Goal: Information Seeking & Learning: Learn about a topic

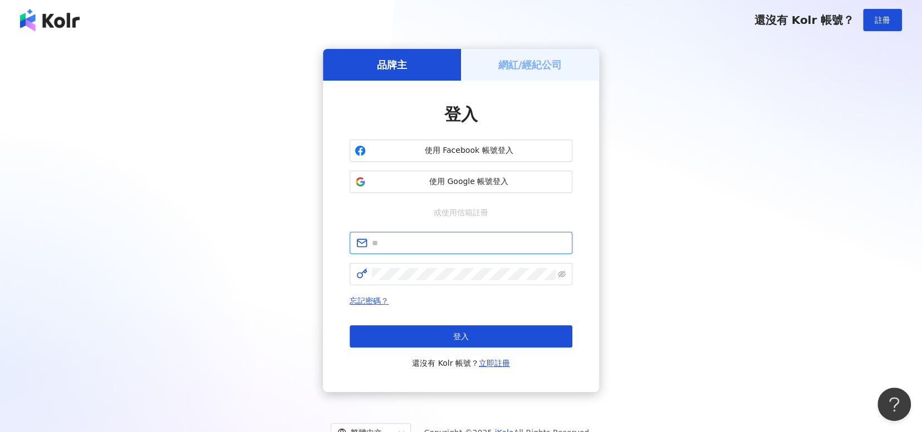
click at [415, 243] on input "text" at bounding box center [469, 243] width 194 height 12
type input "**********"
click button "登入" at bounding box center [461, 337] width 223 height 22
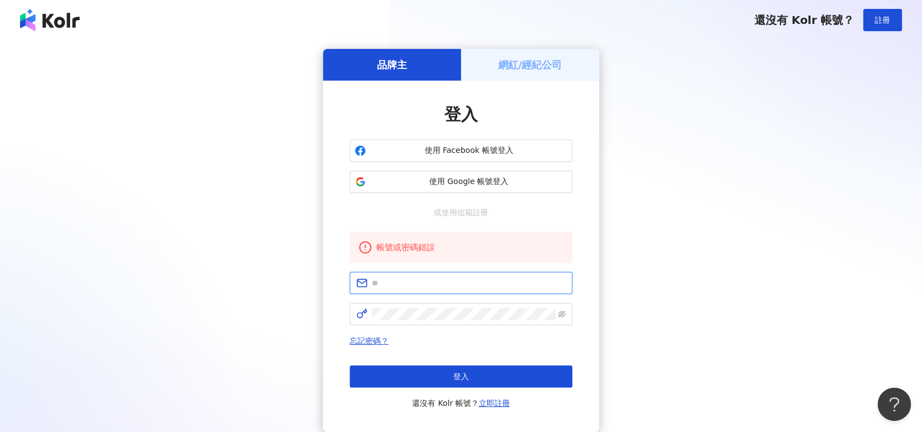
click at [437, 284] on input "text" at bounding box center [469, 283] width 194 height 12
type input "**********"
click at [568, 318] on span at bounding box center [461, 314] width 223 height 22
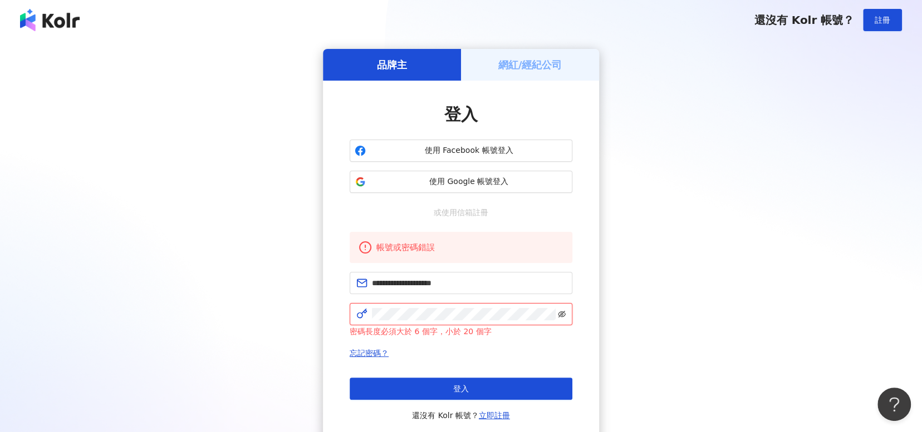
click at [565, 316] on icon "eye-invisible" at bounding box center [562, 315] width 8 height 8
click at [565, 316] on icon "eye" at bounding box center [562, 315] width 8 height 8
click at [271, 314] on div "**********" at bounding box center [460, 247] width 895 height 396
click button "登入" at bounding box center [461, 389] width 223 height 22
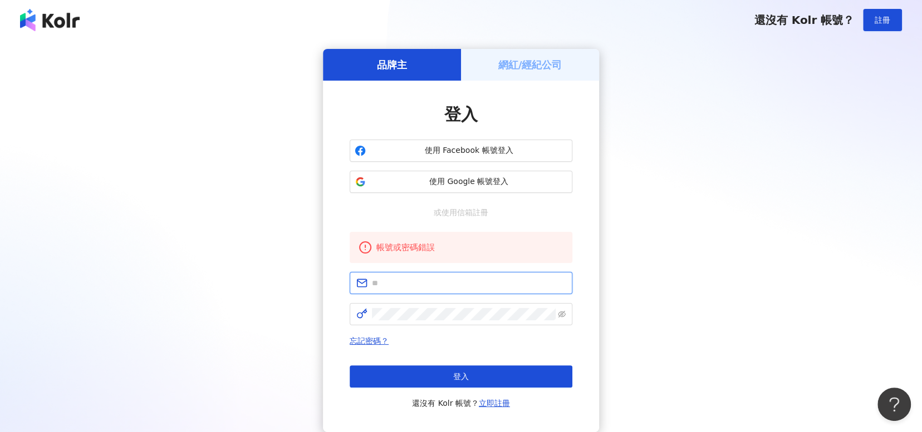
click at [451, 282] on input "text" at bounding box center [469, 283] width 194 height 12
type input "**********"
click at [564, 314] on icon "eye-invisible" at bounding box center [562, 314] width 8 height 7
click at [563, 314] on icon "eye" at bounding box center [562, 315] width 8 height 6
click at [563, 314] on icon "eye-invisible" at bounding box center [562, 315] width 2 height 2
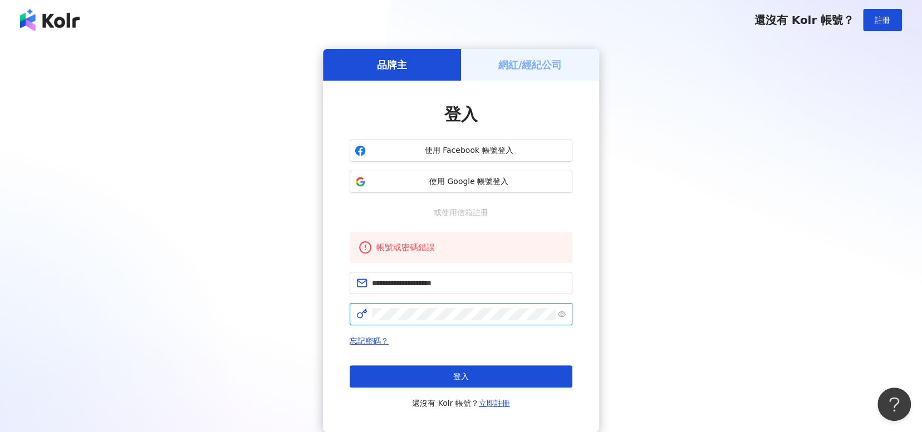
click at [563, 314] on icon "eye" at bounding box center [562, 315] width 8 height 6
click button "登入" at bounding box center [461, 377] width 223 height 22
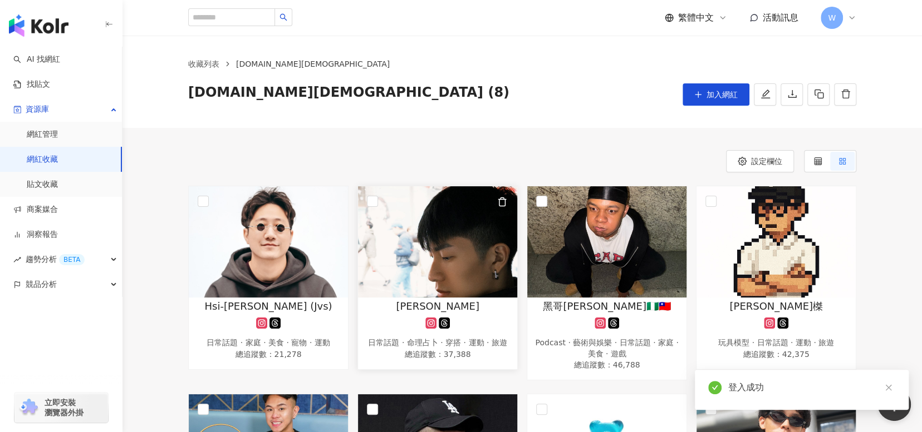
click at [499, 301] on div "Yu Xiang" at bounding box center [437, 306] width 148 height 14
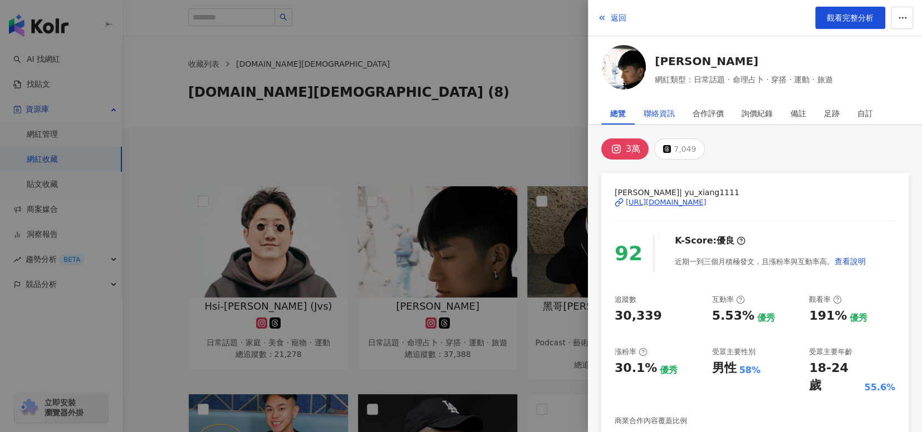
click at [665, 116] on div "聯絡資訊" at bounding box center [658, 113] width 31 height 22
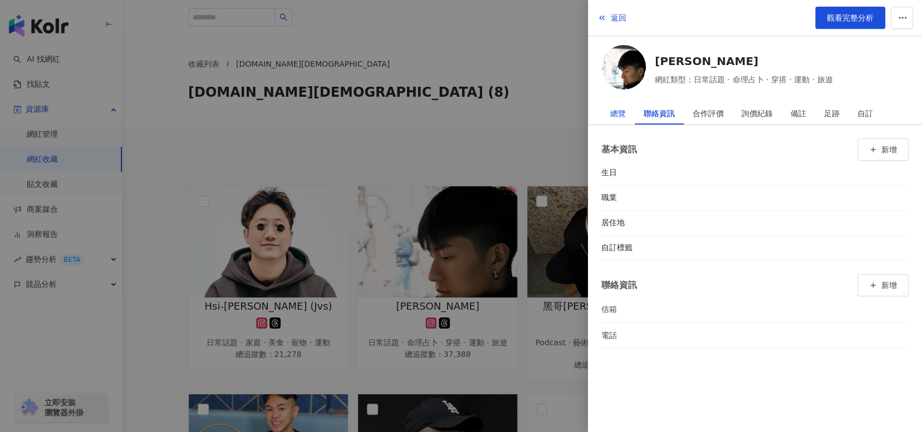
click at [621, 116] on div "總覽" at bounding box center [618, 113] width 16 height 22
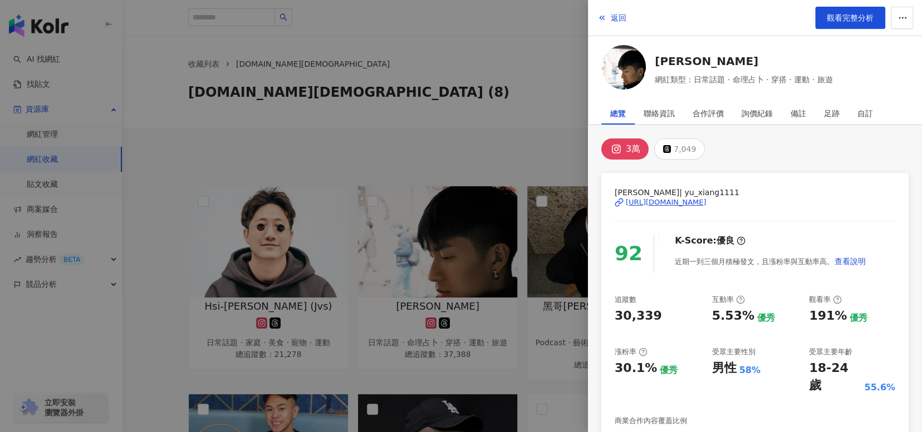
click at [699, 201] on div "https://www.instagram.com/yu_xiang1111/" at bounding box center [666, 203] width 81 height 10
click at [660, 119] on div "聯絡資訊" at bounding box center [658, 113] width 31 height 22
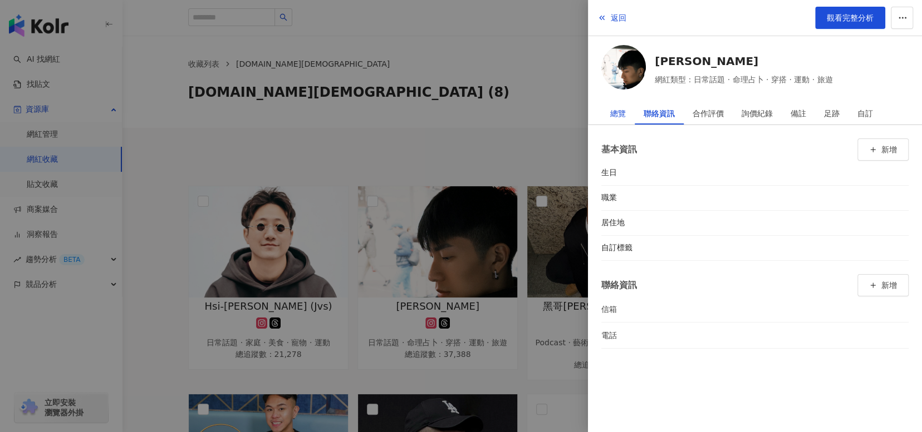
click at [613, 114] on div "總覽" at bounding box center [618, 113] width 16 height 22
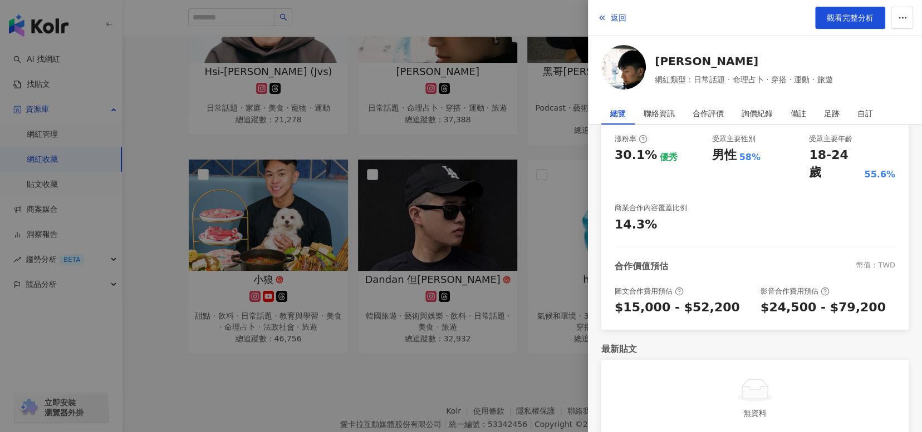
scroll to position [278, 0]
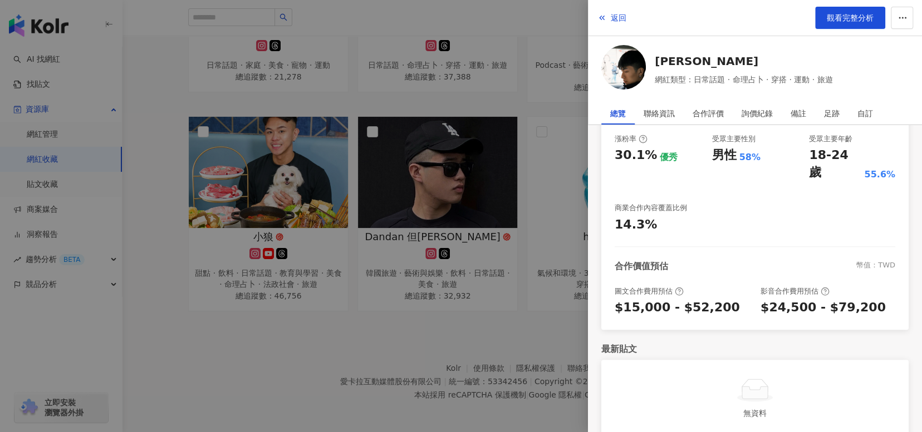
click at [482, 317] on div at bounding box center [461, 216] width 922 height 432
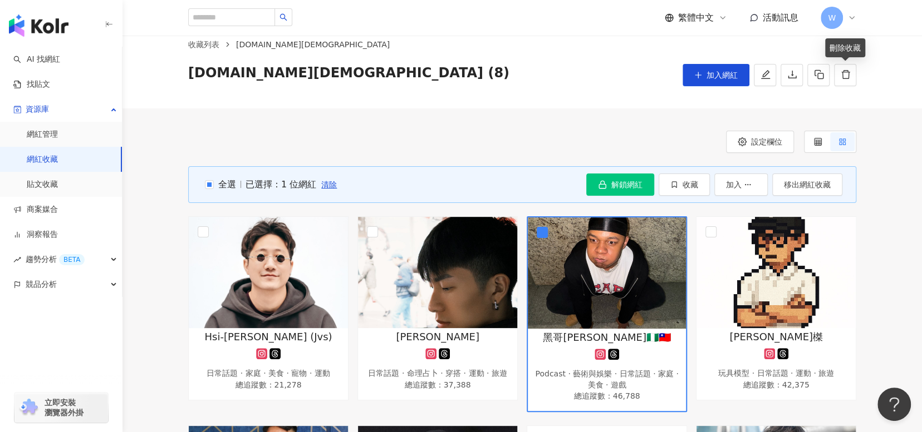
scroll to position [0, 0]
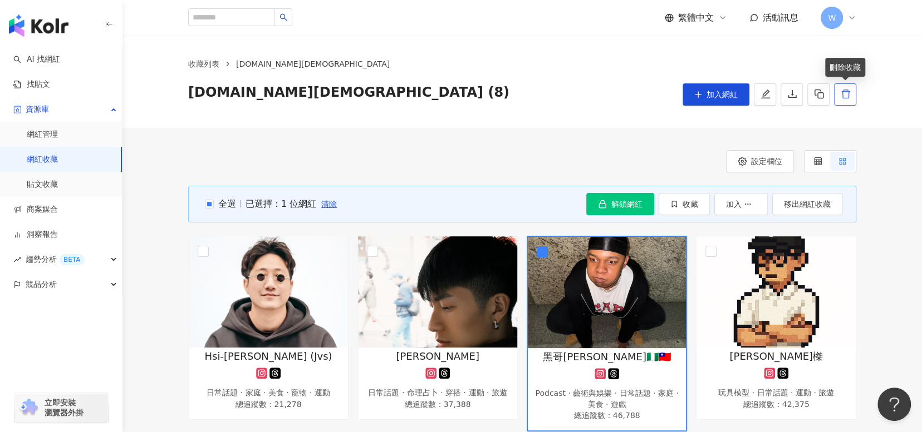
click at [848, 97] on icon "delete" at bounding box center [845, 94] width 8 height 9
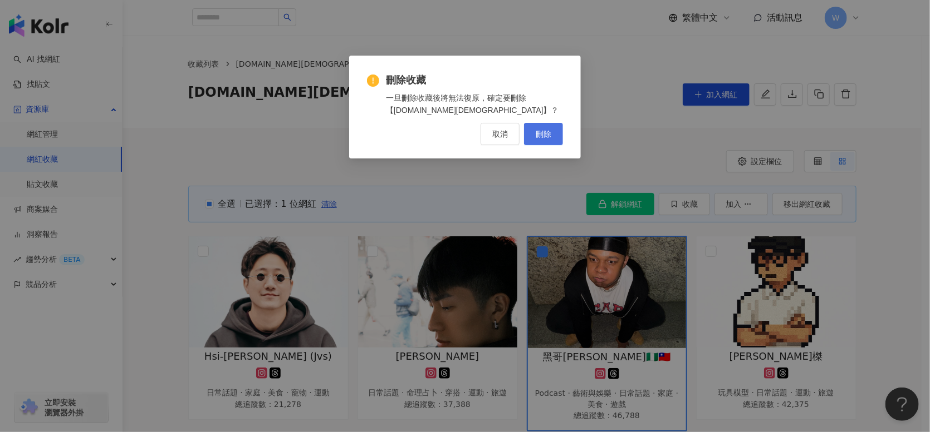
click at [547, 137] on span "刪除" at bounding box center [543, 134] width 16 height 9
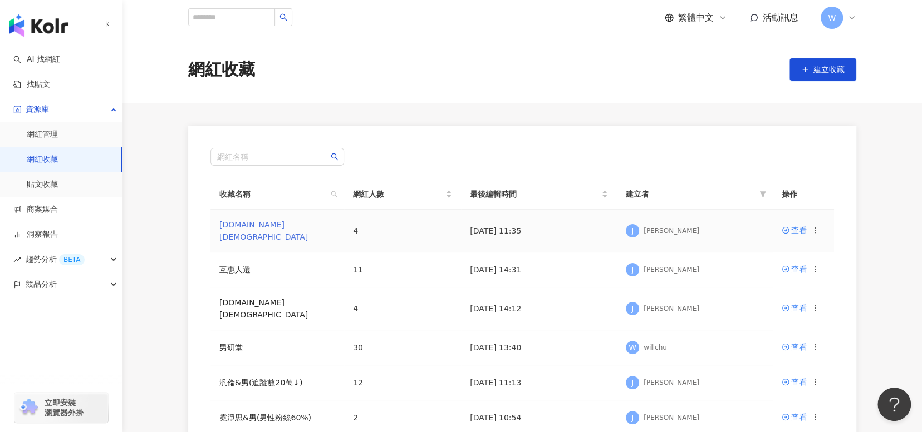
click at [247, 225] on link "[DOMAIN_NAME][DEMOGRAPHIC_DATA]" at bounding box center [263, 230] width 89 height 21
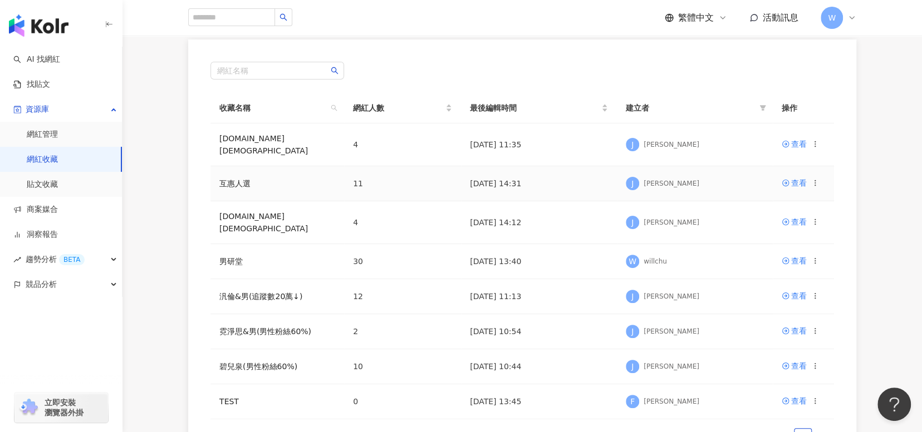
scroll to position [111, 0]
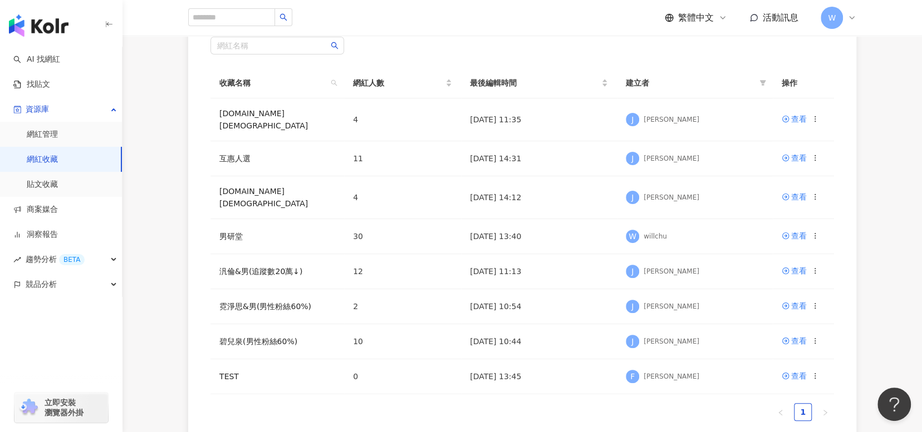
click at [58, 165] on link "網紅收藏" at bounding box center [42, 159] width 31 height 11
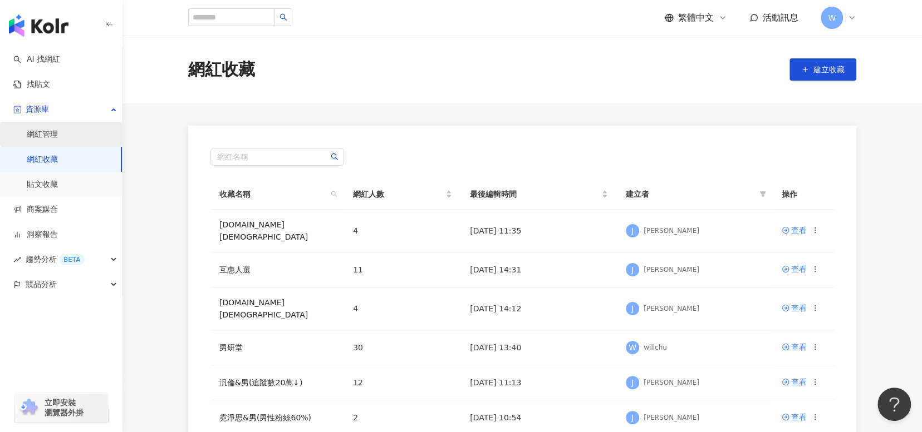
click at [58, 134] on link "網紅管理" at bounding box center [42, 134] width 31 height 11
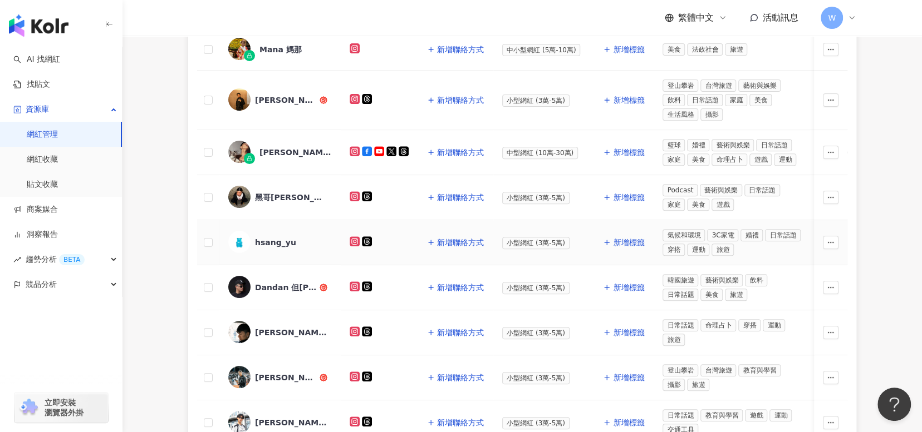
scroll to position [223, 0]
click at [58, 161] on link "網紅收藏" at bounding box center [42, 159] width 31 height 11
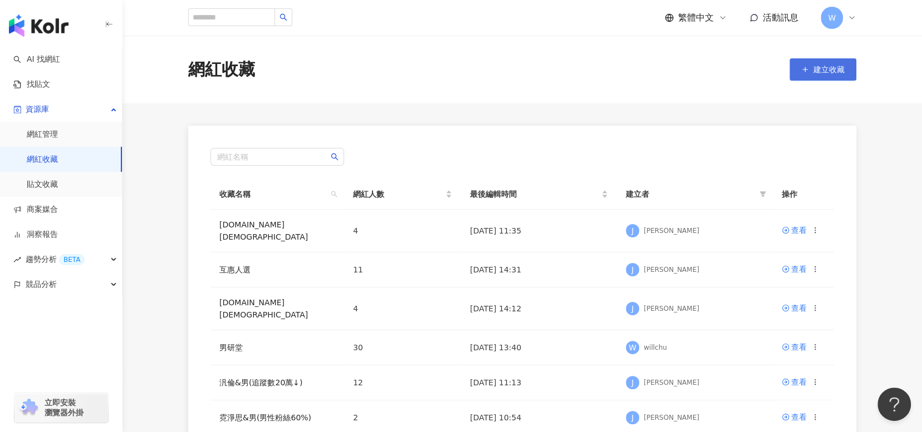
click at [846, 73] on button "建立收藏" at bounding box center [822, 69] width 67 height 22
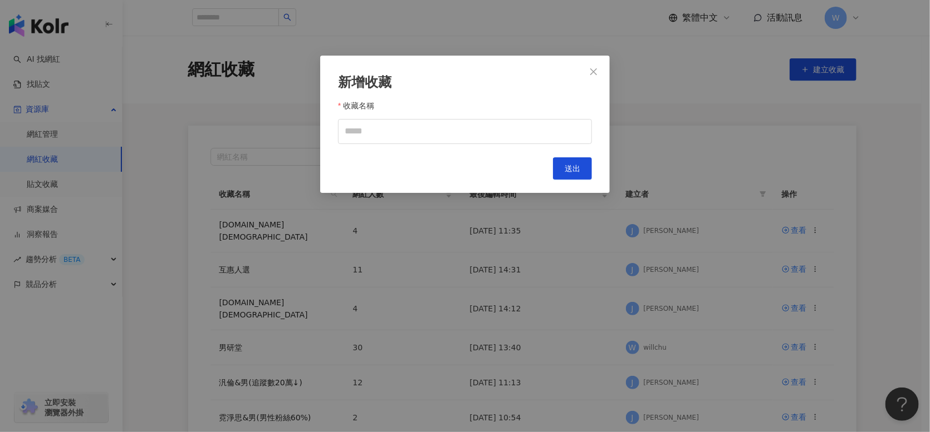
click at [410, 116] on div "收藏名稱" at bounding box center [465, 108] width 254 height 22
click at [411, 119] on input "收藏名稱" at bounding box center [465, 131] width 254 height 25
type input "*"
type input "*********"
click at [572, 164] on span "送出" at bounding box center [572, 168] width 16 height 9
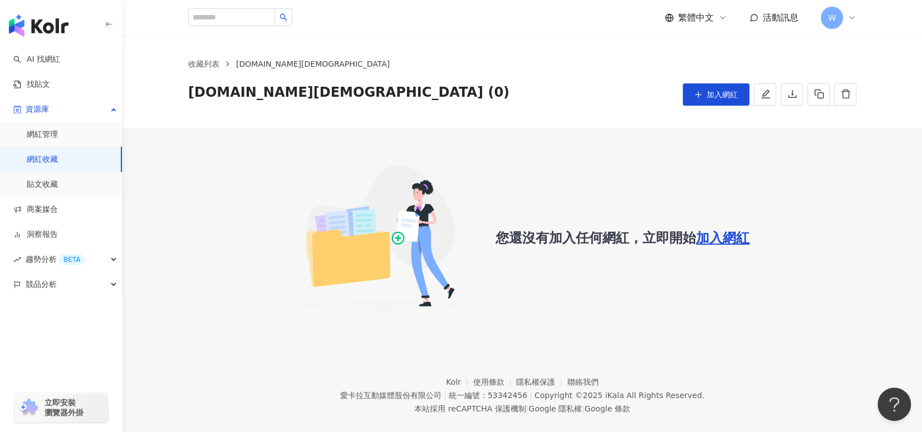
click at [714, 234] on span "加入網紅" at bounding box center [722, 238] width 53 height 16
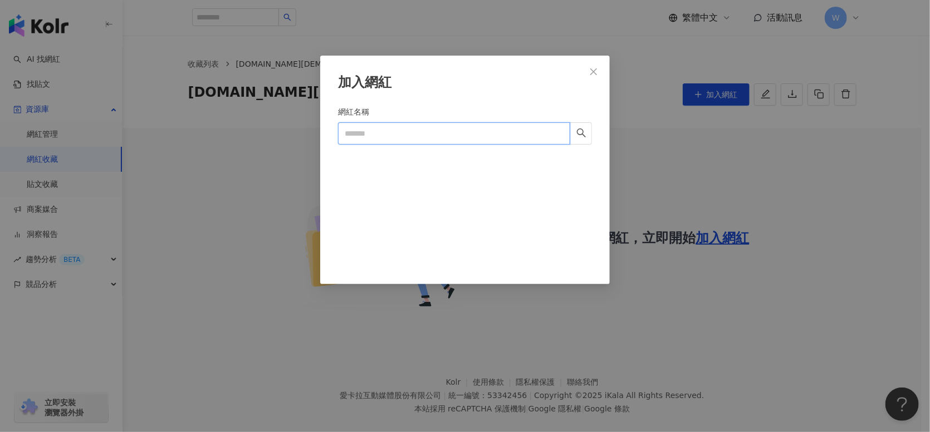
click at [549, 135] on input "網紅名稱" at bounding box center [454, 133] width 232 height 22
click at [579, 129] on icon "search" at bounding box center [581, 133] width 9 height 9
click at [590, 136] on button "button" at bounding box center [580, 133] width 22 height 22
click at [599, 69] on span "Close" at bounding box center [593, 71] width 22 height 9
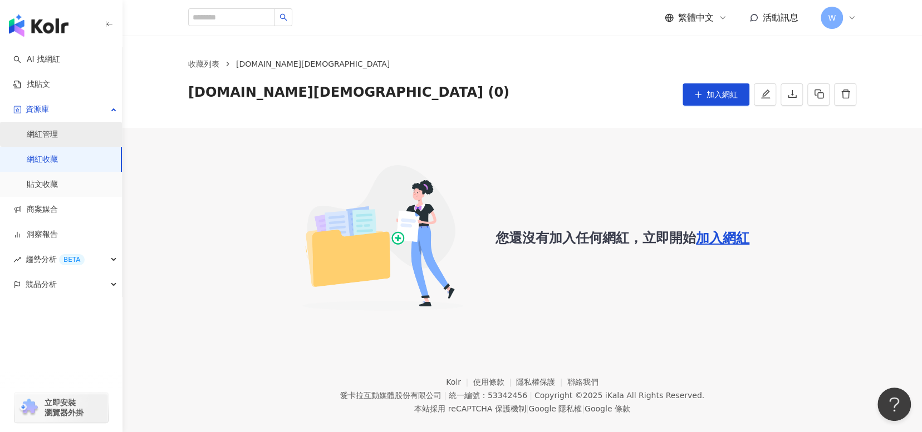
click at [58, 140] on link "網紅管理" at bounding box center [42, 134] width 31 height 11
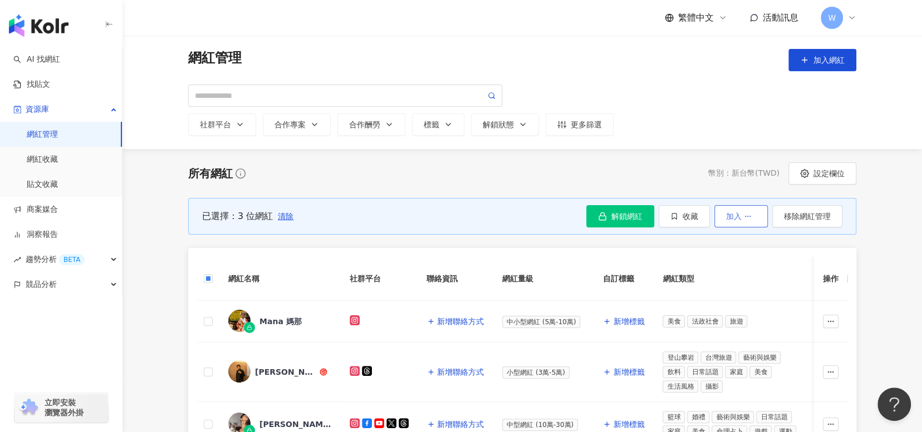
click at [753, 222] on button "加入" at bounding box center [740, 216] width 53 height 22
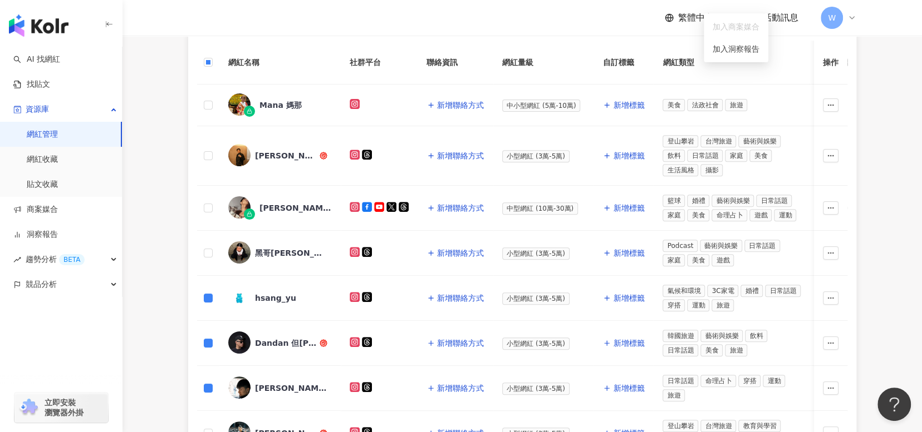
scroll to position [278, 0]
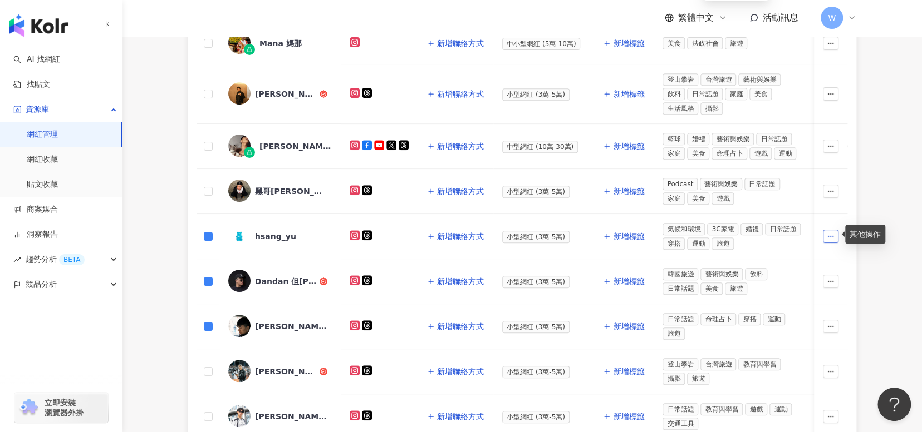
click at [836, 234] on button "button" at bounding box center [831, 236] width 16 height 13
click at [821, 259] on div "加入網紅收藏" at bounding box center [806, 256] width 47 height 12
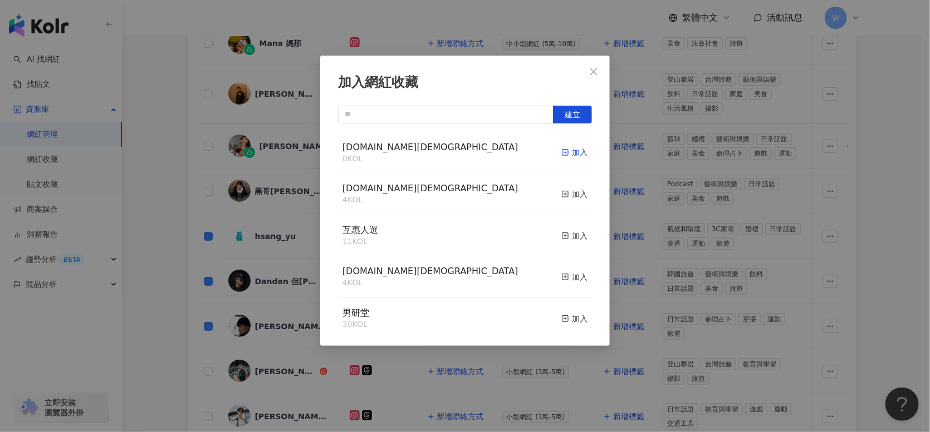
click at [561, 153] on icon "button" at bounding box center [565, 153] width 8 height 8
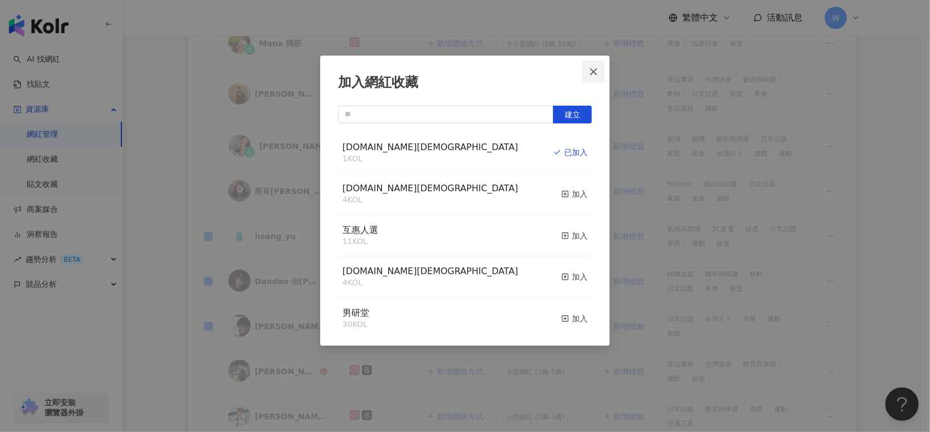
click at [594, 71] on icon "close" at bounding box center [593, 71] width 7 height 7
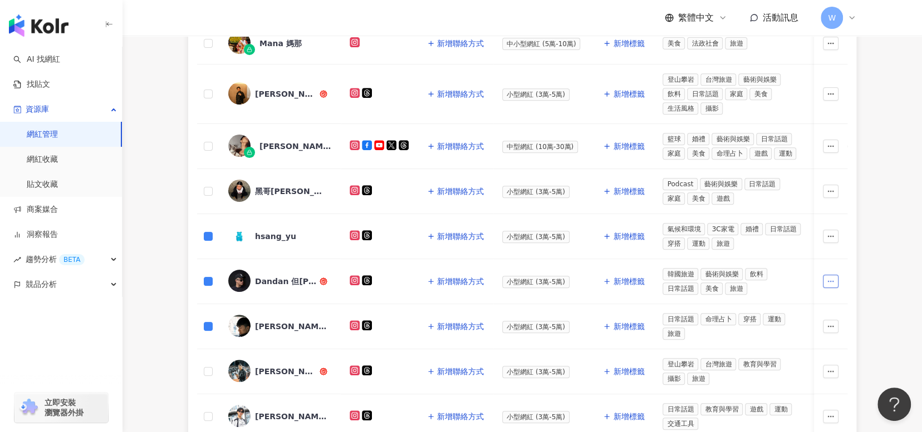
click at [834, 277] on button "button" at bounding box center [831, 281] width 16 height 13
click at [808, 303] on div "加入網紅收藏" at bounding box center [806, 301] width 47 height 12
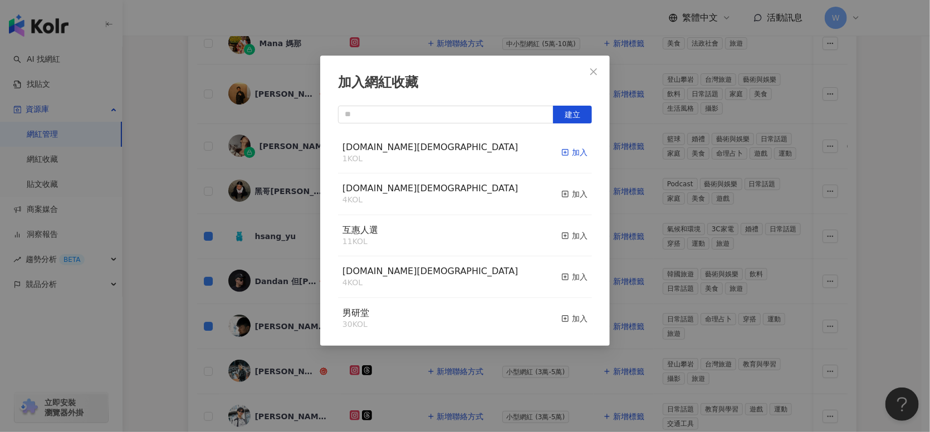
click at [561, 153] on icon "button" at bounding box center [565, 153] width 8 height 8
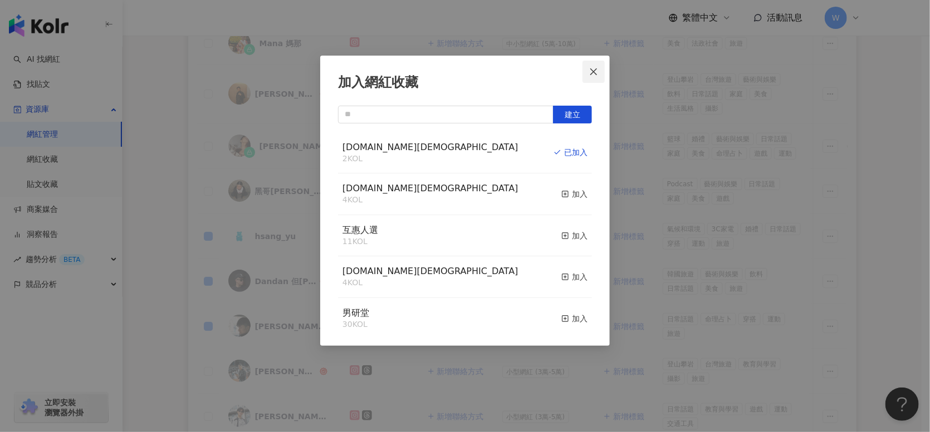
click at [592, 76] on icon "close" at bounding box center [593, 71] width 9 height 9
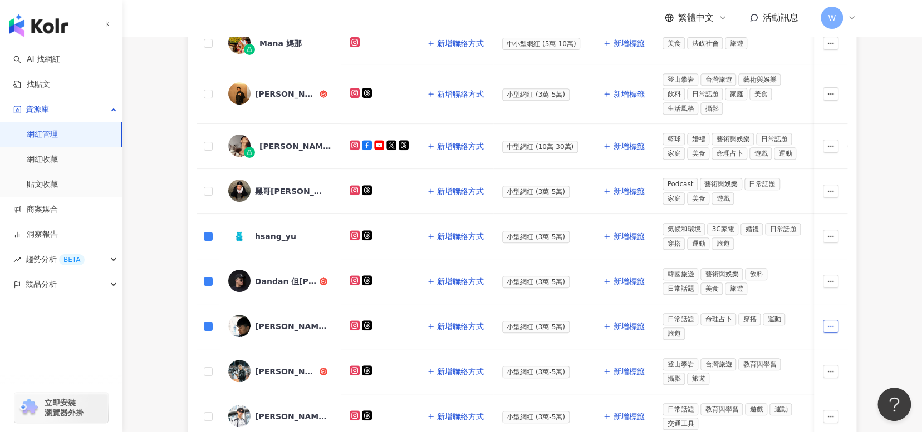
click at [827, 323] on icon "button" at bounding box center [831, 327] width 8 height 8
click at [824, 347] on div "加入網紅收藏" at bounding box center [806, 346] width 47 height 12
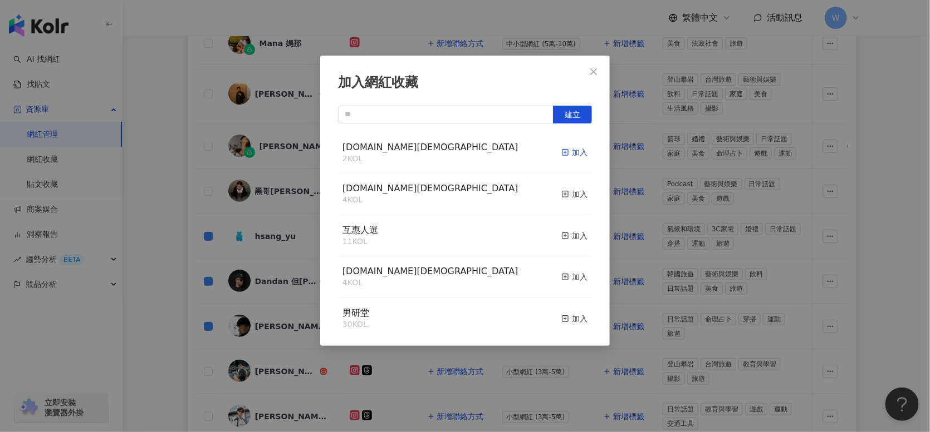
click at [563, 159] on div "加入" at bounding box center [574, 152] width 26 height 12
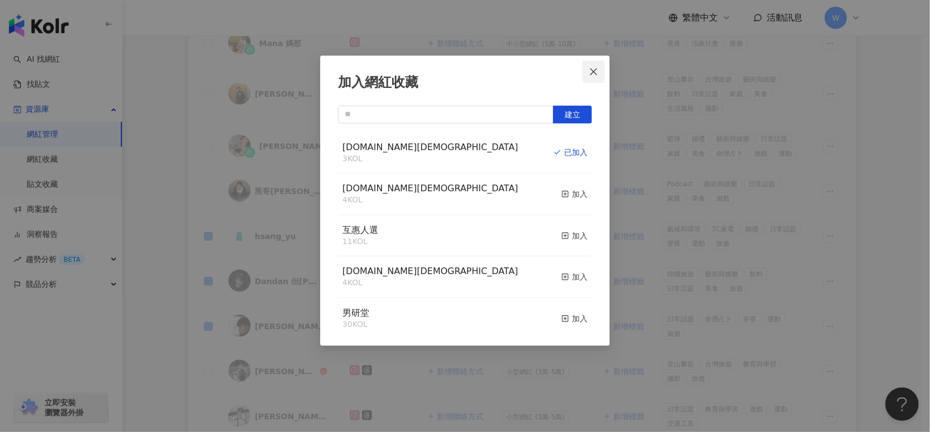
click at [592, 73] on icon "close" at bounding box center [593, 71] width 9 height 9
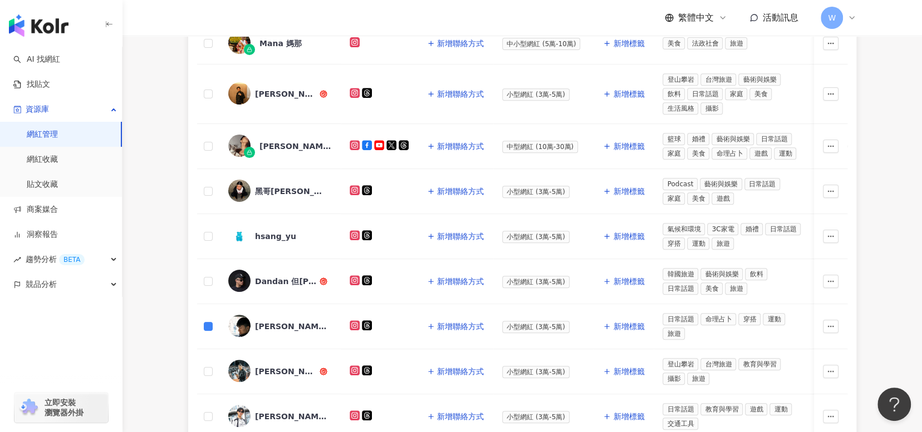
click at [207, 314] on td at bounding box center [208, 326] width 22 height 45
click at [204, 331] on td at bounding box center [208, 326] width 22 height 45
click at [301, 282] on div "Dandan 但昊哲" at bounding box center [286, 282] width 62 height 11
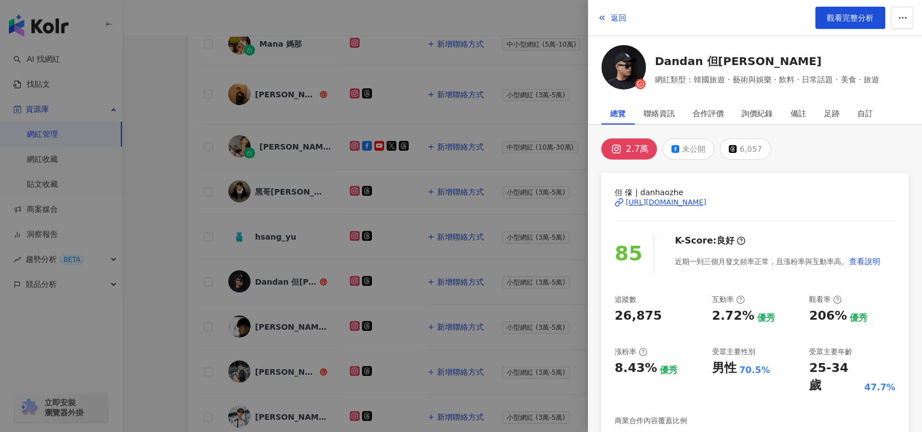
click at [706, 200] on div "https://www.instagram.com/danhaozhe/" at bounding box center [666, 203] width 81 height 10
click at [165, 233] on div at bounding box center [461, 216] width 922 height 432
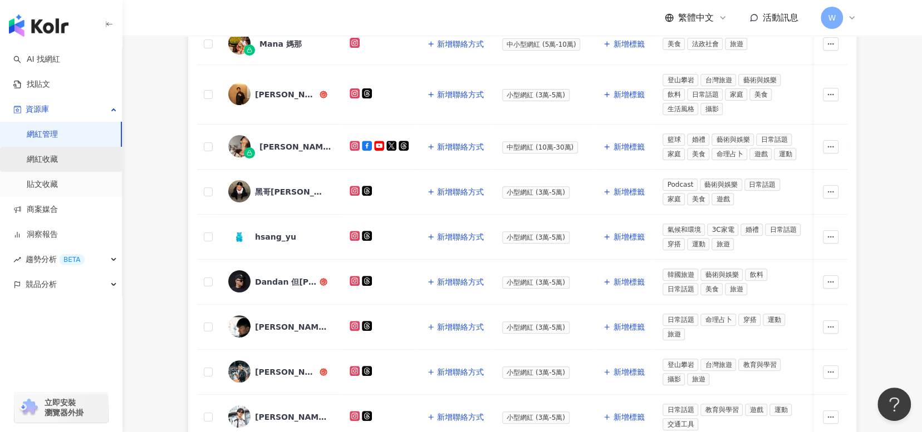
click at [58, 161] on link "網紅收藏" at bounding box center [42, 159] width 31 height 11
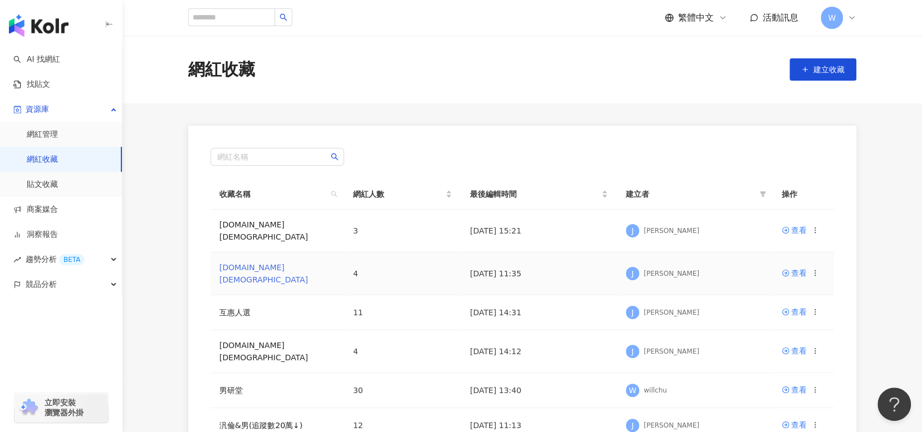
click at [245, 264] on link "攝影.LGBT" at bounding box center [263, 273] width 89 height 21
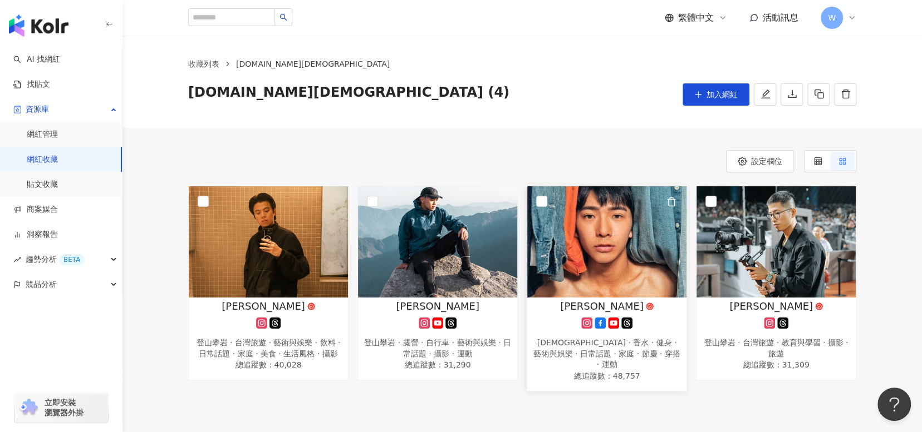
click at [663, 271] on img at bounding box center [606, 241] width 159 height 111
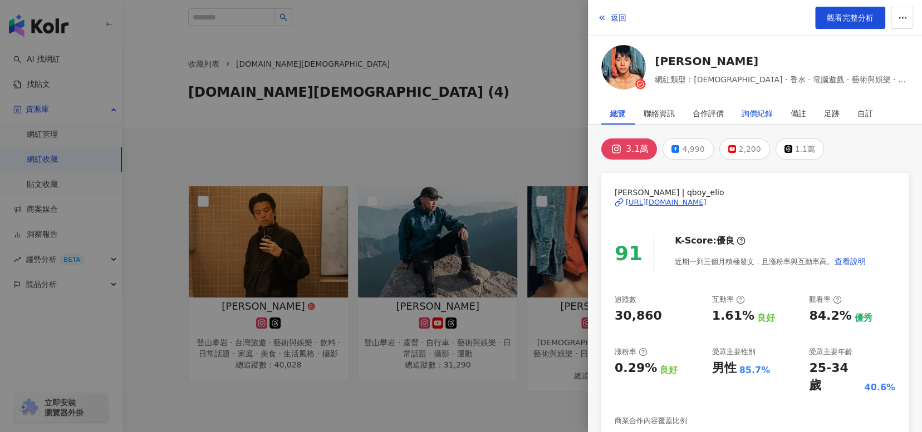
click at [760, 113] on div "詢價紀錄" at bounding box center [756, 113] width 31 height 22
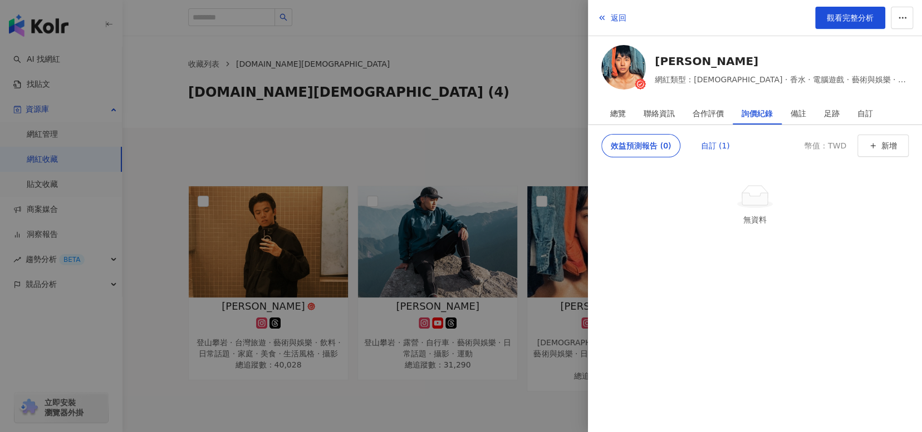
click at [714, 152] on div "自訂 (1)" at bounding box center [714, 146] width 29 height 22
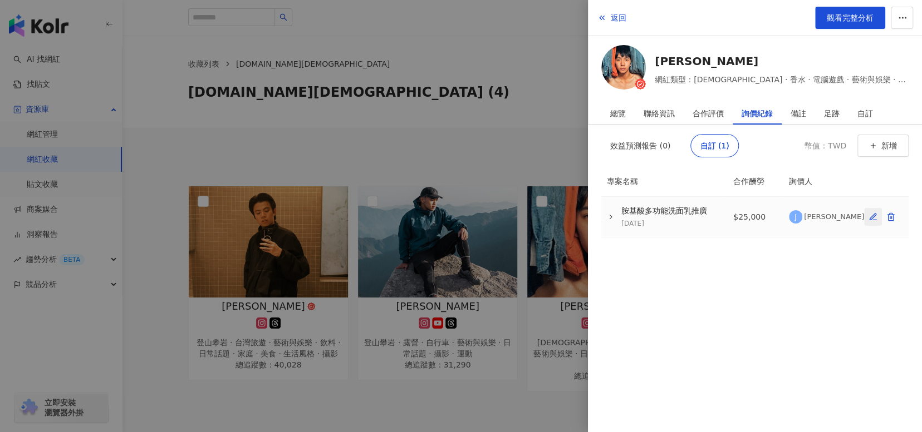
click at [871, 216] on icon "button" at bounding box center [872, 217] width 9 height 9
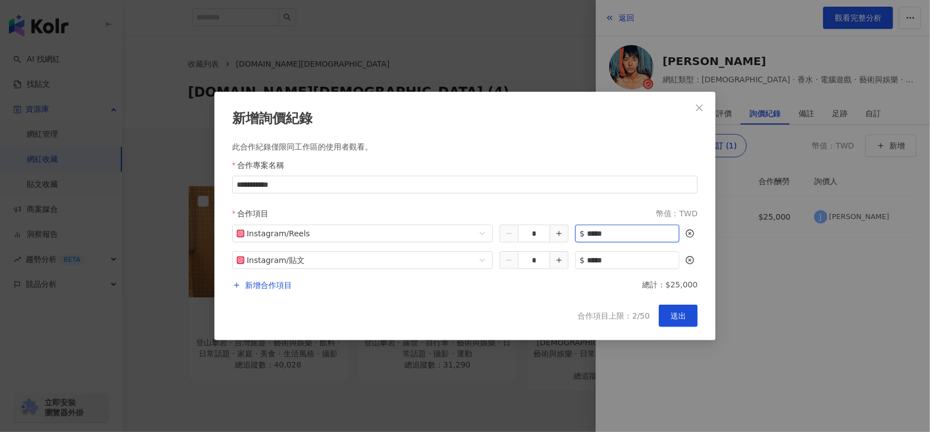
drag, startPoint x: 626, startPoint y: 236, endPoint x: 591, endPoint y: 235, distance: 34.5
click at [591, 235] on input "*****" at bounding box center [633, 233] width 92 height 17
type input "*****"
click at [616, 263] on input "*****" at bounding box center [633, 260] width 92 height 17
drag, startPoint x: 615, startPoint y: 263, endPoint x: 607, endPoint y: 262, distance: 8.0
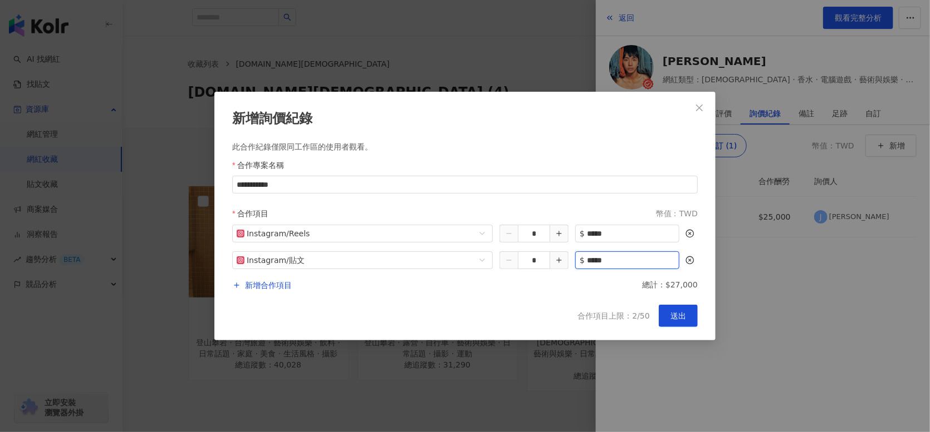
click at [607, 262] on input "*****" at bounding box center [633, 260] width 92 height 17
click at [271, 287] on span "新增合作項目" at bounding box center [268, 285] width 47 height 13
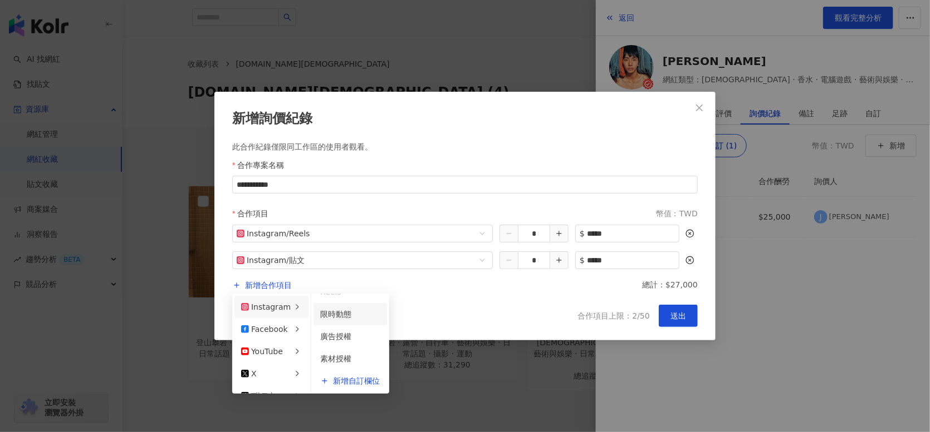
scroll to position [60, 0]
click at [373, 312] on div "限時動態" at bounding box center [350, 314] width 60 height 12
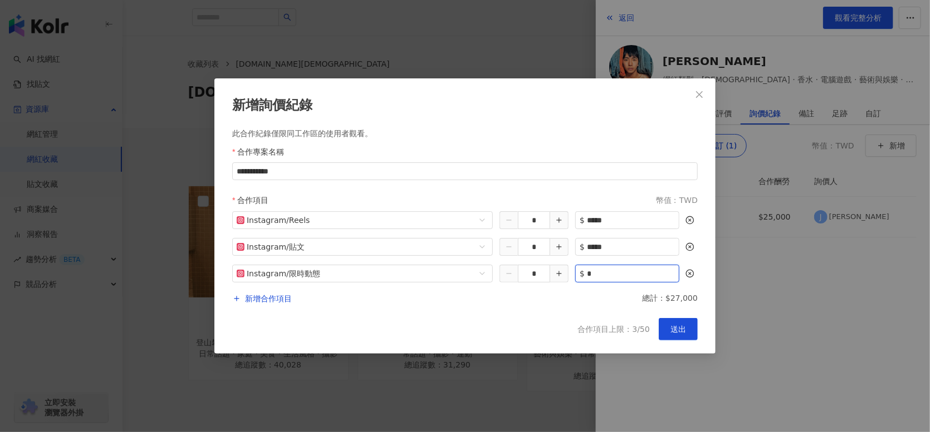
drag, startPoint x: 602, startPoint y: 274, endPoint x: 586, endPoint y: 277, distance: 15.8
click at [587, 277] on input "*" at bounding box center [633, 274] width 92 height 17
type input "****"
click at [553, 306] on div "**********" at bounding box center [464, 216] width 501 height 276
click at [288, 299] on span "新增合作項目" at bounding box center [268, 298] width 47 height 13
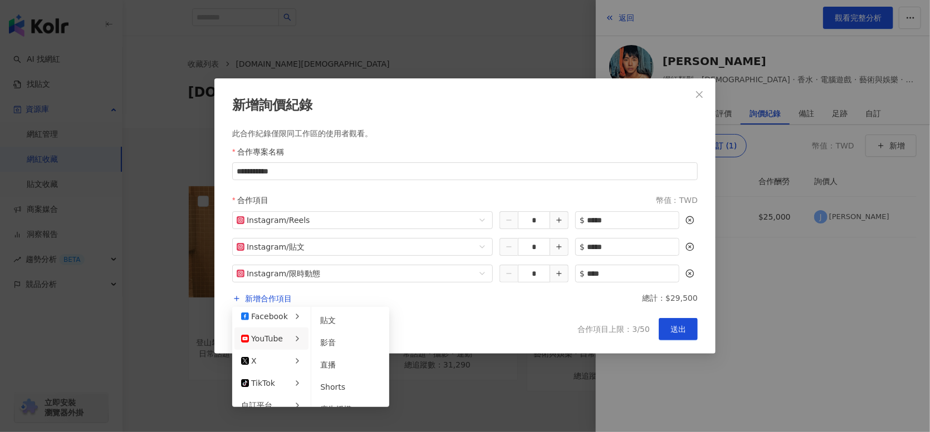
scroll to position [39, 0]
click at [690, 339] on button "送出" at bounding box center [677, 329] width 39 height 22
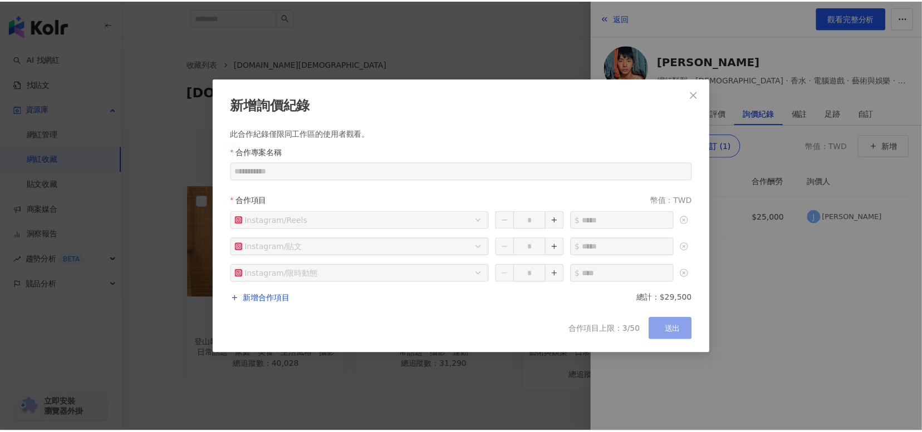
scroll to position [2, 0]
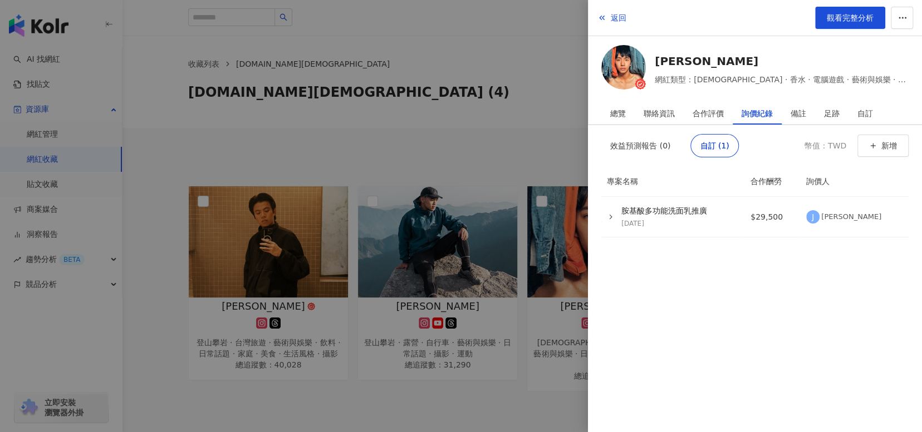
click at [460, 114] on div at bounding box center [461, 216] width 922 height 432
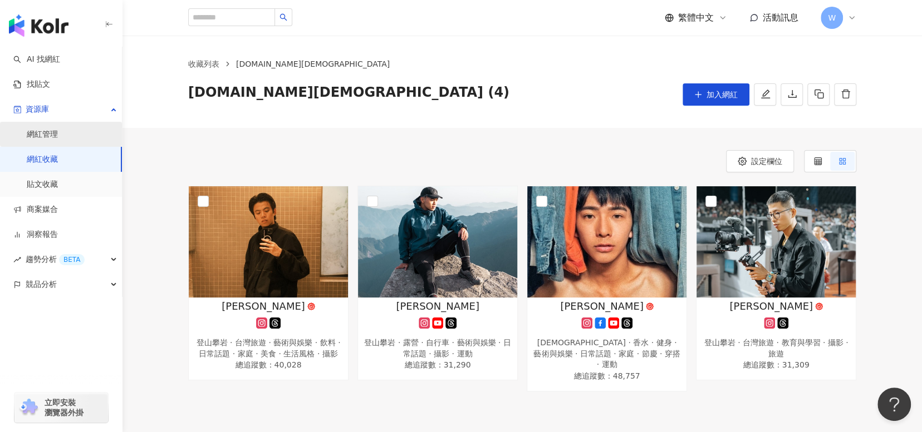
click at [58, 140] on link "網紅管理" at bounding box center [42, 134] width 31 height 11
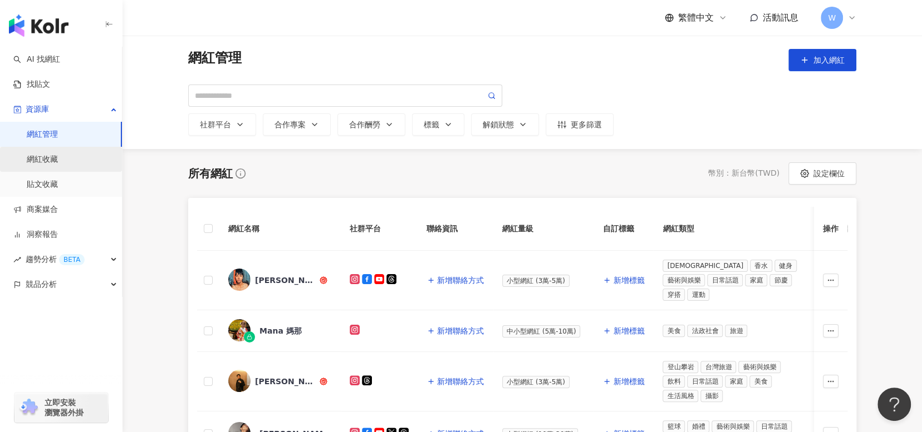
click at [58, 156] on link "網紅收藏" at bounding box center [42, 159] width 31 height 11
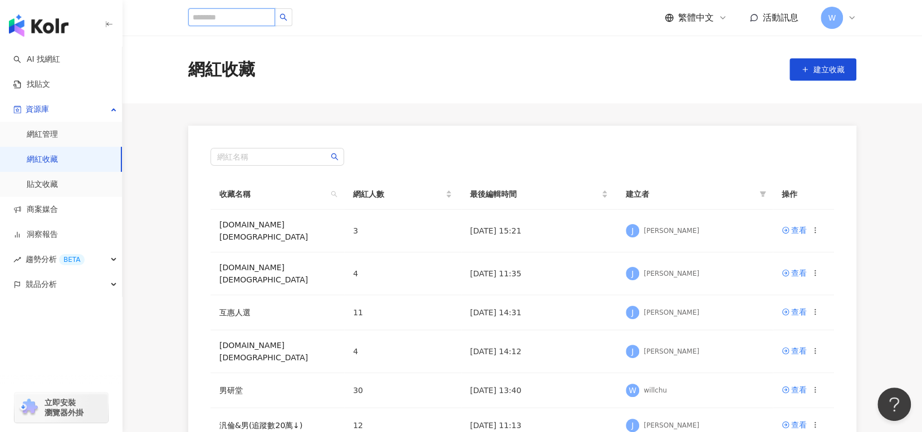
click at [237, 19] on input "search" at bounding box center [231, 17] width 87 height 18
click at [60, 65] on link "AI 找網紅" at bounding box center [36, 59] width 47 height 11
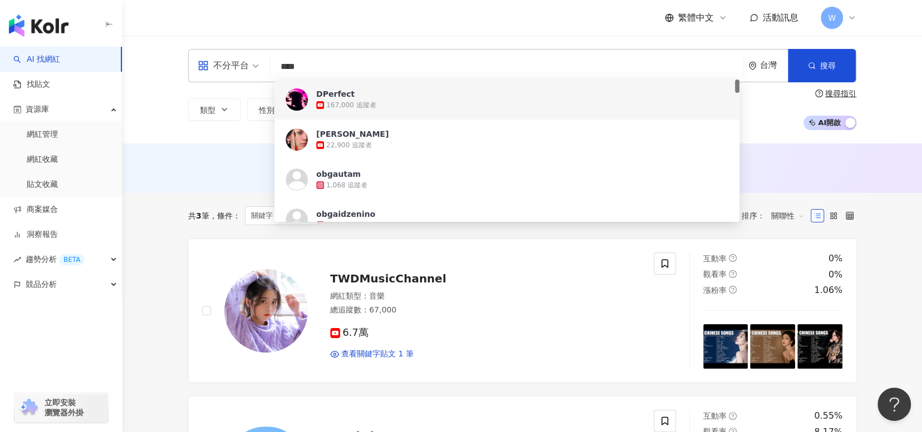
type input "****"
drag, startPoint x: 316, startPoint y: 70, endPoint x: 267, endPoint y: 63, distance: 49.4
click at [267, 63] on div "不分平台 **** 台灣 搜尋 c5f29fa7-dd4f-4f0c-9f50-2da74f8160df c9480609-9e19-47ab-8900-5c…" at bounding box center [522, 65] width 668 height 33
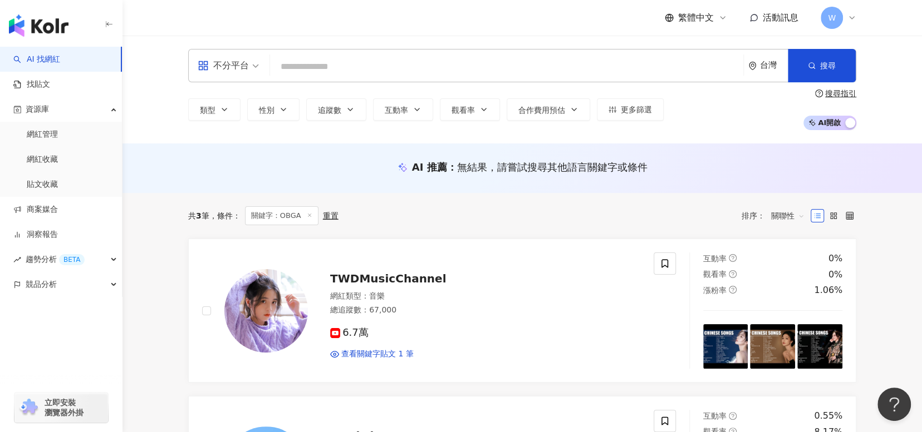
paste input "****"
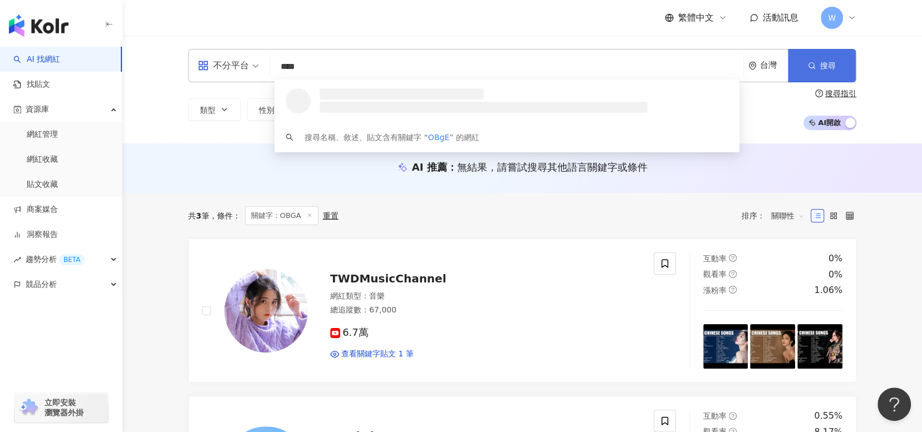
type input "****"
click at [824, 62] on span "搜尋" at bounding box center [828, 65] width 16 height 9
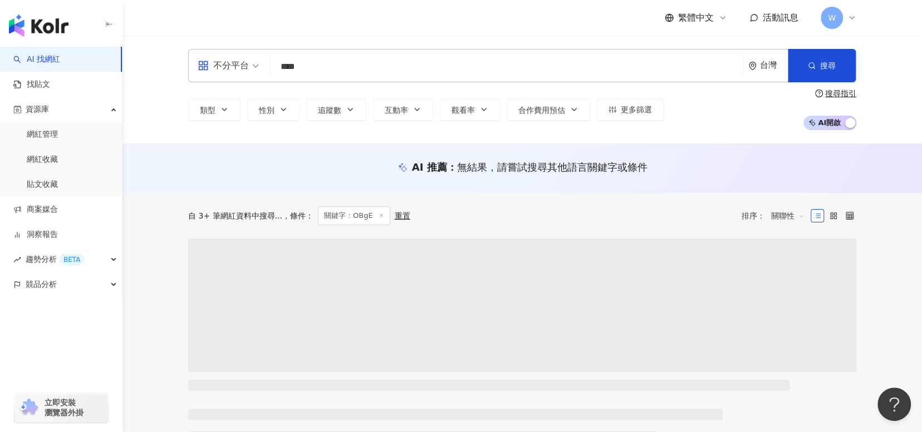
click at [243, 55] on input "search" at bounding box center [228, 59] width 61 height 18
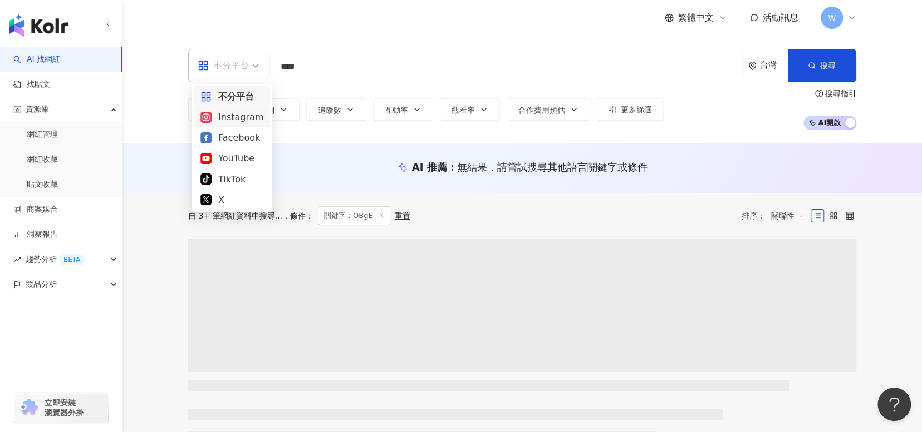
click at [244, 122] on div "Instagram" at bounding box center [231, 117] width 63 height 14
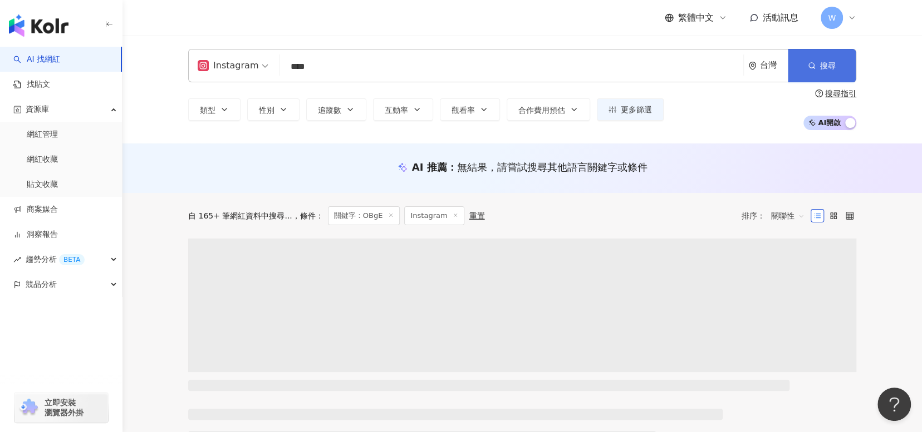
click at [832, 61] on span "搜尋" at bounding box center [828, 65] width 16 height 9
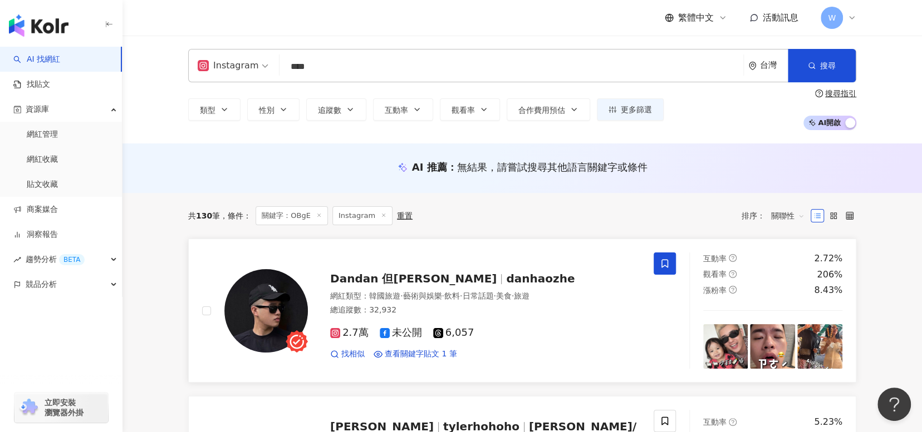
click at [382, 279] on span "Dandan 但昊哲" at bounding box center [413, 278] width 166 height 13
click at [234, 114] on button "類型" at bounding box center [214, 110] width 52 height 22
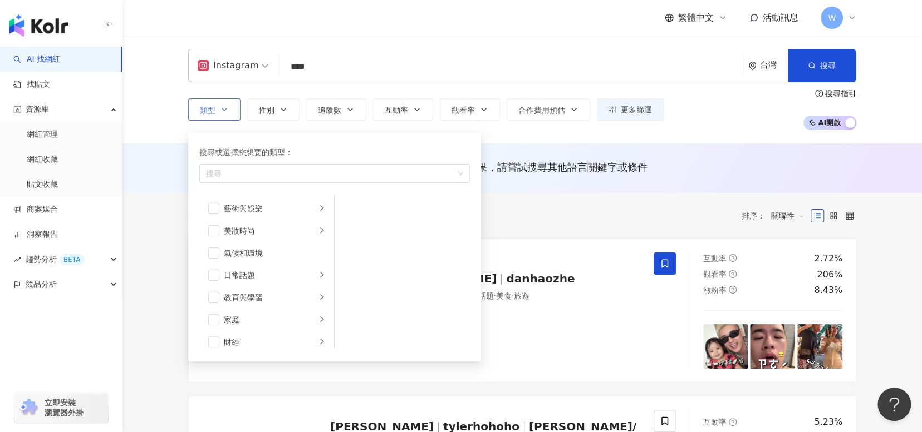
click at [234, 114] on button "類型 搜尋或選擇您想要的類型： 搜尋 藝術與娛樂 美妝時尚 氣候和環境 日常話題 教育與學習 家庭 財經 美食 命理占卜 遊戲 法政社會 生活風格 影視娛樂 …" at bounding box center [214, 110] width 52 height 22
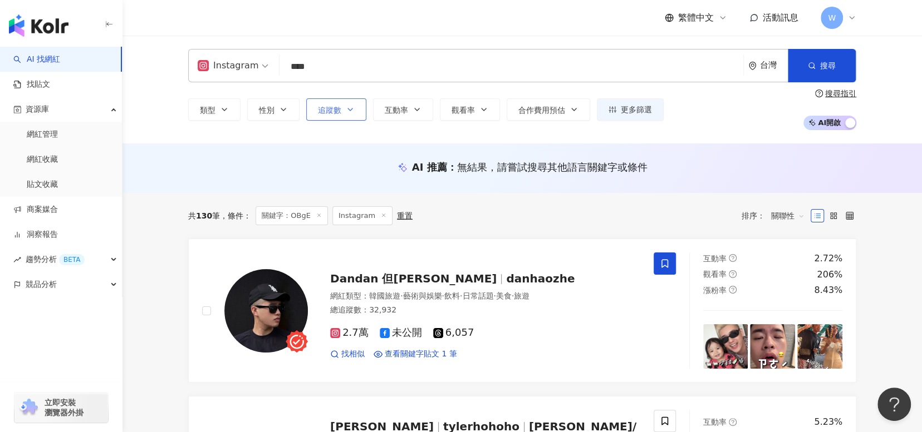
click at [352, 105] on icon "button" at bounding box center [350, 109] width 9 height 9
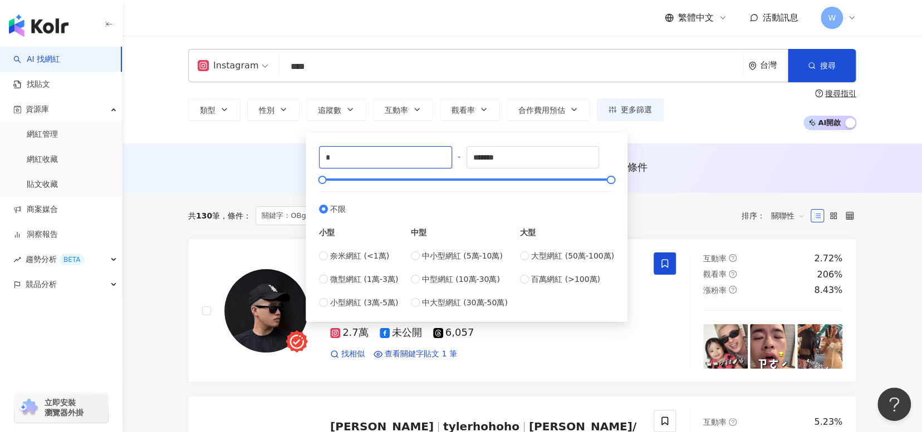
drag, startPoint x: 355, startPoint y: 157, endPoint x: 309, endPoint y: 156, distance: 45.7
click at [309, 156] on div "* - ******* 不限 小型 奈米網紅 (<1萬) 微型網紅 (1萬-3萬) 小型網紅 (3萬-5萬) 中型 中小型網紅 (5萬-10萬) 中型網紅 (…" at bounding box center [467, 227] width 322 height 189
type input "*****"
drag, startPoint x: 520, startPoint y: 154, endPoint x: 416, endPoint y: 168, distance: 105.0
click at [416, 168] on div "***** - ******* 不限 小型 奈米網紅 (<1萬) 微型網紅 (1萬-3萬) 小型網紅 (3萬-5萬) 中型 中小型網紅 (5萬-10萬) 中型…" at bounding box center [466, 227] width 295 height 163
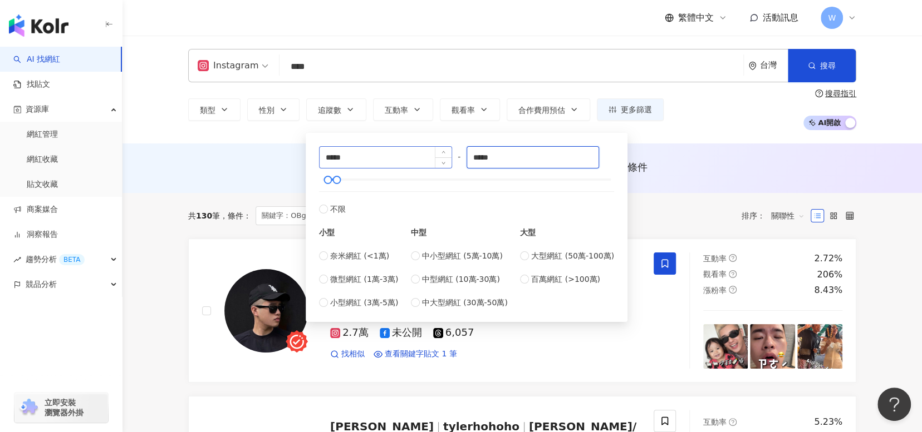
type input "*****"
click at [756, 145] on div "AI 推薦 ： 無結果，請嘗試搜尋其他語言關鍵字或條件" at bounding box center [521, 169] width 799 height 50
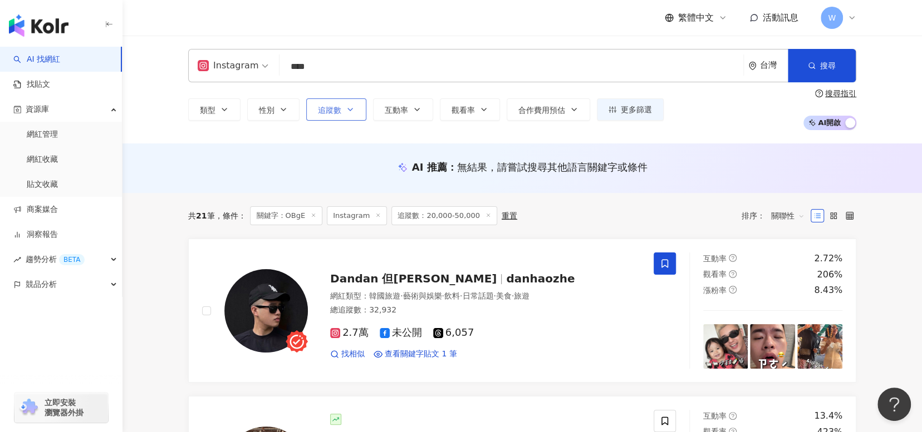
click at [340, 111] on span "追蹤數" at bounding box center [329, 110] width 23 height 9
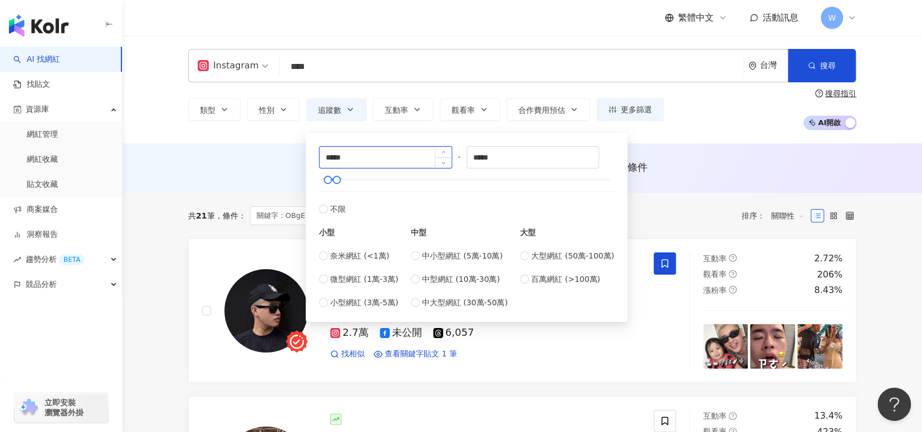
drag, startPoint x: 371, startPoint y: 157, endPoint x: 343, endPoint y: 158, distance: 27.3
click at [343, 158] on input "*****" at bounding box center [385, 157] width 132 height 21
type input "****"
click at [495, 156] on input "*****" at bounding box center [533, 157] width 132 height 21
type input "****"
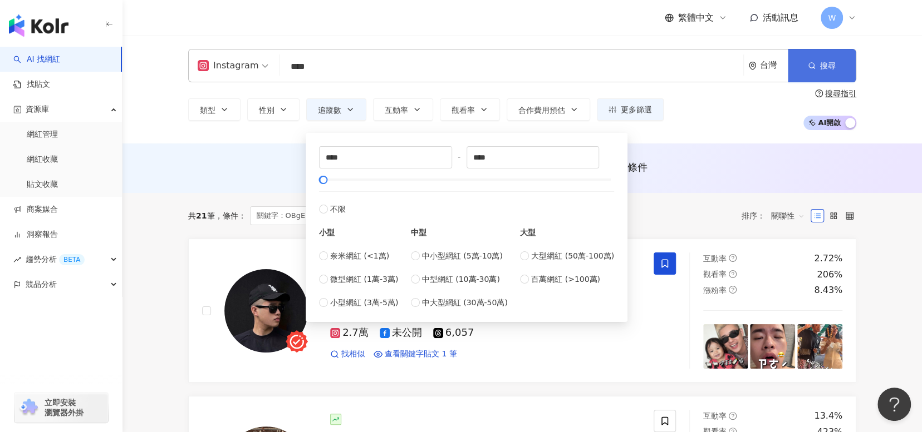
click at [850, 60] on button "搜尋" at bounding box center [822, 65] width 68 height 33
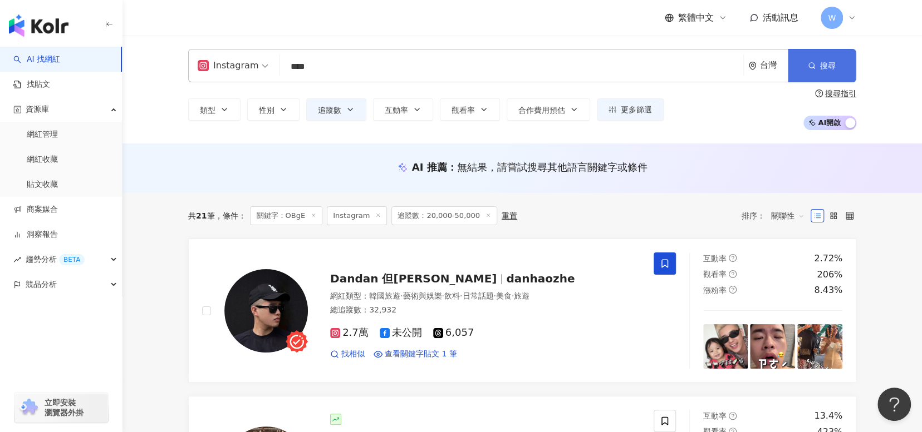
click at [850, 60] on button "搜尋" at bounding box center [822, 65] width 68 height 33
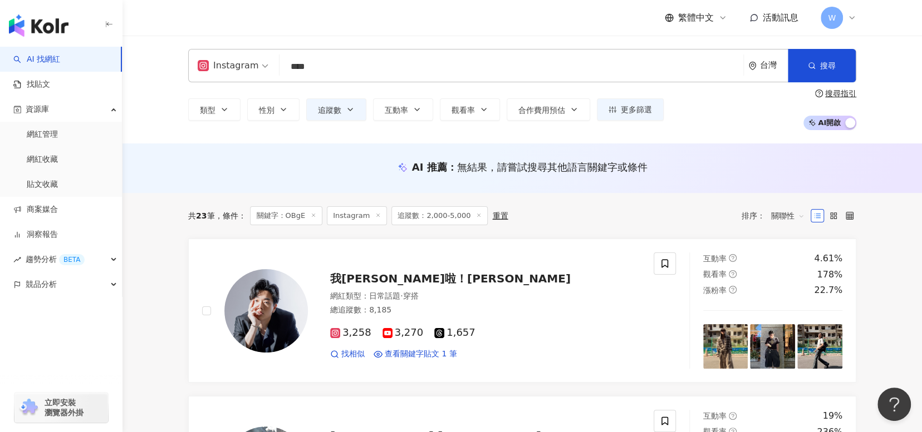
click at [449, 223] on span "追蹤數：2,000-5,000" at bounding box center [439, 216] width 96 height 19
click at [450, 222] on span "追蹤數：2,000-5,000" at bounding box center [439, 216] width 96 height 19
click at [338, 111] on span "追蹤數" at bounding box center [329, 110] width 23 height 9
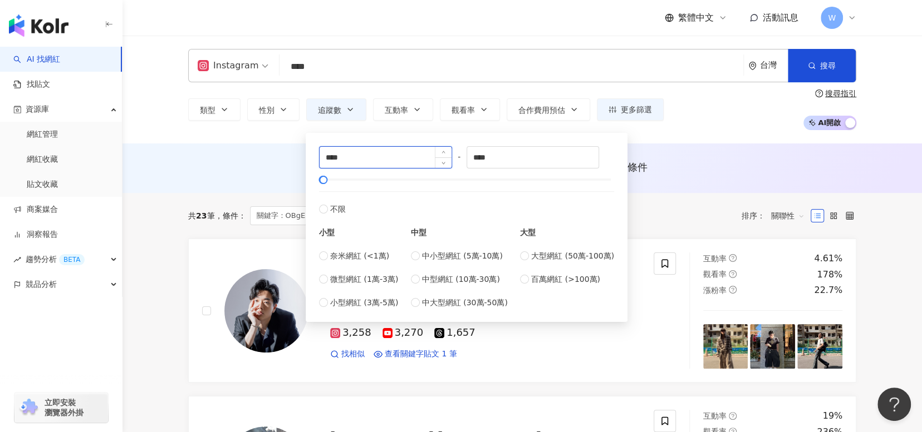
click at [361, 161] on input "****" at bounding box center [385, 157] width 132 height 21
type input "****"
click at [567, 155] on input "*****" at bounding box center [533, 157] width 132 height 21
type input "*"
type input "*****"
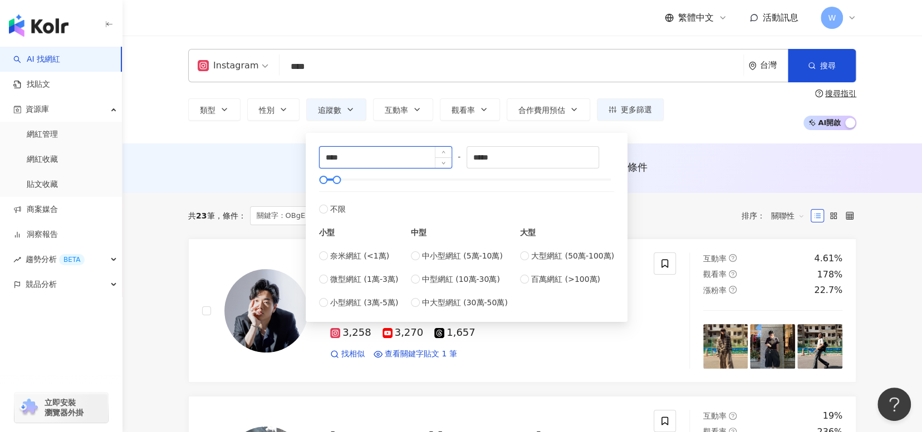
click at [403, 151] on input "****" at bounding box center [385, 157] width 132 height 21
drag, startPoint x: 328, startPoint y: 159, endPoint x: 320, endPoint y: 158, distance: 7.9
click at [320, 158] on input "****" at bounding box center [385, 157] width 132 height 21
type input "*****"
click at [662, 183] on div "AI 推薦 ： 無結果，請嘗試搜尋其他語言關鍵字或條件" at bounding box center [521, 169] width 799 height 50
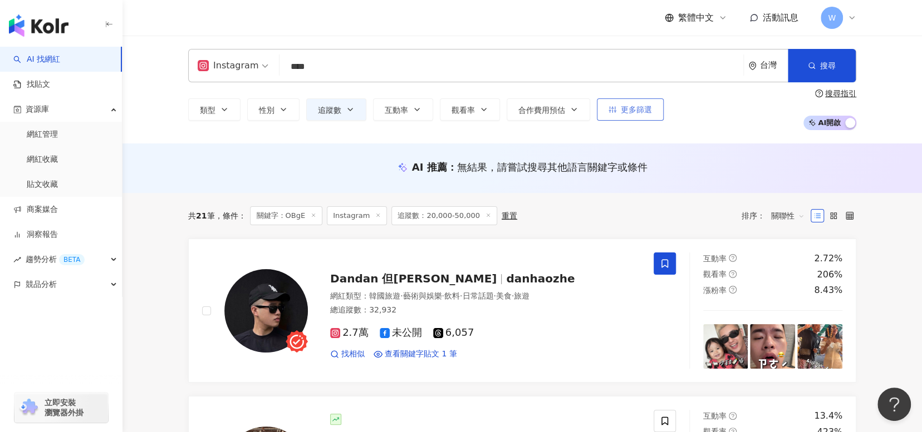
click at [606, 107] on button "更多篩選" at bounding box center [630, 110] width 67 height 22
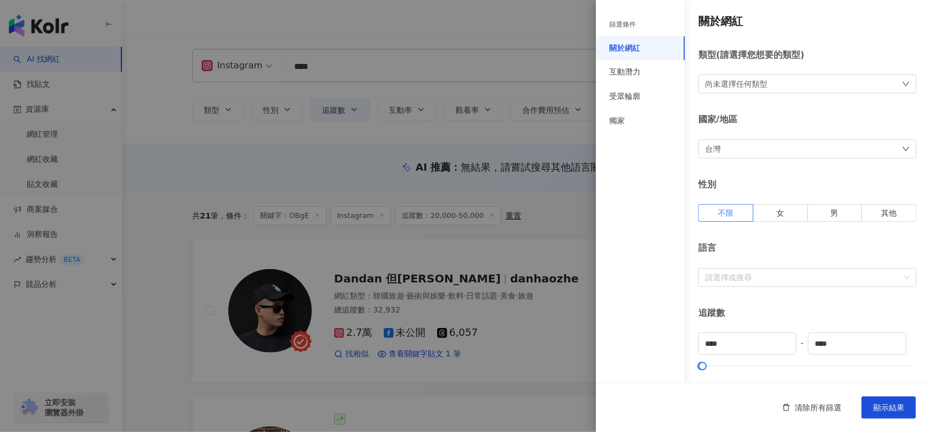
click at [173, 167] on div at bounding box center [465, 216] width 930 height 432
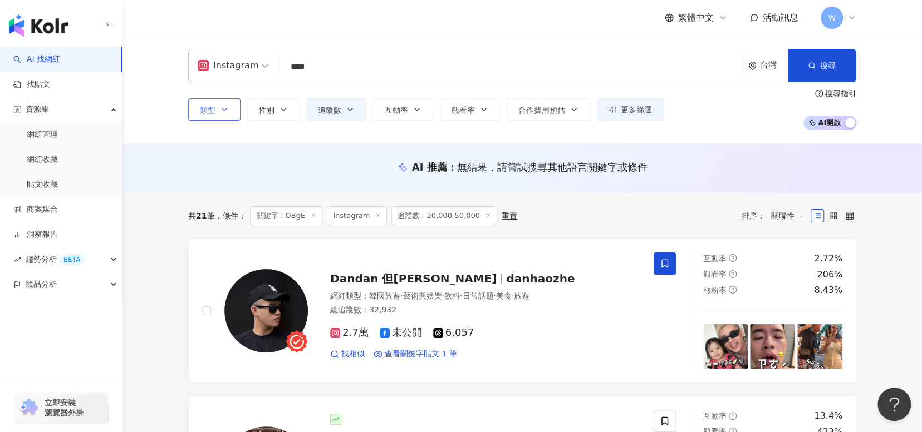
click at [229, 106] on button "類型" at bounding box center [214, 110] width 52 height 22
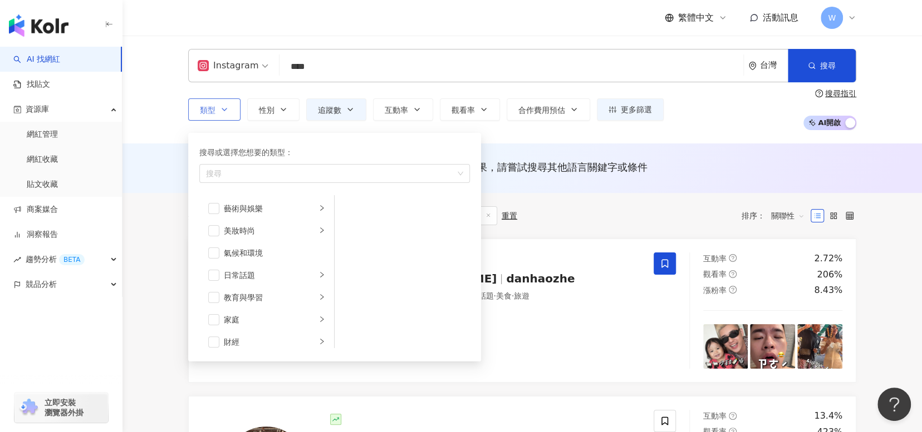
click at [229, 106] on button "類型 搜尋或選擇您想要的類型： 搜尋 藝術與娛樂 美妝時尚 氣候和環境 日常話題 教育與學習 家庭 財經 美食 命理占卜 遊戲 法政社會 生活風格 影視娛樂 …" at bounding box center [214, 110] width 52 height 22
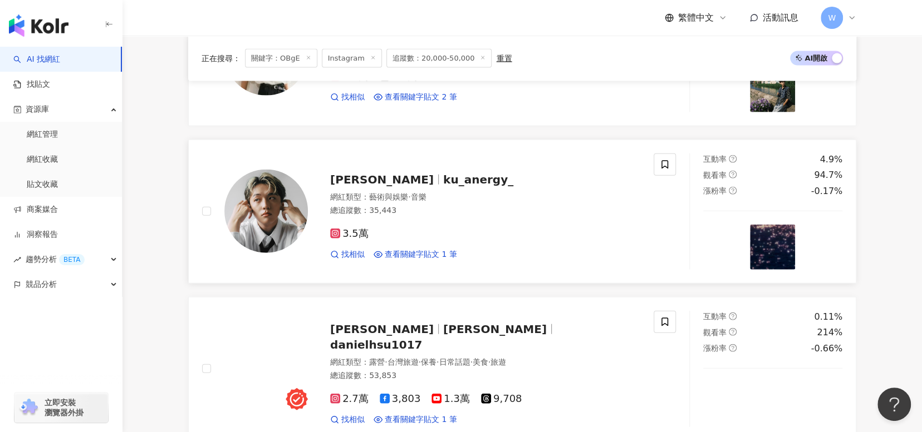
scroll to position [1559, 0]
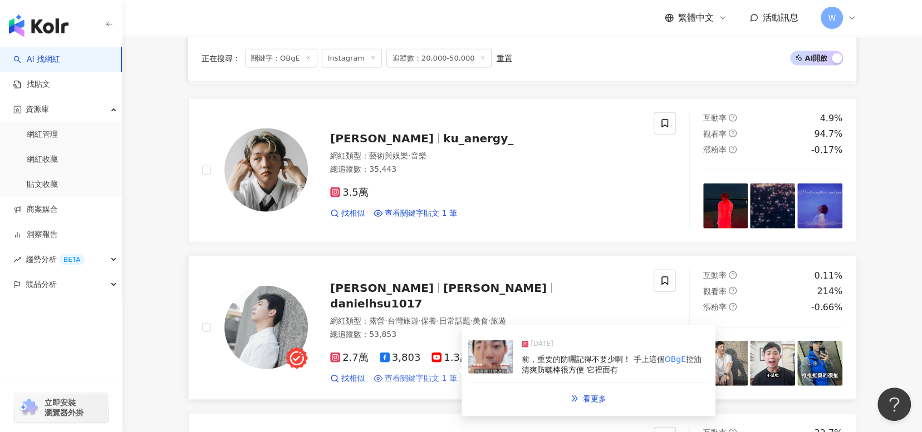
click at [431, 373] on span "查看關鍵字貼文 1 筆" at bounding box center [421, 378] width 72 height 11
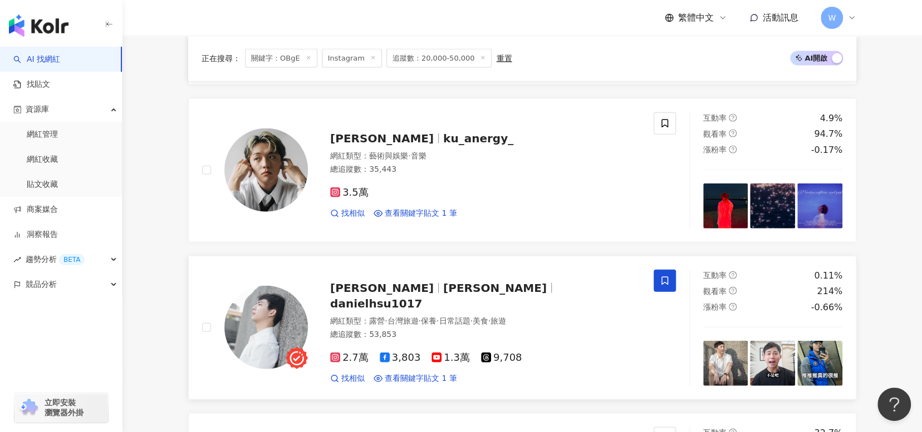
click at [666, 277] on icon at bounding box center [665, 281] width 10 height 10
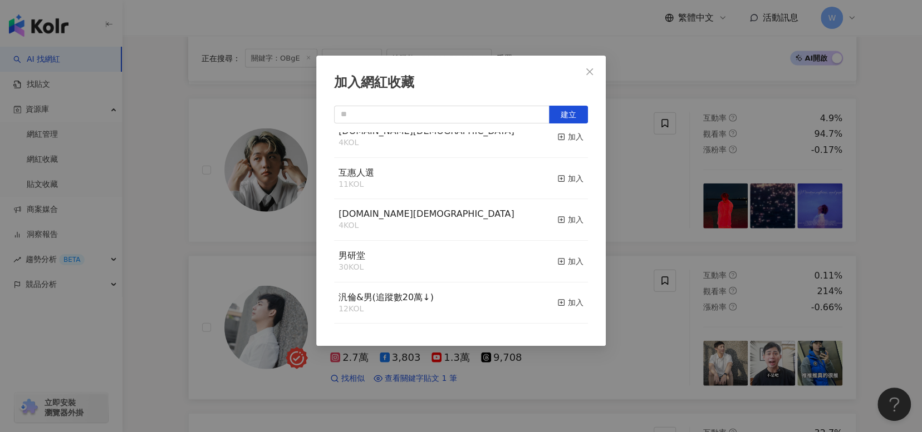
scroll to position [0, 0]
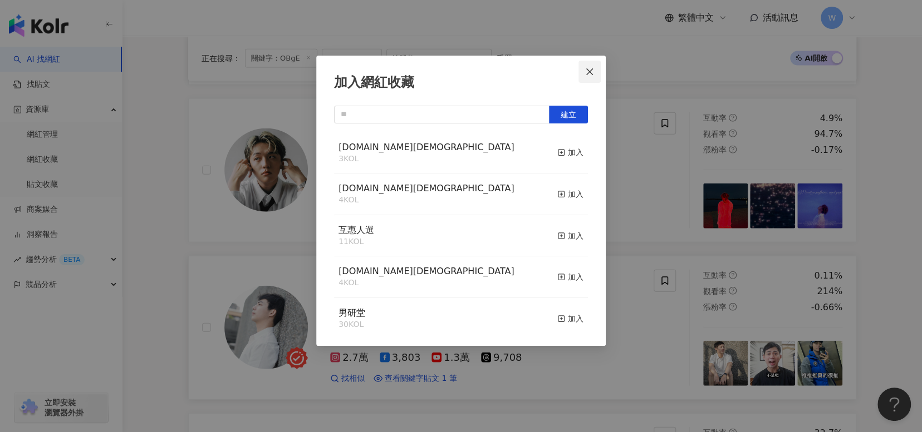
click at [586, 73] on icon "close" at bounding box center [589, 71] width 9 height 9
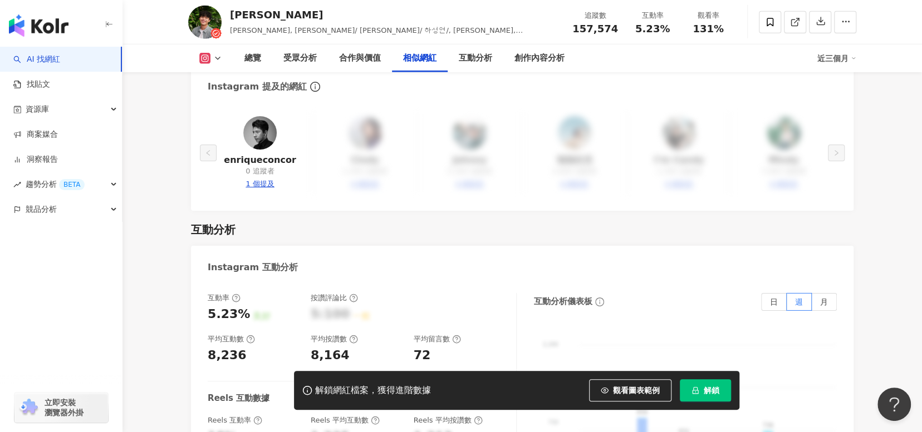
scroll to position [1948, 0]
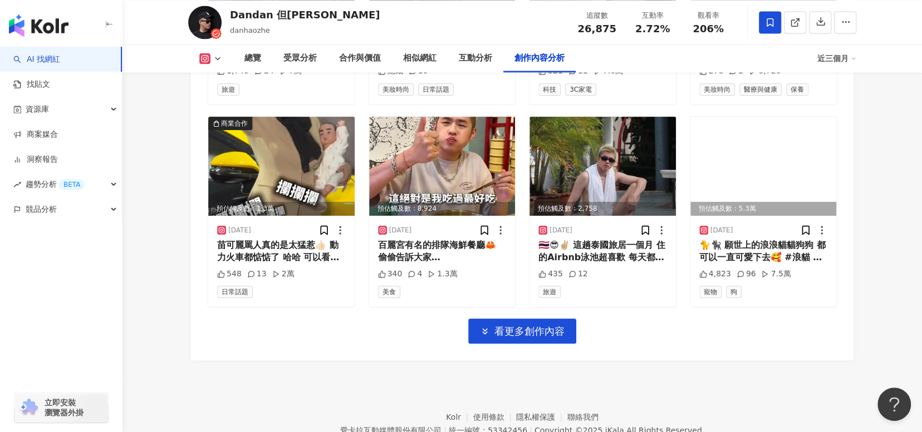
scroll to position [3944, 0]
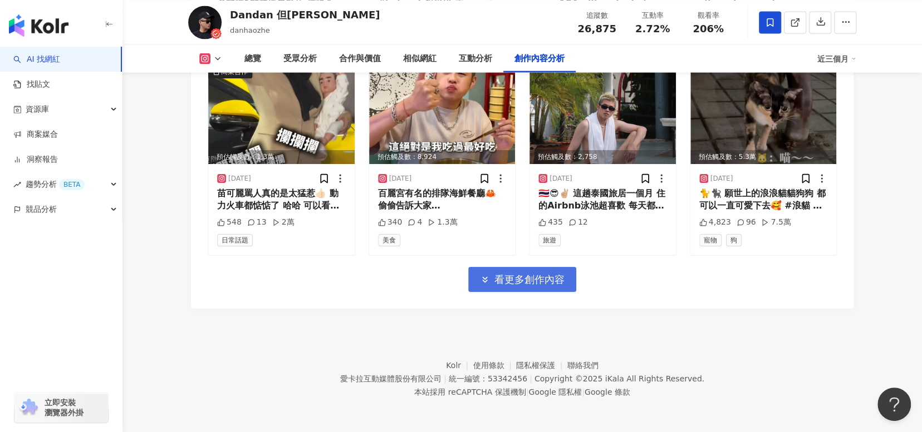
click at [510, 285] on span "看更多創作內容" at bounding box center [529, 280] width 70 height 12
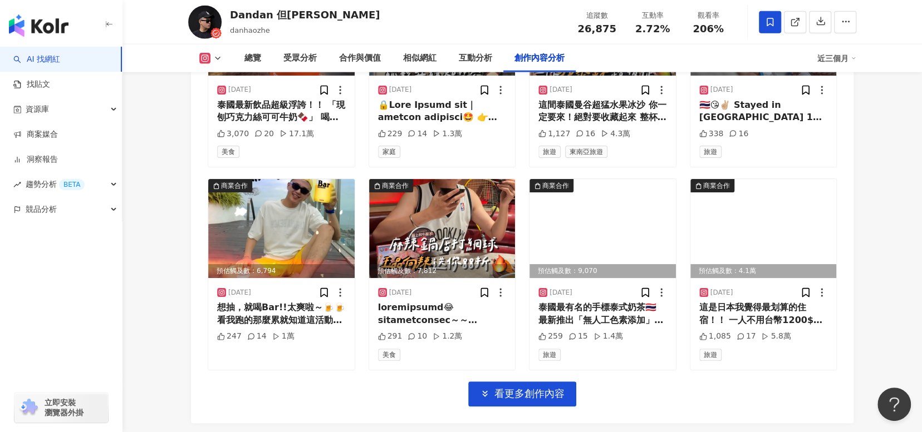
scroll to position [4500, 0]
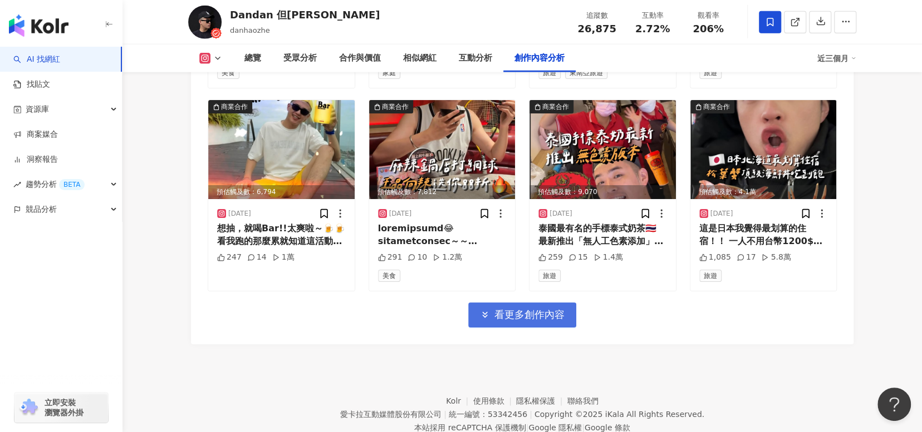
click at [506, 321] on span "看更多創作內容" at bounding box center [529, 315] width 70 height 12
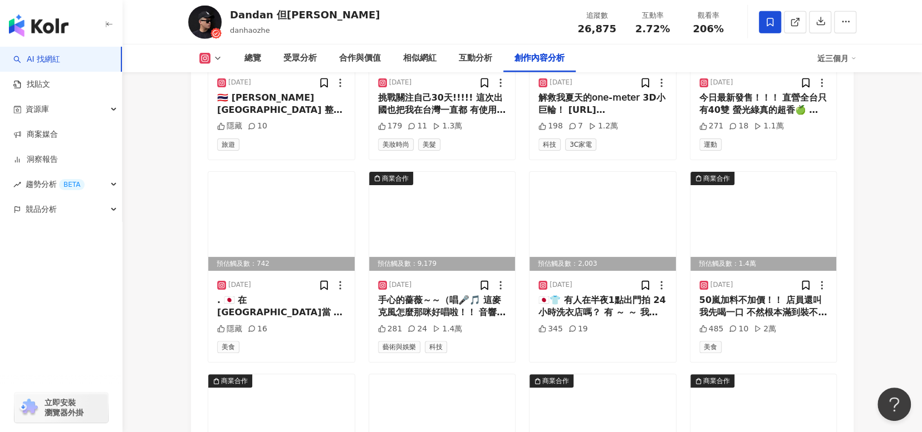
scroll to position [5112, 0]
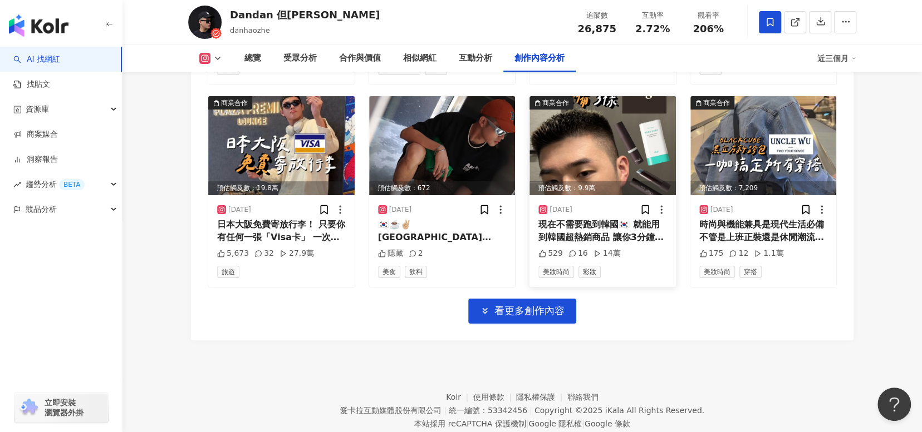
click at [641, 244] on div "現在不需要跑到韓國🇰🇷 就能用到韓國超熱銷商品 讓你3分鐘秒變帥氣歐爸 男生絕對不能沒有的「OBgE」 3樣能馬上出門的必備神器！！ @obge_tw 「自然…" at bounding box center [602, 231] width 129 height 25
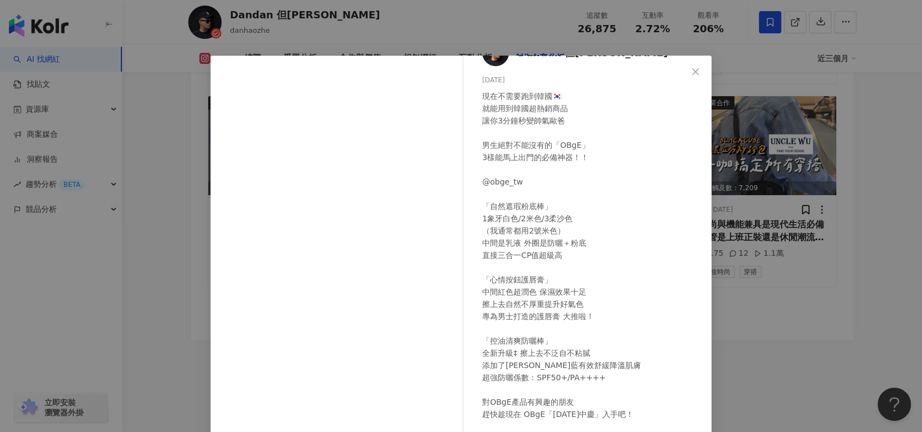
scroll to position [94, 0]
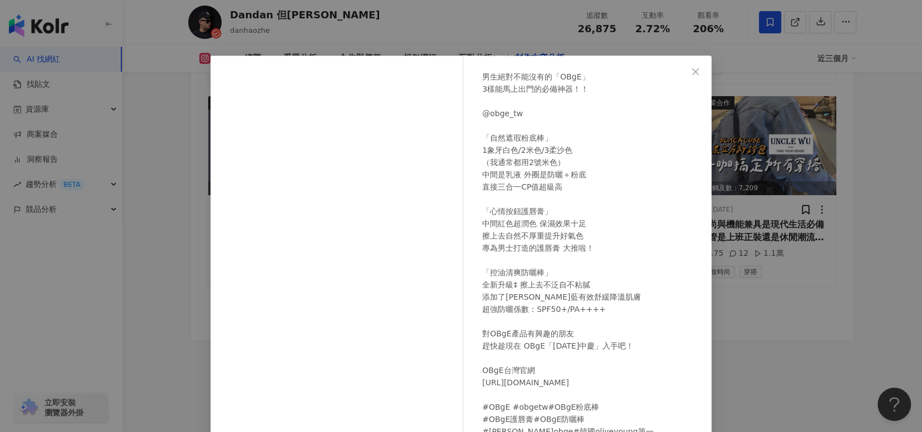
click at [497, 118] on div "現在不需要跑到韓國🇰🇷 就能用到韓國超熱銷商品 讓你3分鐘秒變帥氣歐爸 男生絕對不能沒有的「OBgE」 3樣能馬上出門的必備神器！！ @obge_tw 「自然…" at bounding box center [592, 230] width 220 height 416
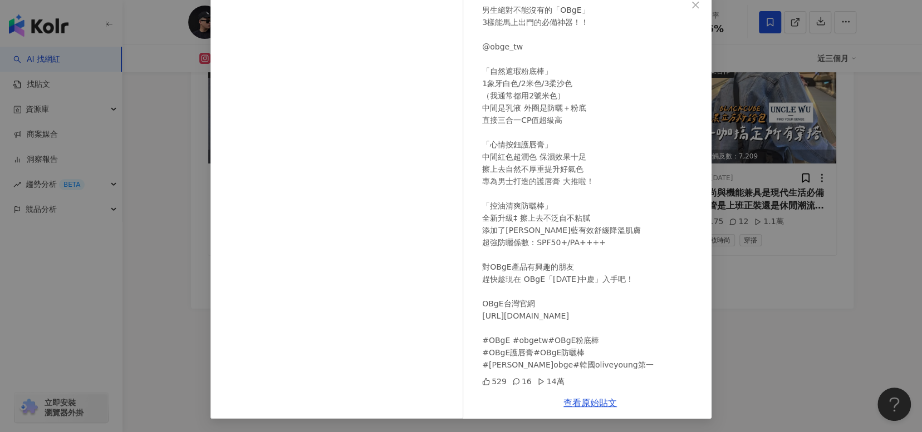
click at [520, 314] on div "現在不需要跑到韓國🇰🇷 就能用到韓國超熱銷商品 讓你3分鐘秒變帥氣歐爸 男生絕對不能沒有的「OBgE」 3樣能馬上出門的必備神器！！ @obge_tw 「自然…" at bounding box center [592, 163] width 220 height 416
drag, startPoint x: 519, startPoint y: 278, endPoint x: 537, endPoint y: 278, distance: 17.8
click at [537, 278] on div "現在不需要跑到韓國🇰🇷 就能用到韓國超熱銷商品 讓你3分鐘秒變帥氣歐爸 男生絕對不能沒有的「OBgE」 3樣能馬上出門的必備神器！！ @obge_tw 「自然…" at bounding box center [592, 163] width 220 height 416
click at [572, 405] on link "查看原始貼文" at bounding box center [589, 403] width 53 height 11
click at [734, 276] on div "Dandan 但昊哲 2025/6/17 現在不需要跑到韓國🇰🇷 就能用到韓國超熱銷商品 讓你3分鐘秒變帥氣歐爸 男生絕對不能沒有的「OBgE」 3樣能馬上出…" at bounding box center [461, 216] width 922 height 432
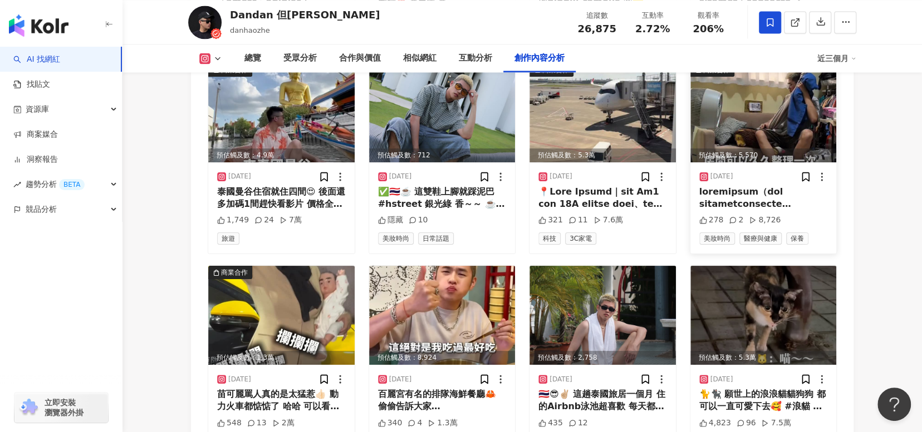
scroll to position [3544, 0]
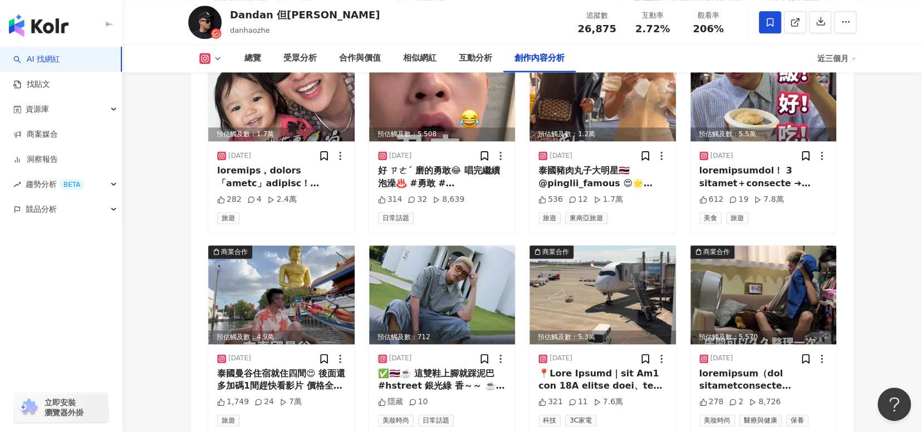
click at [52, 58] on link "AI 找網紅" at bounding box center [36, 59] width 47 height 11
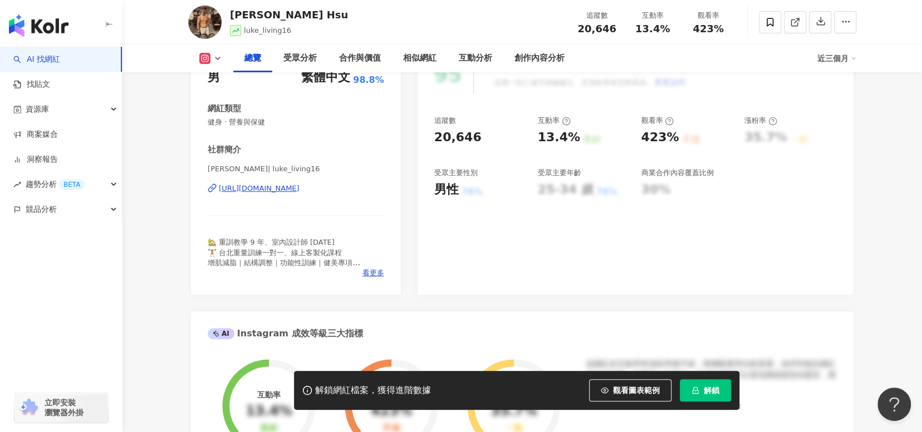
scroll to position [56, 0]
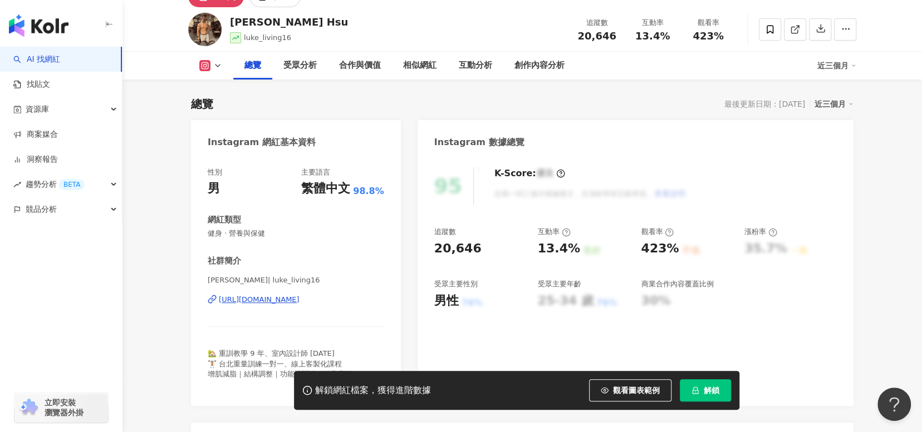
click at [299, 296] on div "https://www.instagram.com/luke_living16/" at bounding box center [259, 300] width 81 height 10
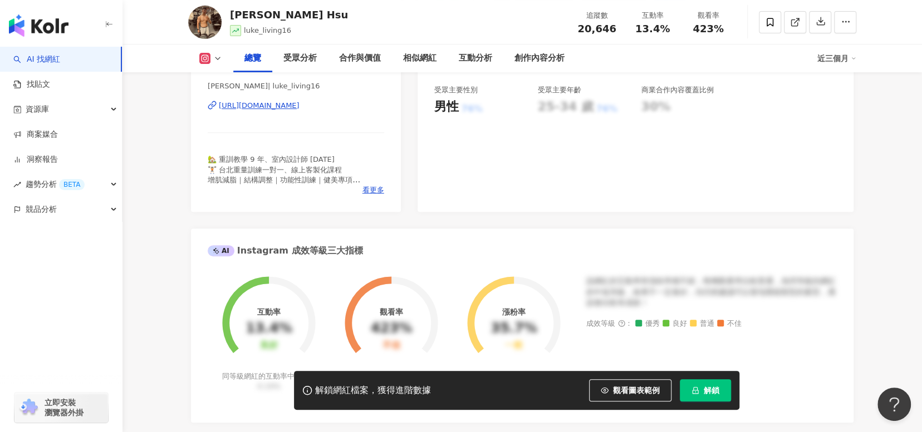
scroll to position [167, 0]
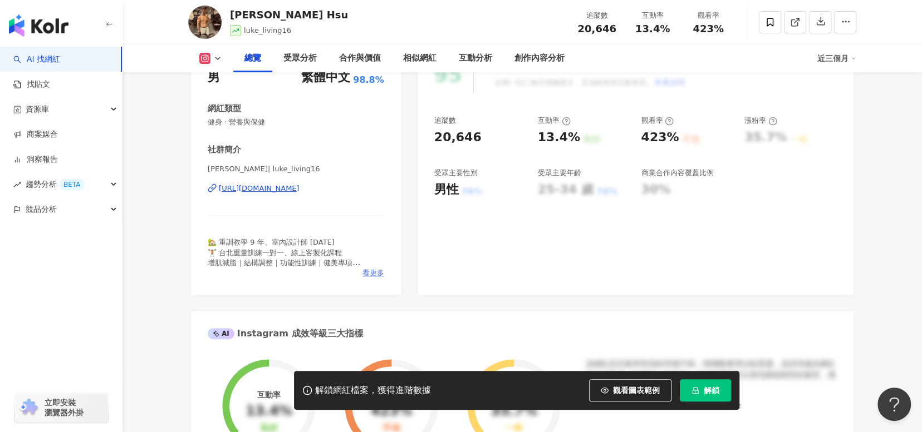
click at [372, 275] on span "看更多" at bounding box center [373, 273] width 22 height 10
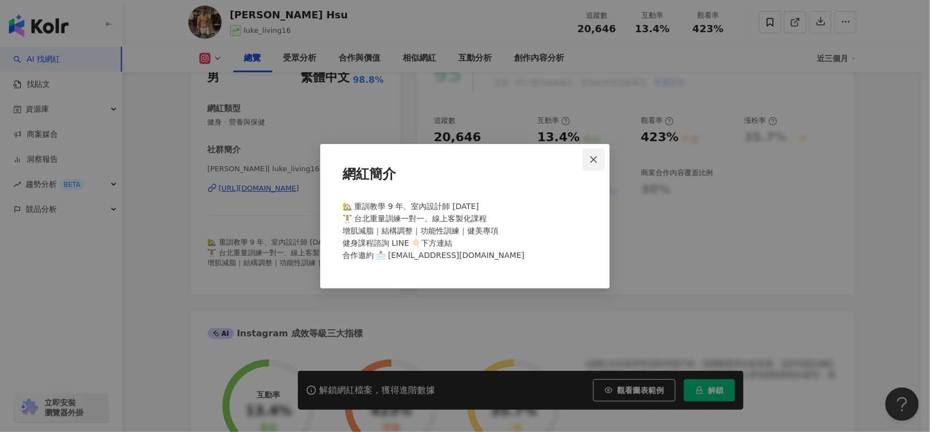
click at [594, 156] on icon "close" at bounding box center [593, 159] width 9 height 9
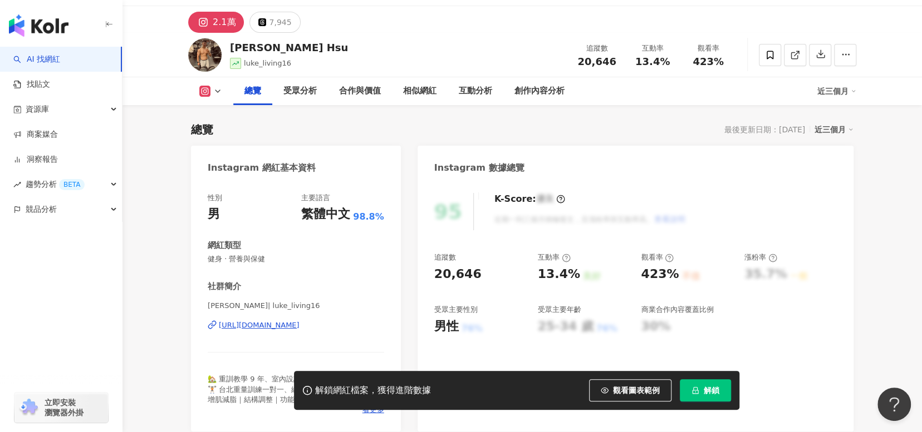
scroll to position [56, 0]
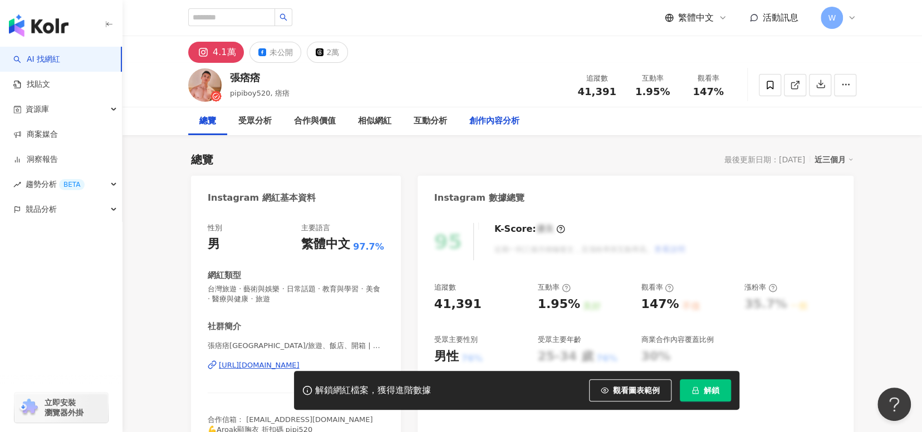
scroll to position [56, 0]
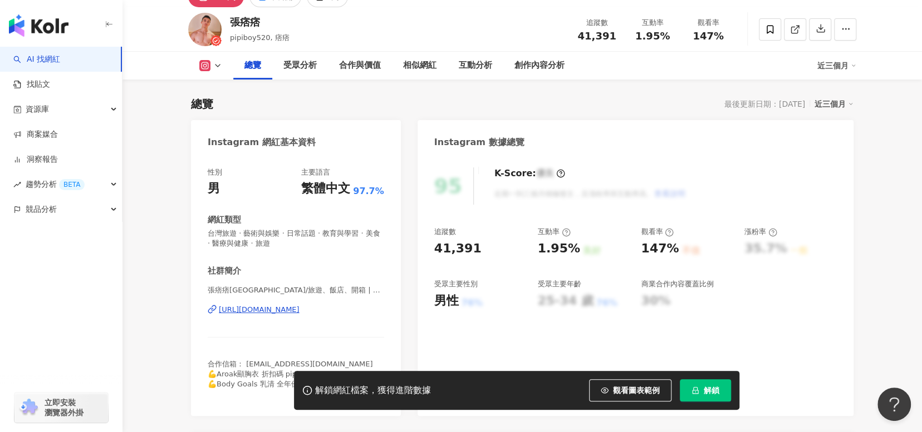
click at [299, 311] on div "[URL][DOMAIN_NAME]" at bounding box center [259, 310] width 81 height 10
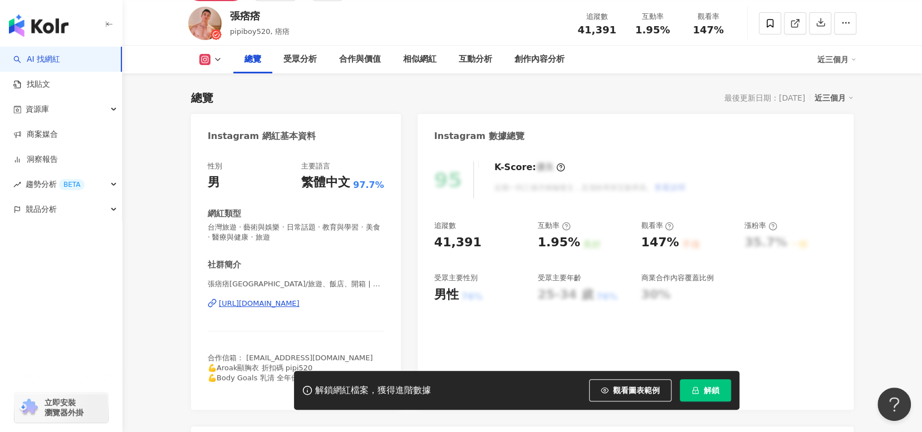
scroll to position [111, 0]
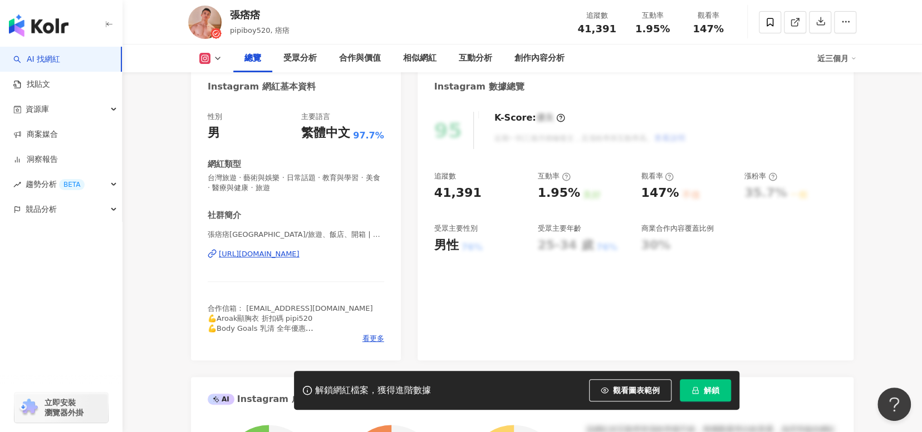
click at [299, 256] on div "[URL][DOMAIN_NAME]" at bounding box center [259, 254] width 81 height 10
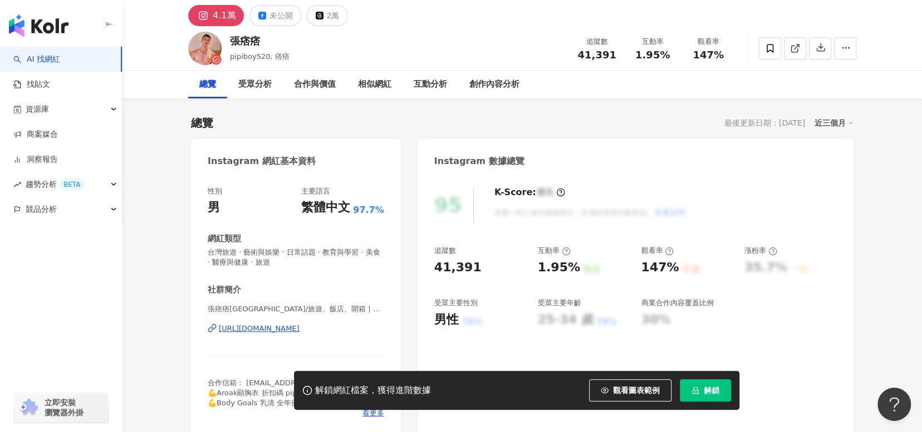
scroll to position [0, 0]
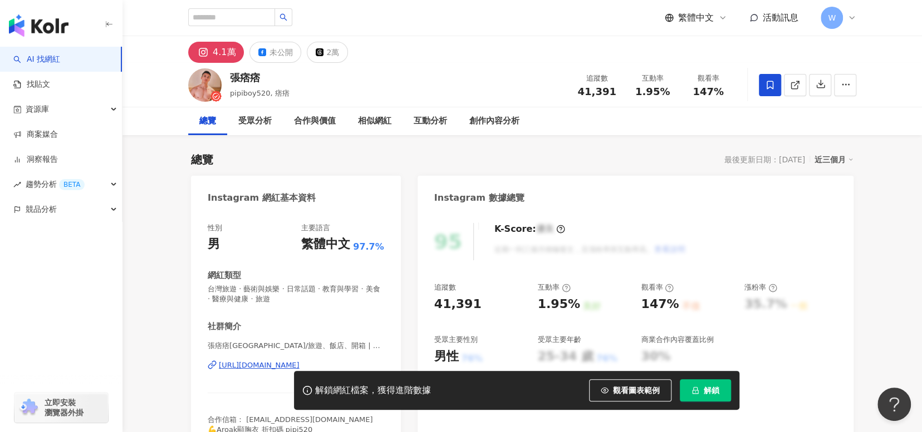
click at [770, 93] on span at bounding box center [770, 85] width 22 height 22
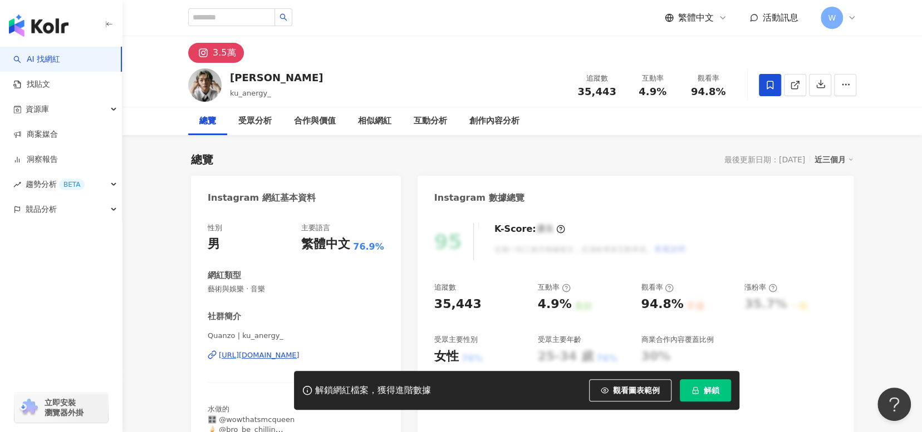
click at [766, 88] on icon at bounding box center [770, 85] width 10 height 10
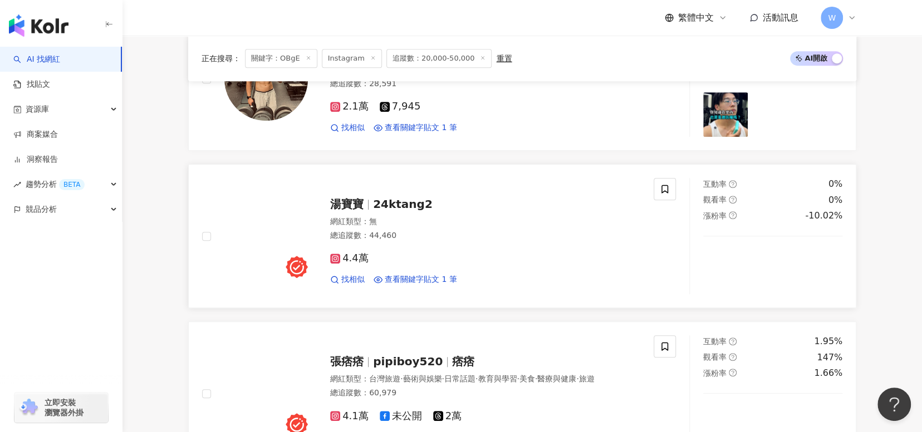
scroll to position [612, 0]
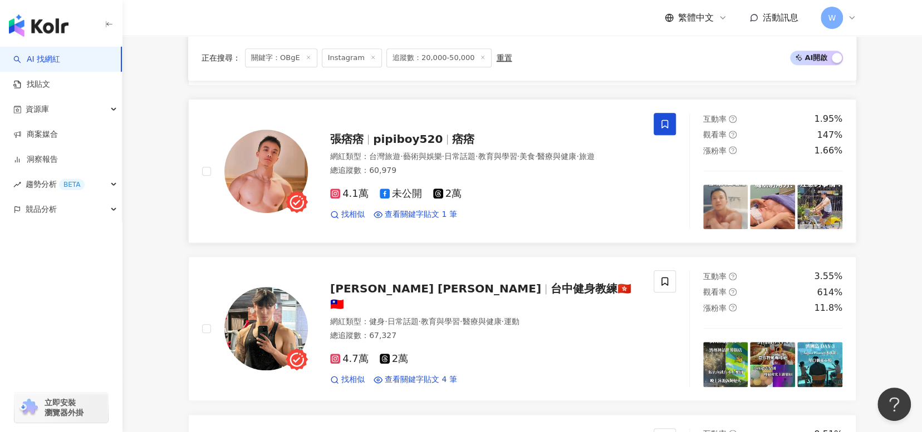
click at [668, 120] on icon at bounding box center [665, 124] width 10 height 10
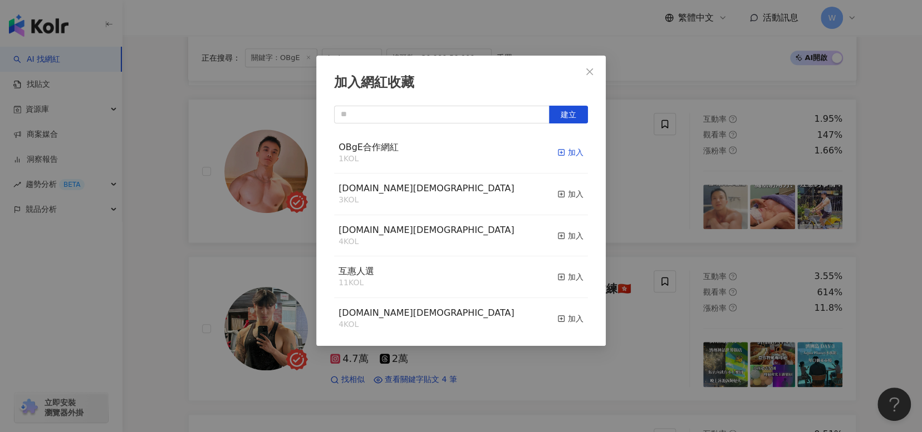
click at [557, 154] on icon "button" at bounding box center [561, 153] width 8 height 8
click at [586, 70] on icon "close" at bounding box center [589, 71] width 9 height 9
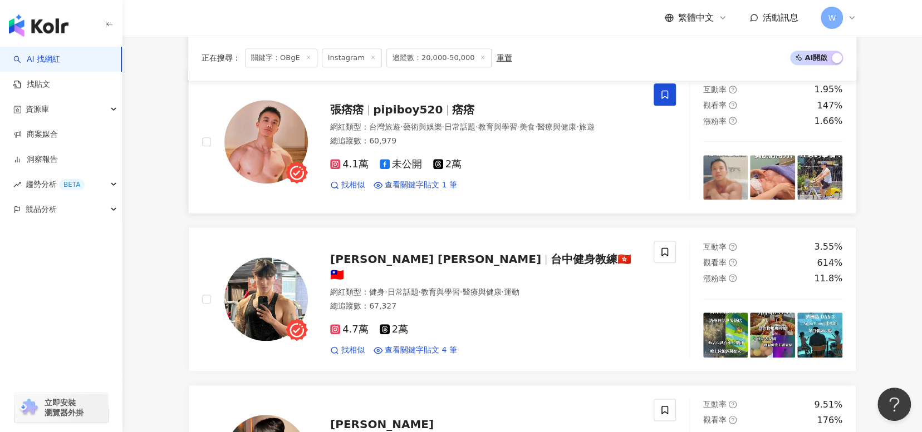
scroll to position [668, 0]
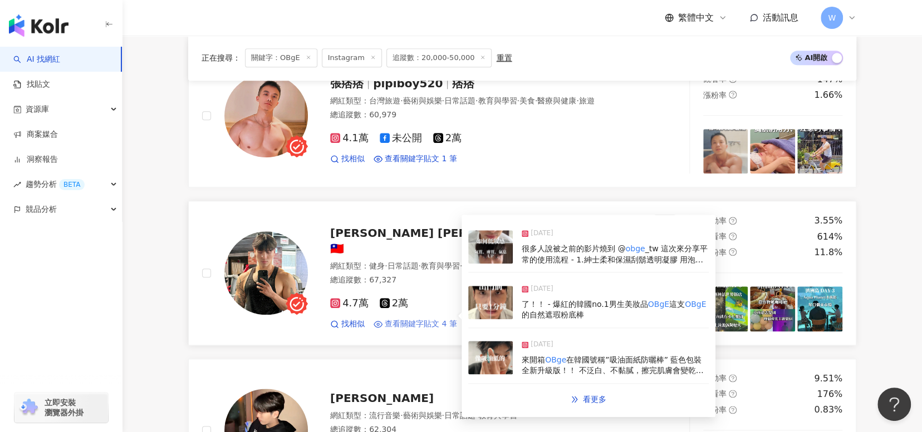
click at [435, 319] on span "查看關鍵字貼文 4 筆" at bounding box center [421, 324] width 72 height 11
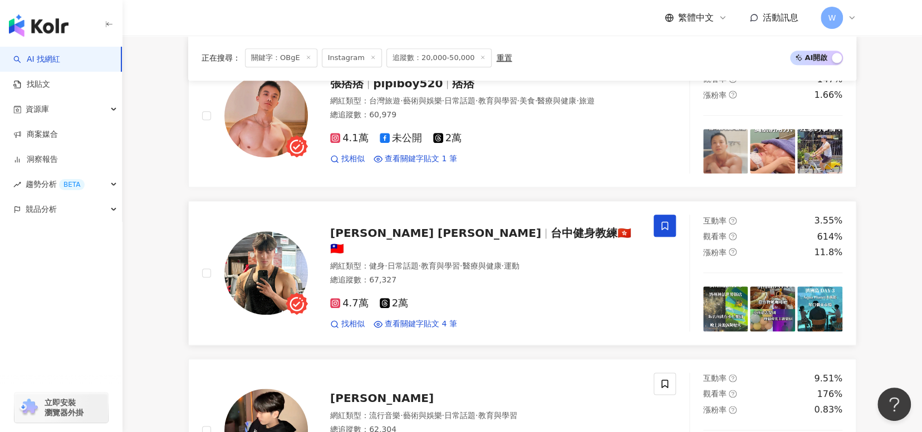
click at [667, 218] on span at bounding box center [664, 226] width 22 height 22
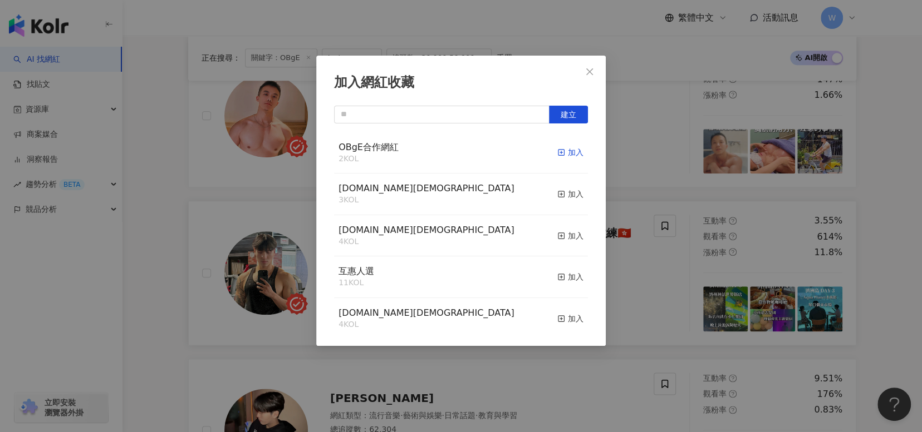
click at [558, 150] on rect "button" at bounding box center [561, 153] width 6 height 6
click at [592, 75] on icon "close" at bounding box center [589, 71] width 9 height 9
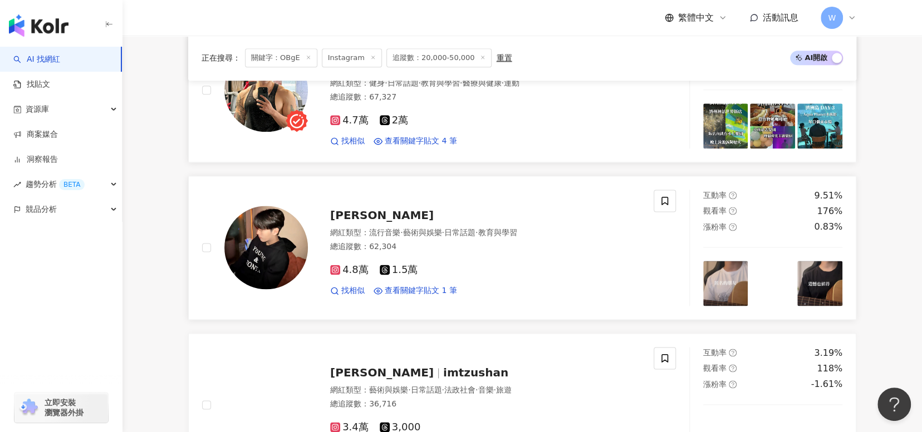
scroll to position [891, 0]
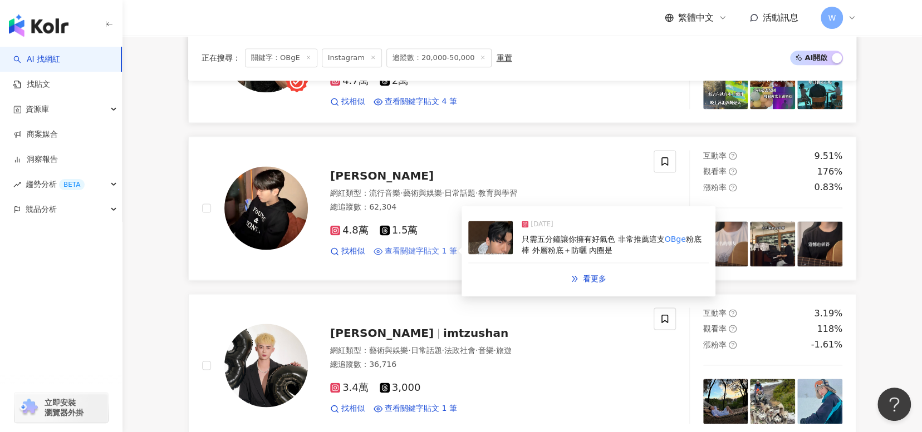
click at [442, 246] on span "查看關鍵字貼文 1 筆" at bounding box center [421, 251] width 72 height 11
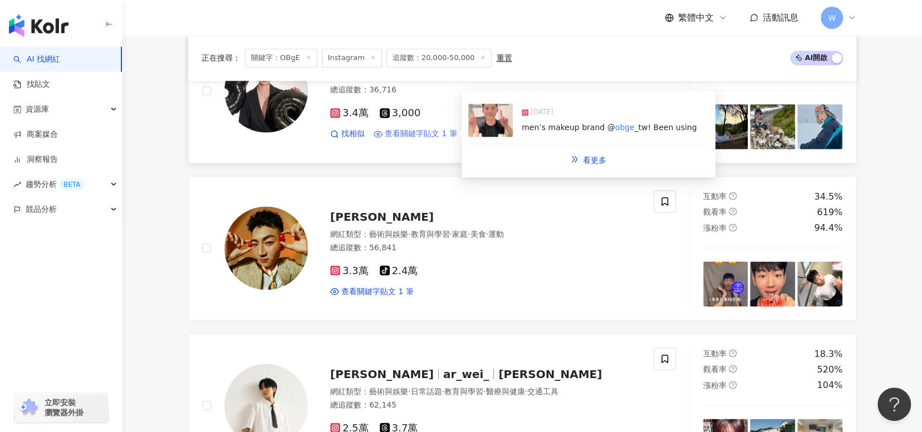
scroll to position [1169, 0]
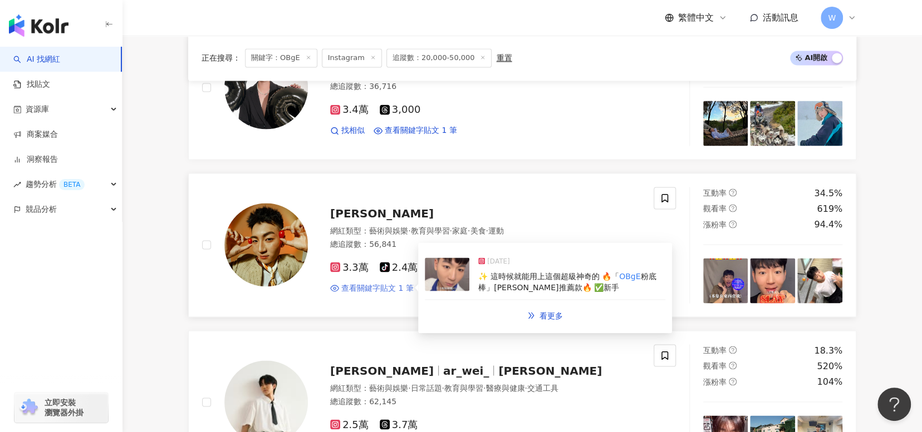
click at [404, 288] on span "查看關鍵字貼文 1 筆" at bounding box center [377, 288] width 72 height 11
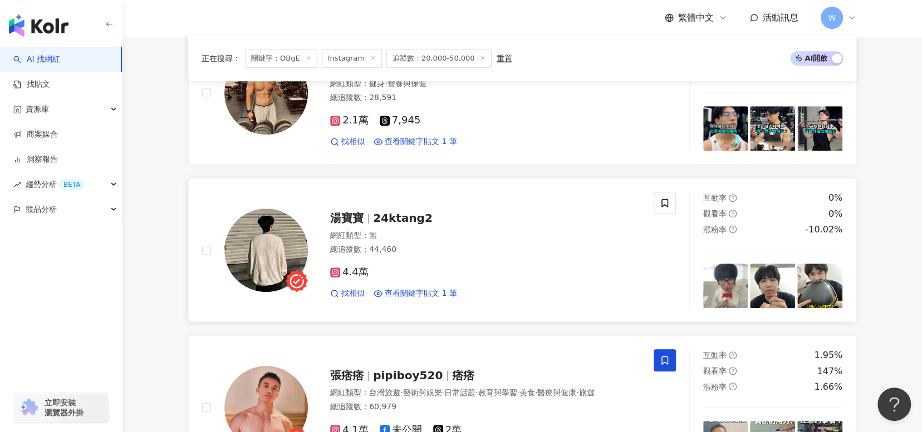
scroll to position [278, 0]
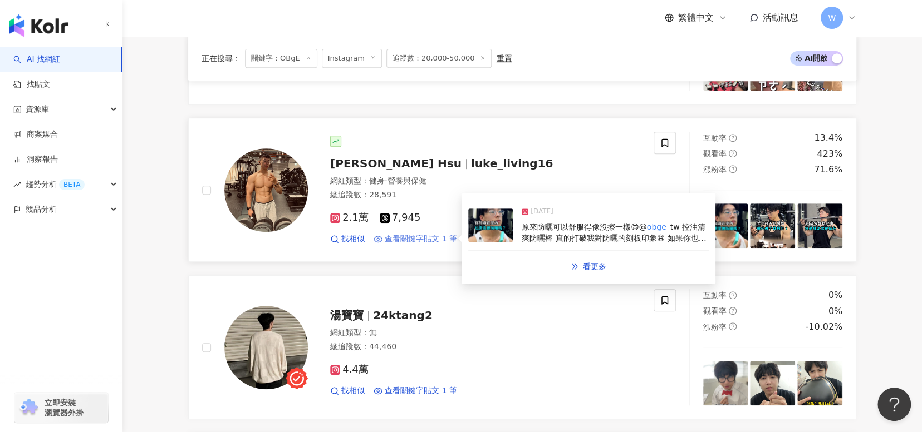
click at [407, 237] on span "查看關鍵字貼文 1 筆" at bounding box center [421, 239] width 72 height 11
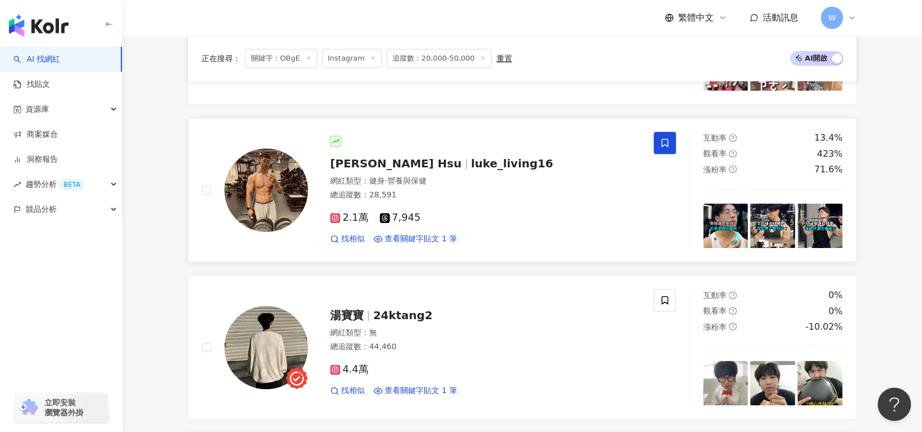
click at [670, 148] on span at bounding box center [664, 143] width 22 height 22
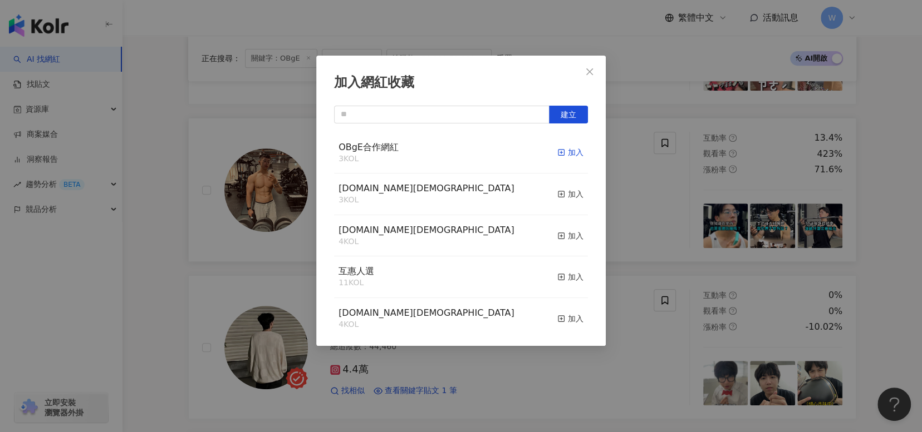
click at [558, 151] on div "加入" at bounding box center [570, 152] width 26 height 12
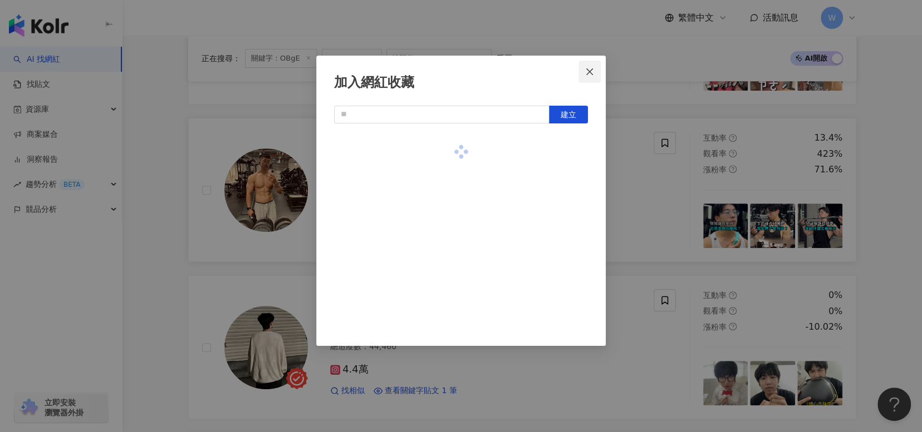
click at [590, 72] on icon "close" at bounding box center [589, 71] width 7 height 7
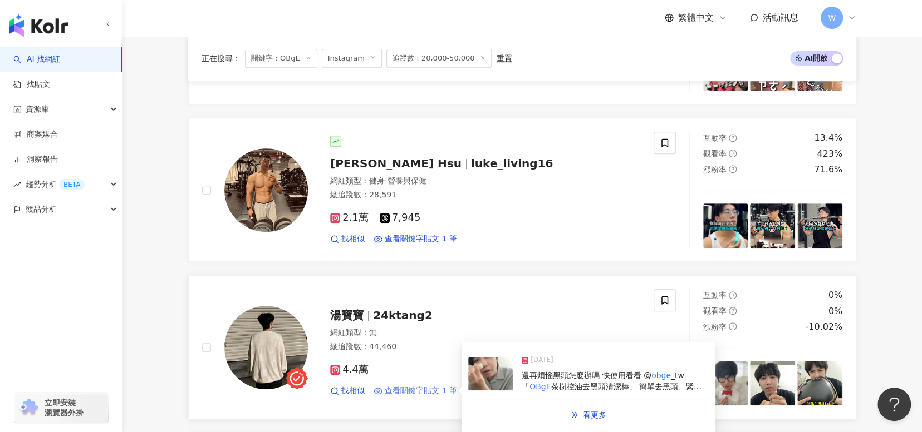
click at [414, 389] on span "查看關鍵字貼文 1 筆" at bounding box center [421, 391] width 72 height 11
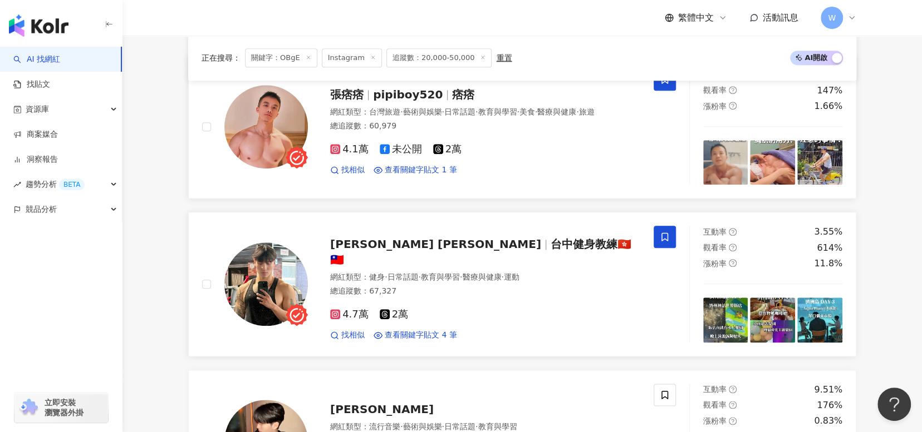
scroll to position [891, 0]
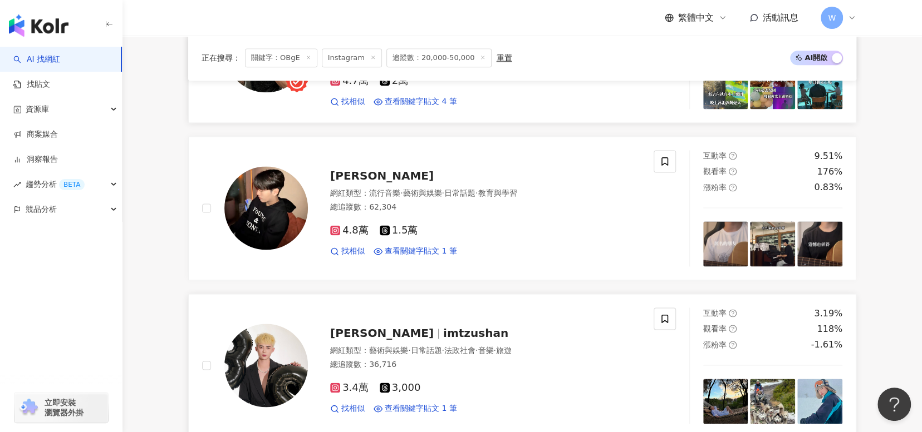
click at [204, 294] on link "張子善 imtzushan 網紅類型 ： 藝術與娛樂 · 日常話題 · 法政社會 · 音樂 · 旅遊 總追蹤數 ： 36,716 3.4萬 3,000 找相似…" at bounding box center [522, 366] width 668 height 144
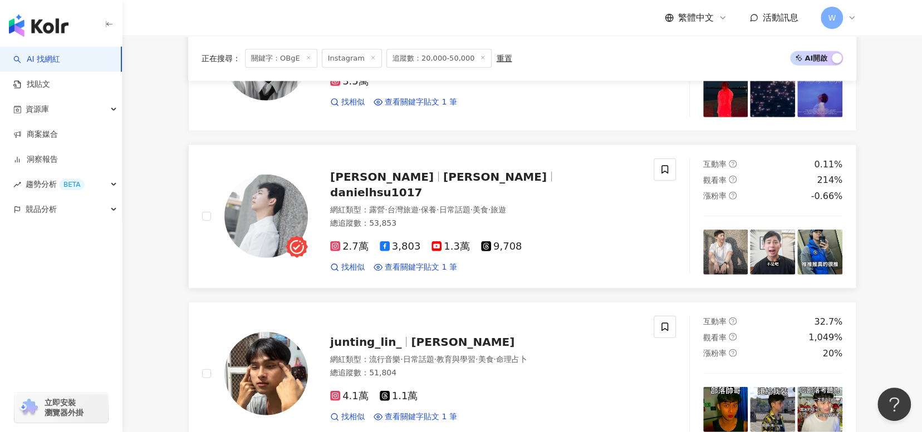
scroll to position [1837, 0]
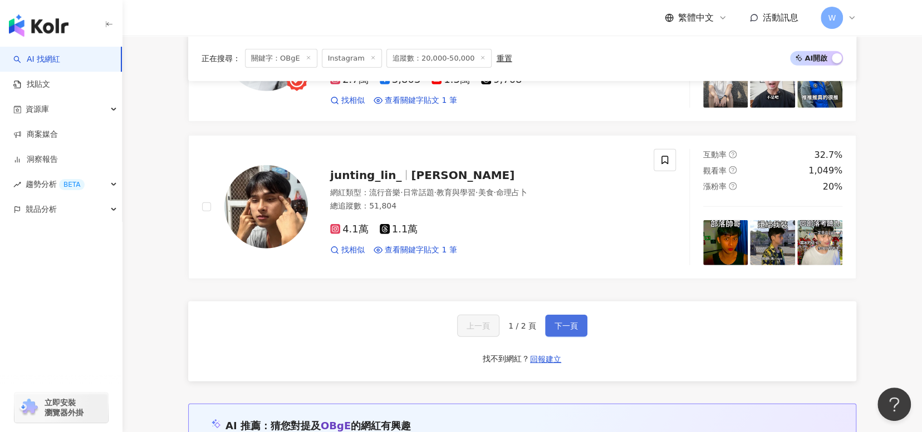
click at [578, 319] on button "下一頁" at bounding box center [566, 326] width 42 height 22
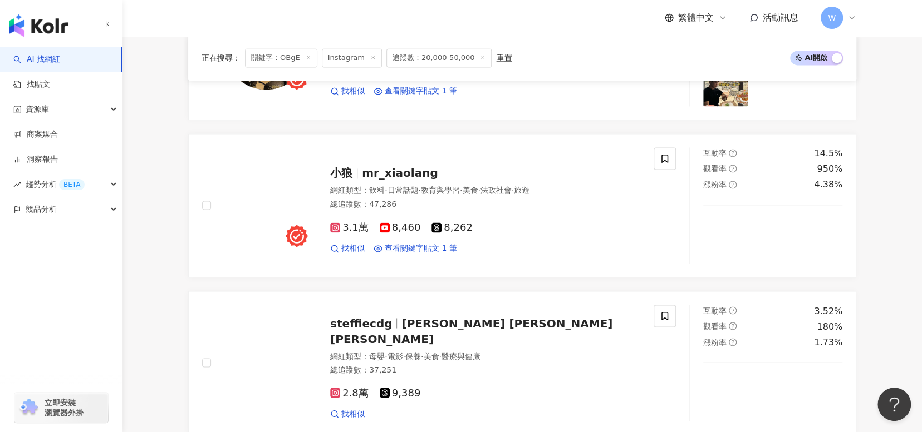
scroll to position [1031, 0]
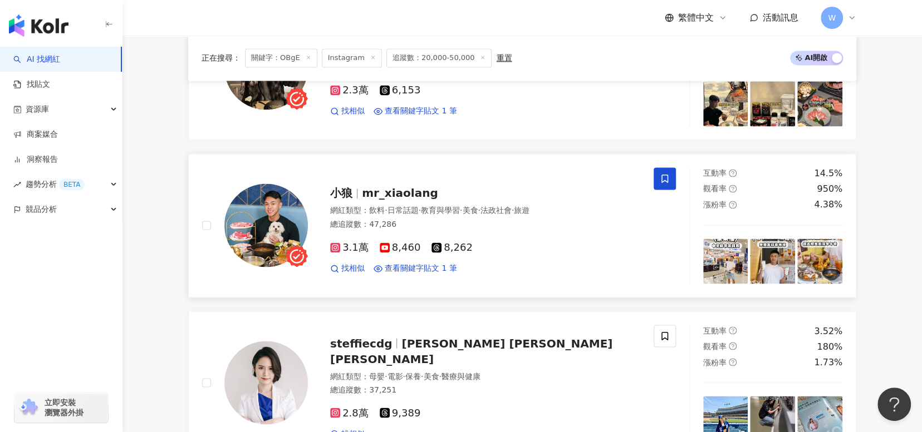
click at [657, 178] on span at bounding box center [664, 179] width 22 height 22
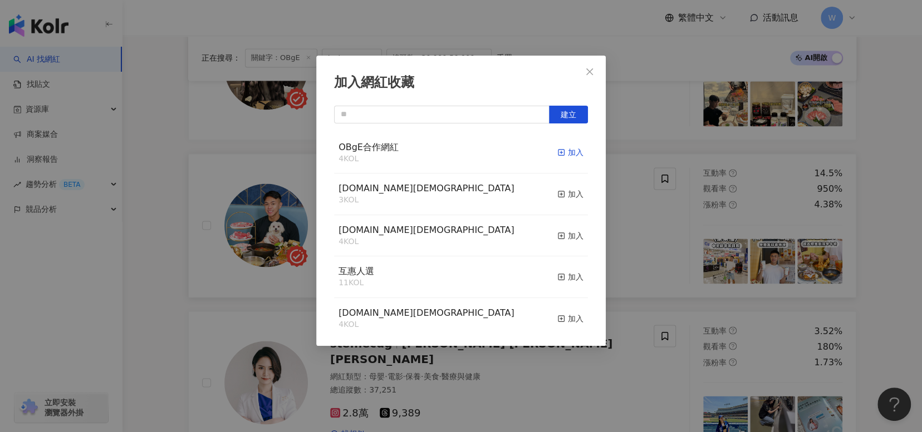
click at [557, 150] on icon "button" at bounding box center [561, 153] width 8 height 8
click at [597, 68] on span "Close" at bounding box center [589, 71] width 22 height 9
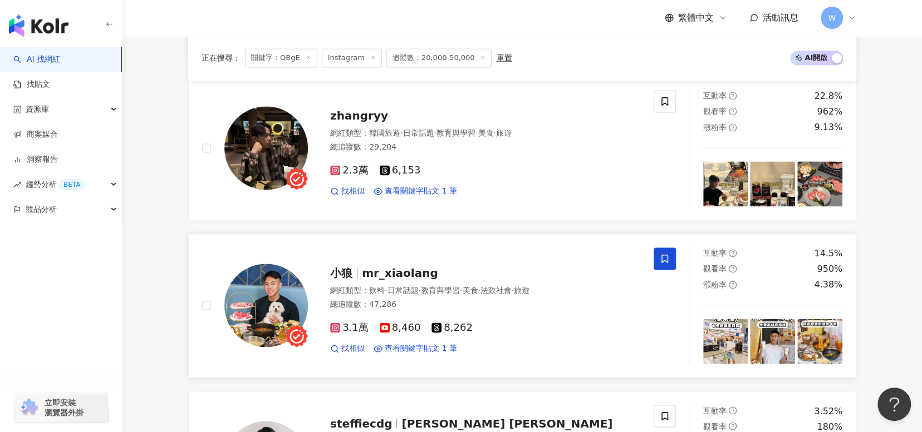
scroll to position [864, 0]
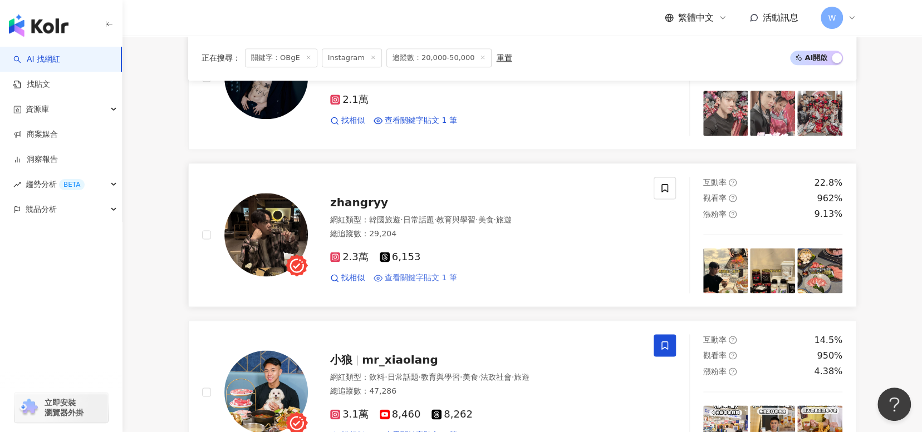
click at [443, 277] on span "查看關鍵字貼文 1 筆" at bounding box center [421, 278] width 72 height 11
click at [675, 190] on span at bounding box center [664, 188] width 22 height 22
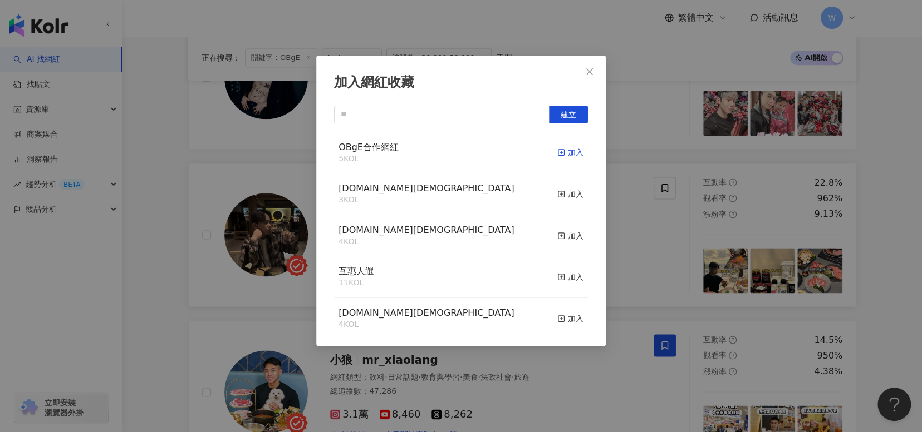
click at [557, 151] on icon "button" at bounding box center [561, 153] width 8 height 8
click at [594, 71] on span "Close" at bounding box center [589, 71] width 22 height 9
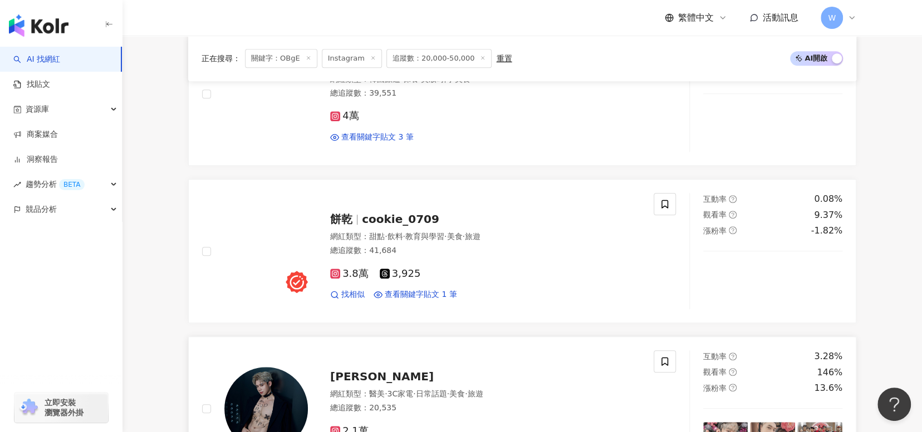
scroll to position [530, 0]
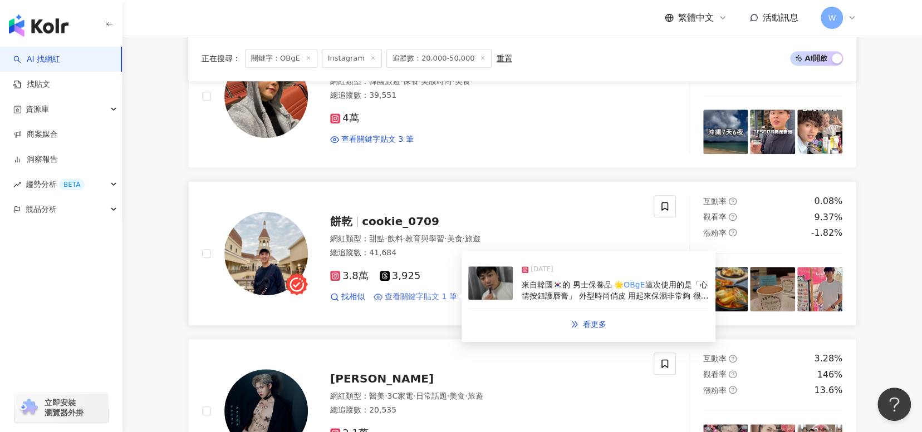
click at [448, 296] on span "查看關鍵字貼文 1 筆" at bounding box center [421, 297] width 72 height 11
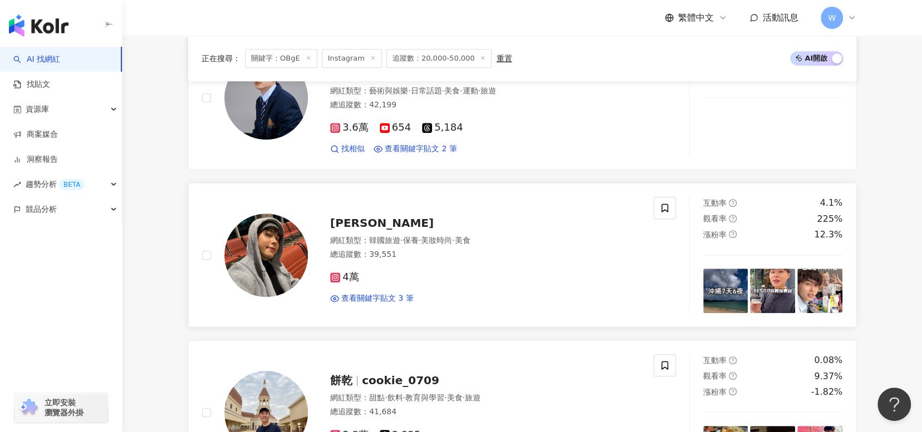
scroll to position [307, 0]
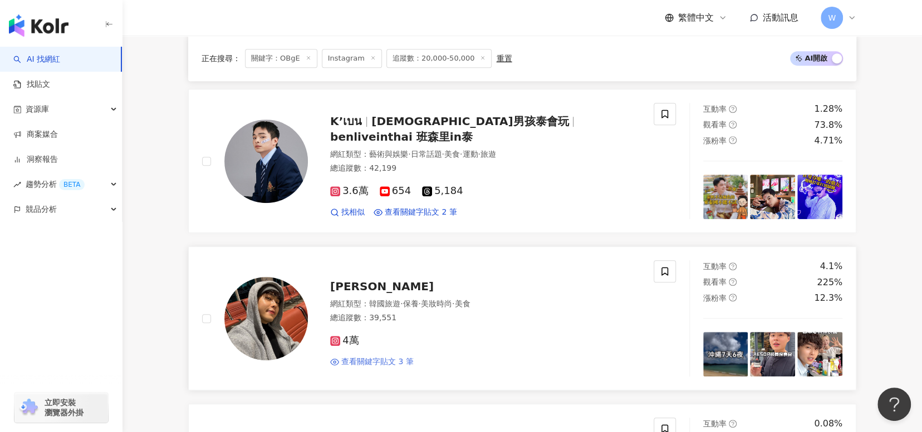
click at [396, 365] on span "查看關鍵字貼文 3 筆" at bounding box center [377, 362] width 72 height 11
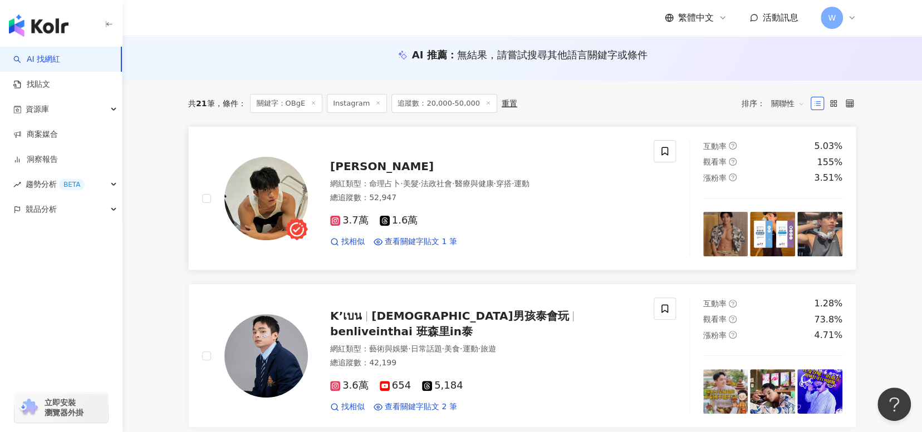
scroll to position [111, 0]
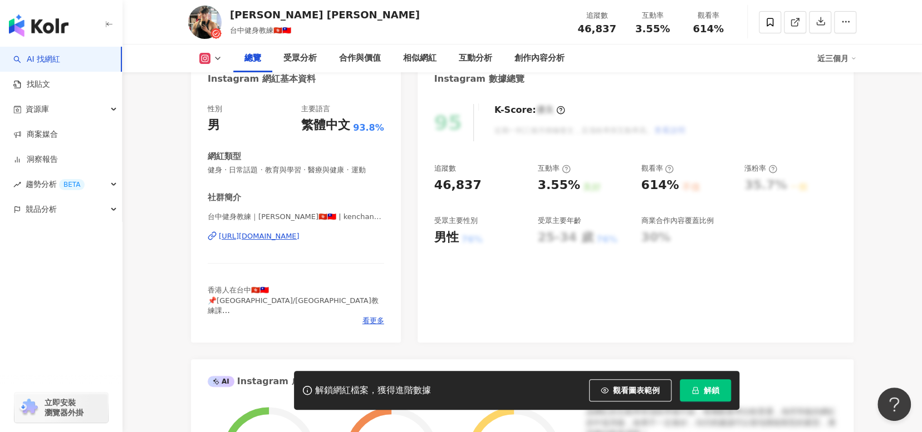
scroll to position [83, 0]
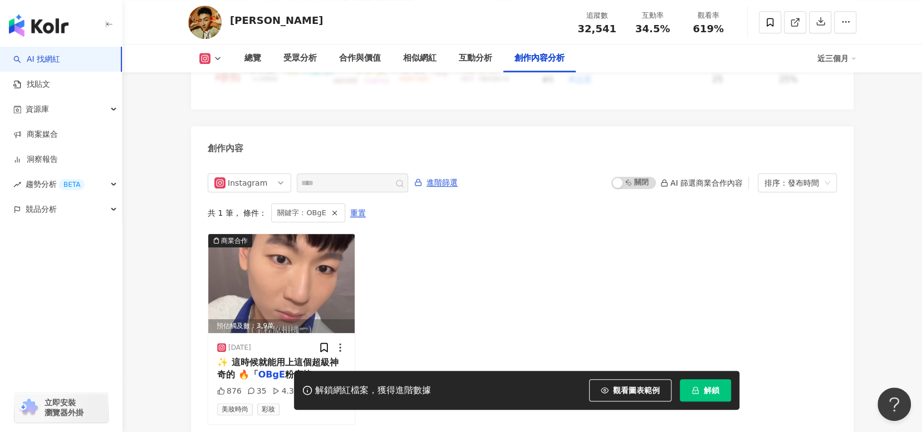
scroll to position [3436, 0]
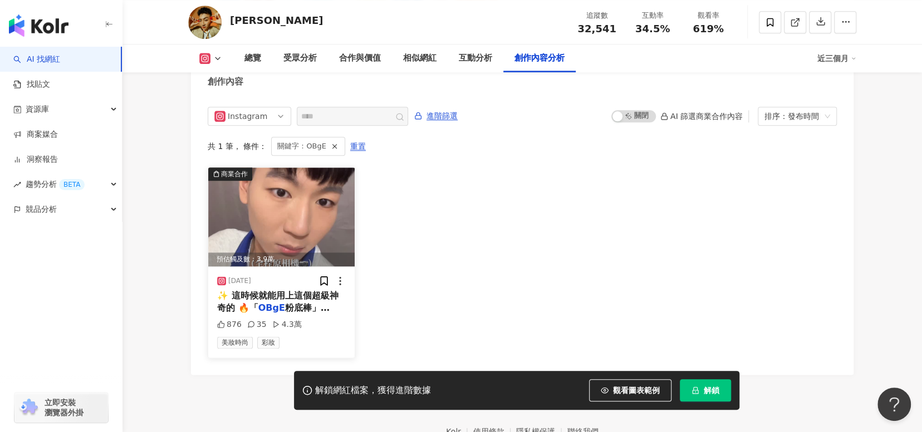
click at [340, 253] on div "預估觸及數：3.9萬" at bounding box center [281, 260] width 146 height 14
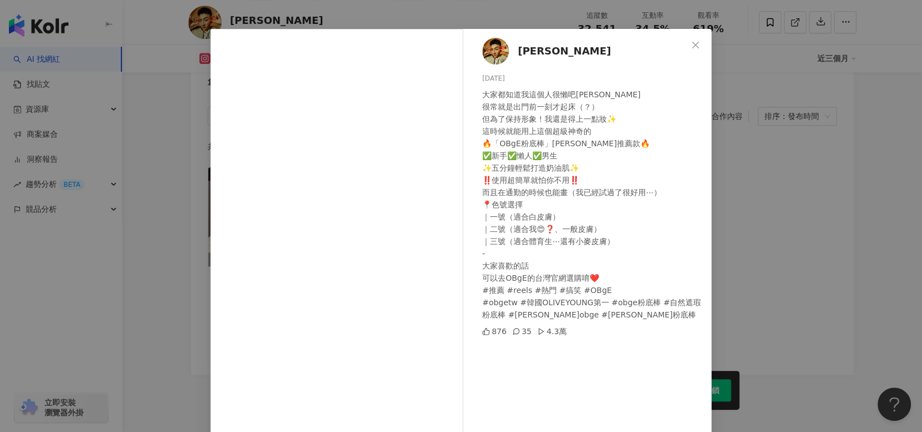
scroll to position [0, 0]
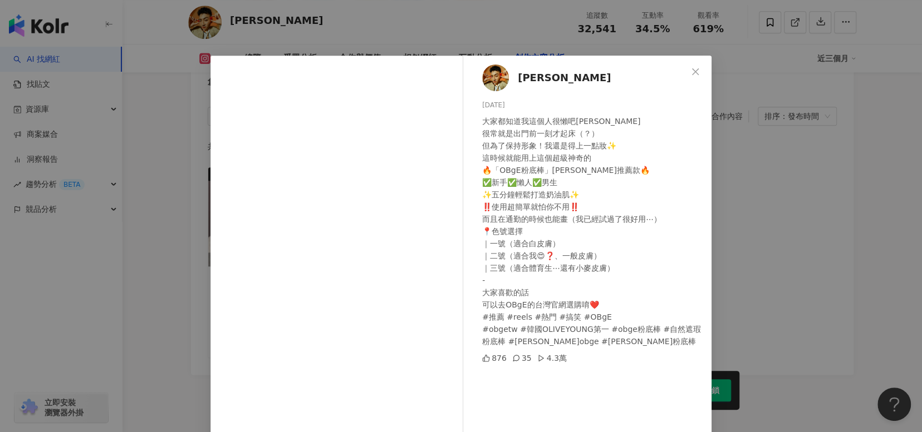
click at [536, 73] on span "[PERSON_NAME]" at bounding box center [564, 78] width 93 height 16
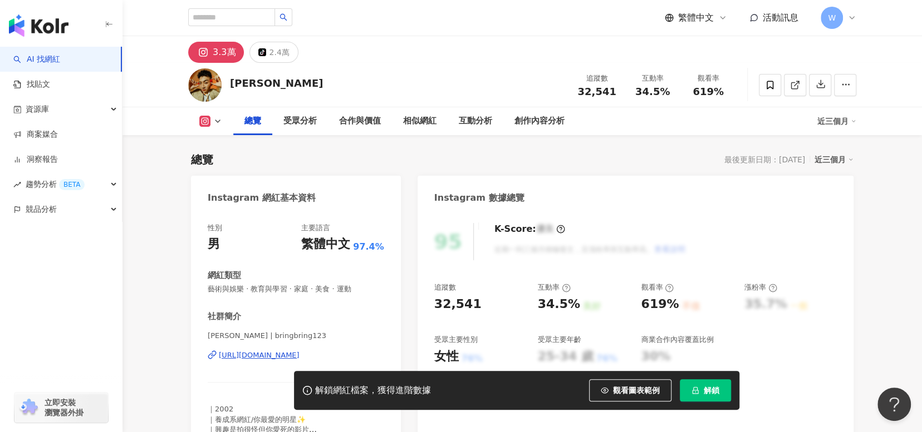
scroll to position [167, 0]
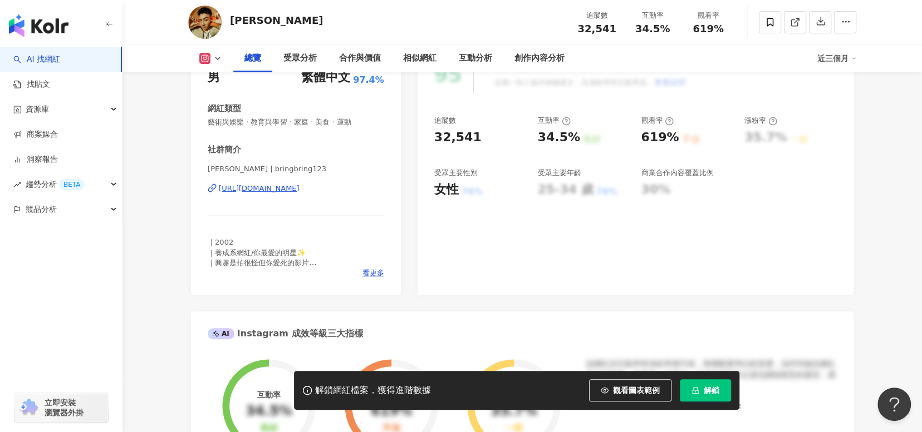
click at [299, 190] on div "https://www.instagram.com/bringbring123/" at bounding box center [259, 189] width 81 height 10
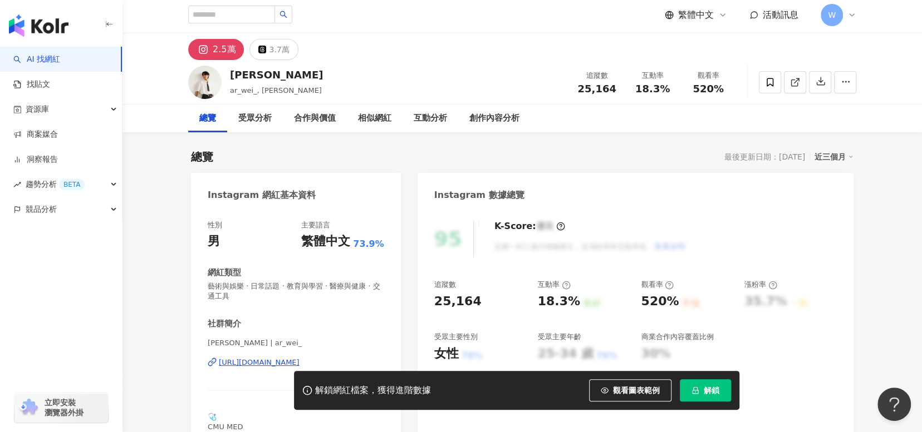
scroll to position [111, 0]
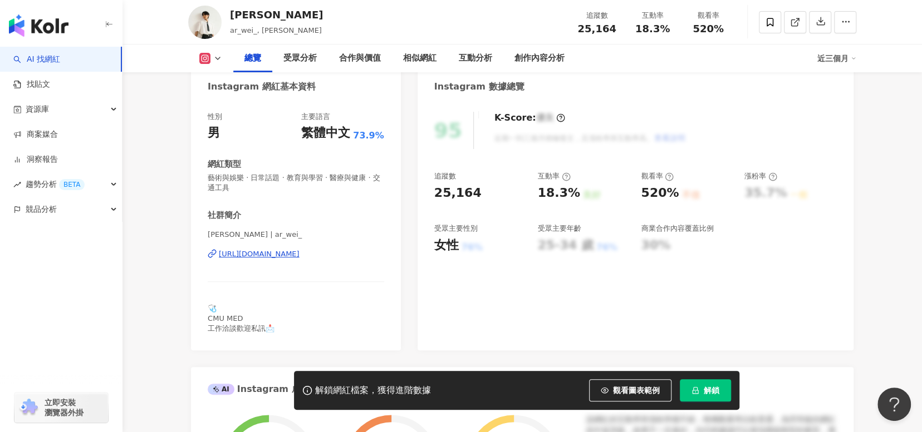
click at [287, 254] on div "[URL][DOMAIN_NAME]" at bounding box center [259, 254] width 81 height 10
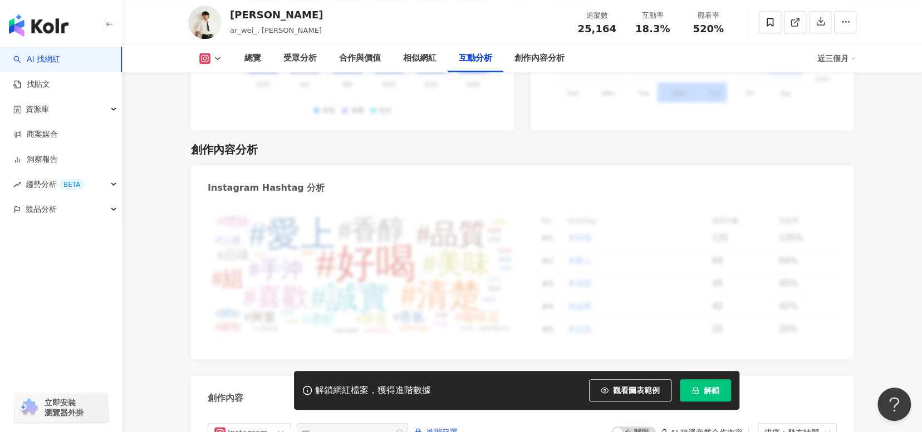
scroll to position [3451, 0]
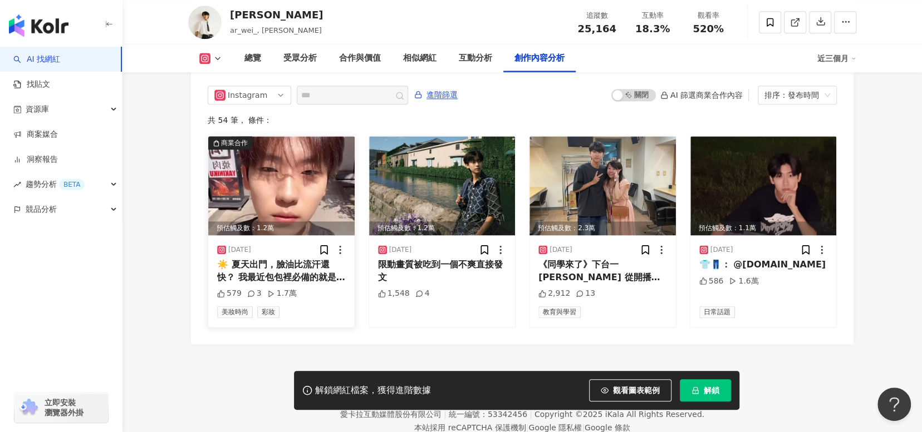
click at [312, 267] on div "☀️ 夏天出門，臉油比流汗還快？ 我最近包包裡必備的就是 OBgE 控油清爽防曬棒！ 輕輕一抹，瞬間啞光，還能補防曬不脫妝 ✨ 🌿 控油＋防曬雙效：SPF50…" at bounding box center [281, 271] width 129 height 25
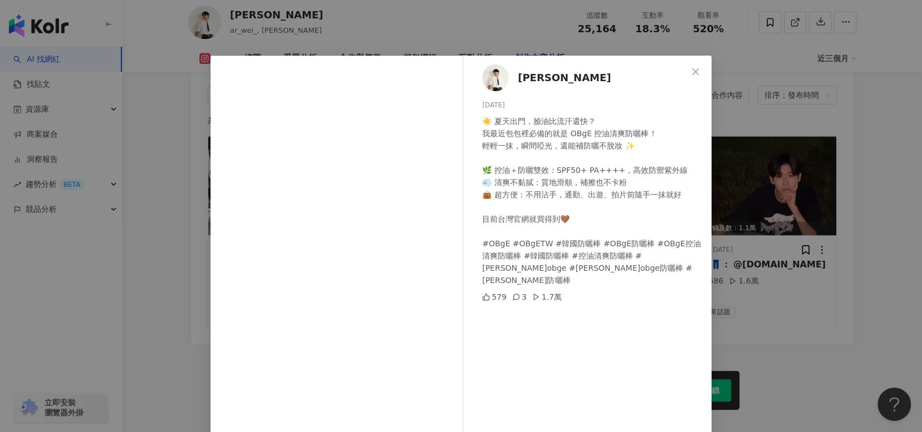
scroll to position [56, 0]
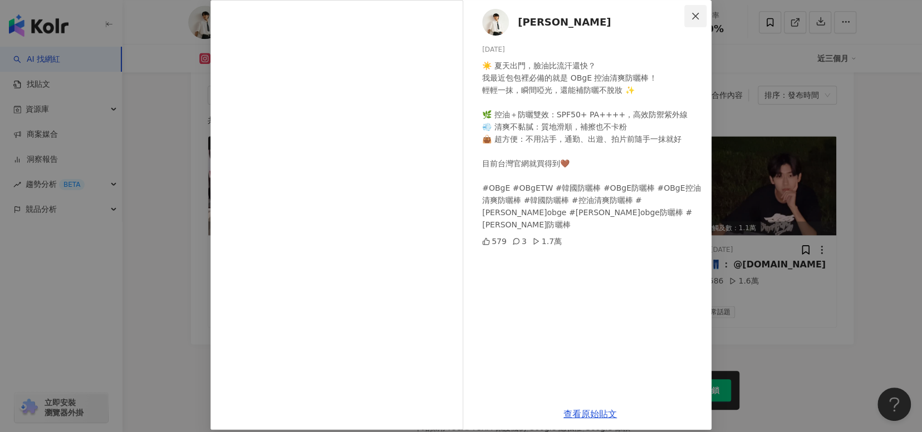
click at [691, 12] on icon "close" at bounding box center [695, 16] width 9 height 9
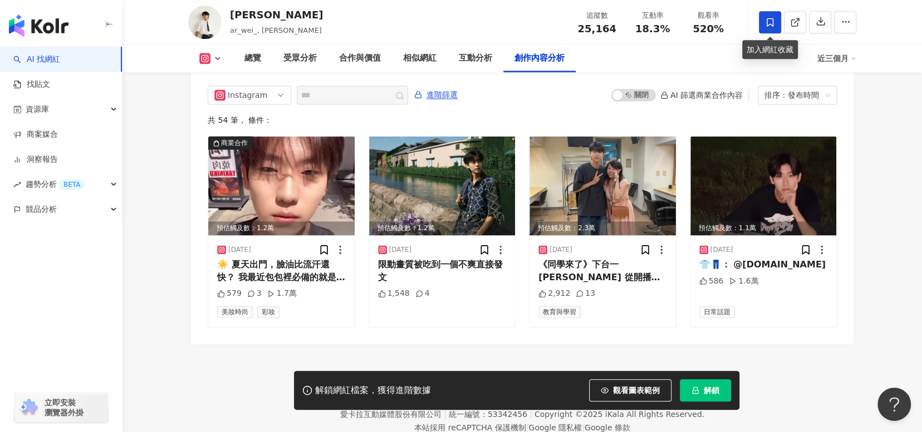
click at [773, 26] on icon at bounding box center [770, 22] width 10 height 10
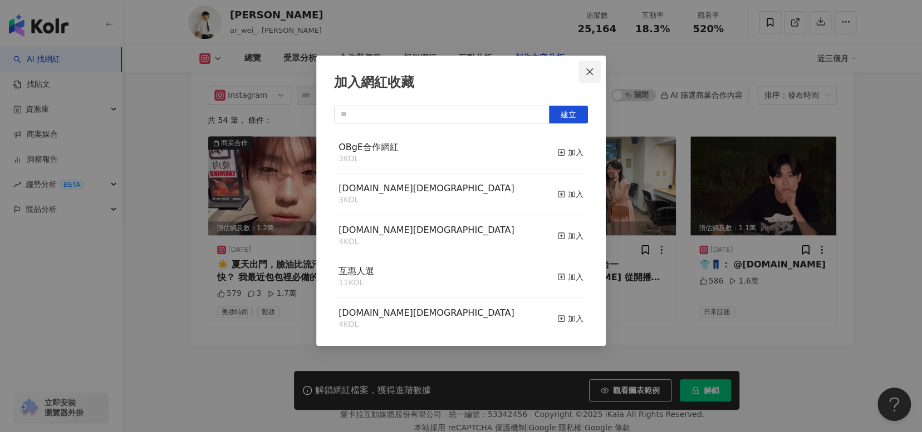
click at [597, 68] on span "Close" at bounding box center [589, 71] width 22 height 9
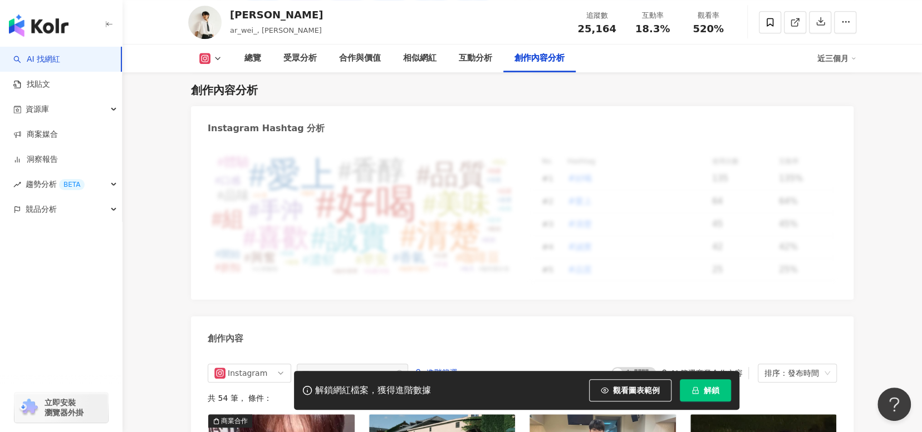
scroll to position [3006, 0]
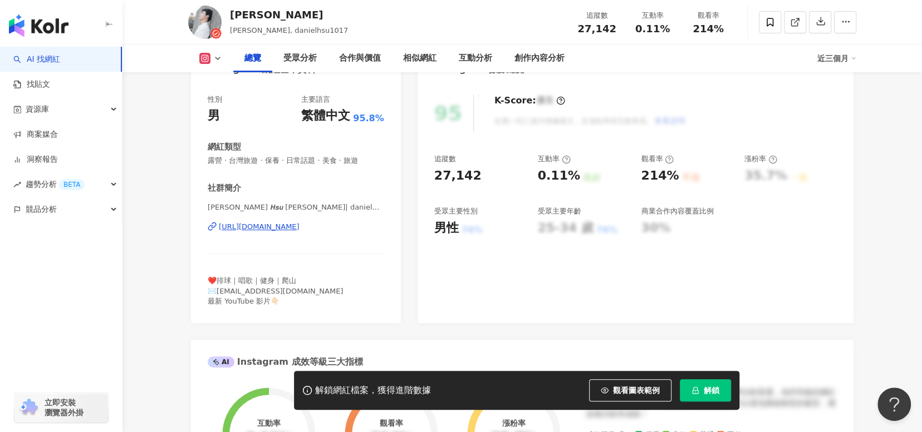
scroll to position [56, 0]
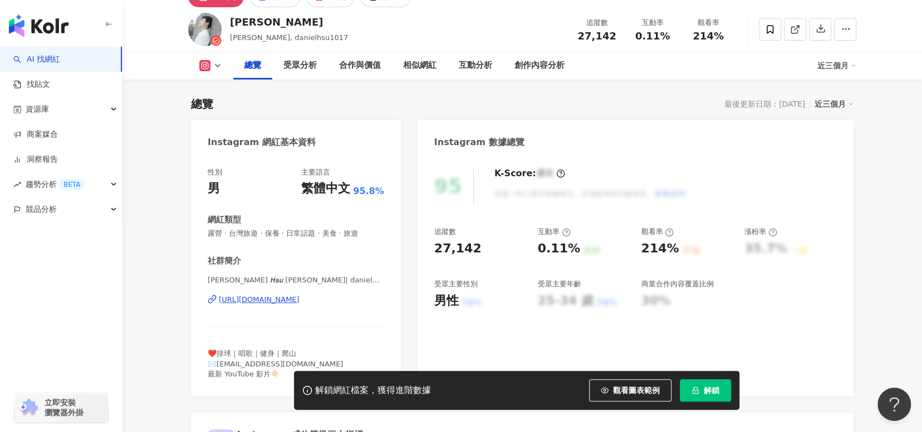
click at [299, 299] on div "https://www.instagram.com/danielhsu1017/" at bounding box center [259, 300] width 81 height 10
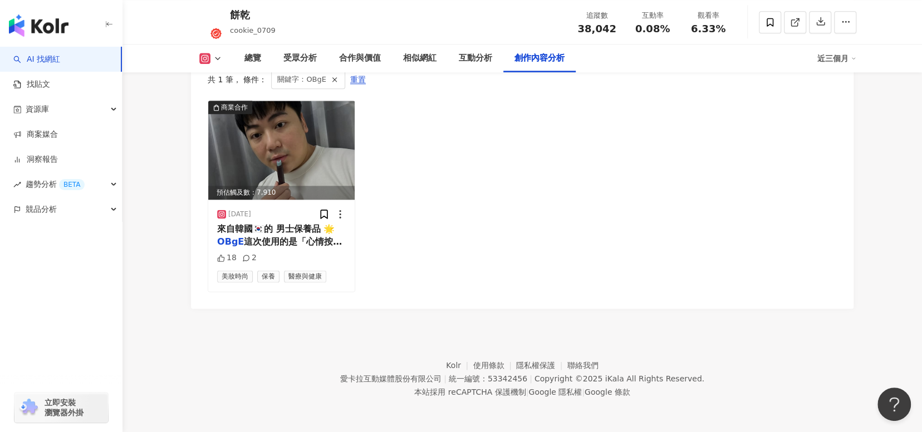
scroll to position [3488, 0]
click at [295, 245] on span "這次使用的是「心情按鈕護唇膏」 外型時尚俏皮 用起來保濕非常夠 很適合現在寒冷乾燥的冬天使用 專為男士打造 所以整體不會太油膩 用起來非常清爽不會有厚重感 趕…" at bounding box center [281, 292] width 128 height 110
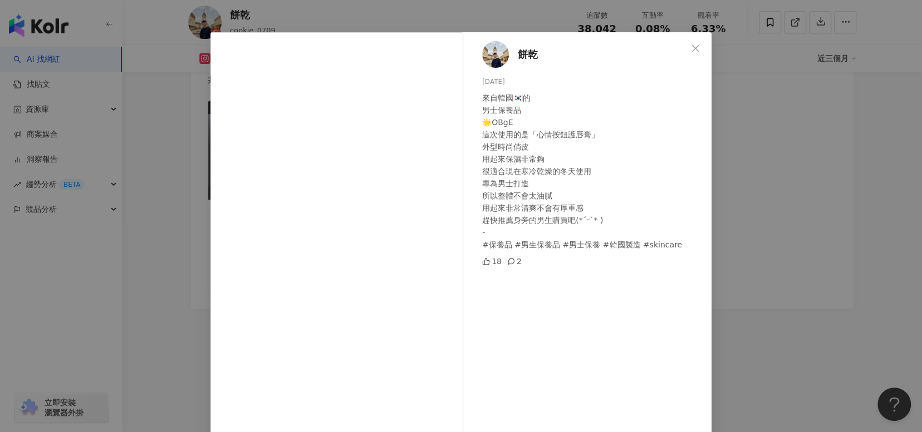
scroll to position [0, 0]
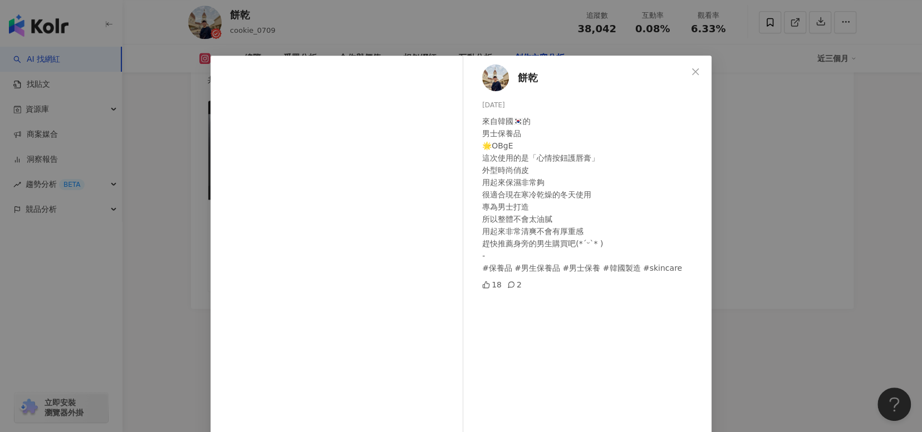
click at [163, 218] on div "餅乾 2025/2/11 來自韓國🇰🇷的 男士保養品 🌟OBgE 這次使用的是「心情按鈕護唇膏」 外型時尚俏皮 用起來保濕非常夠 很適合現在寒冷乾燥的冬天使用…" at bounding box center [461, 216] width 922 height 432
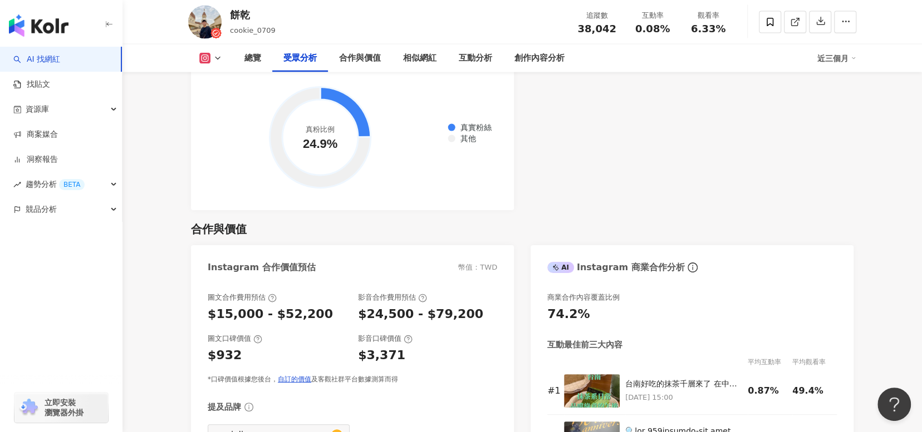
scroll to position [1373, 0]
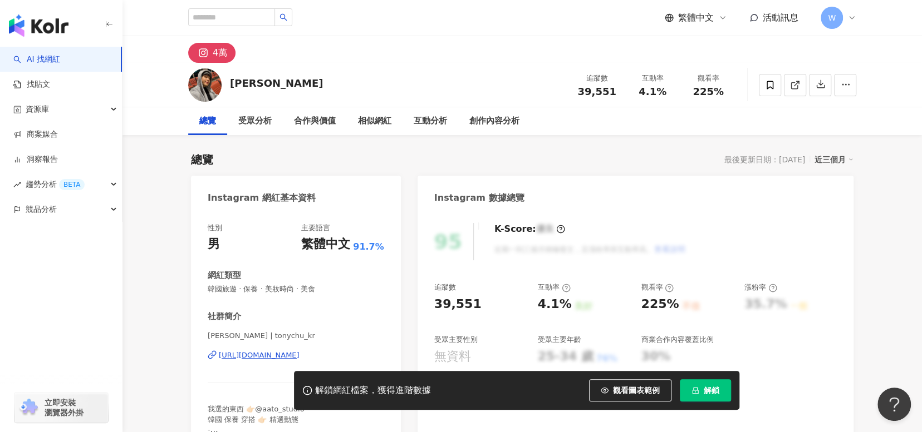
click at [259, 358] on div "https://www.instagram.com/tonychu_kr/" at bounding box center [259, 356] width 81 height 10
click at [760, 90] on span at bounding box center [770, 85] width 22 height 22
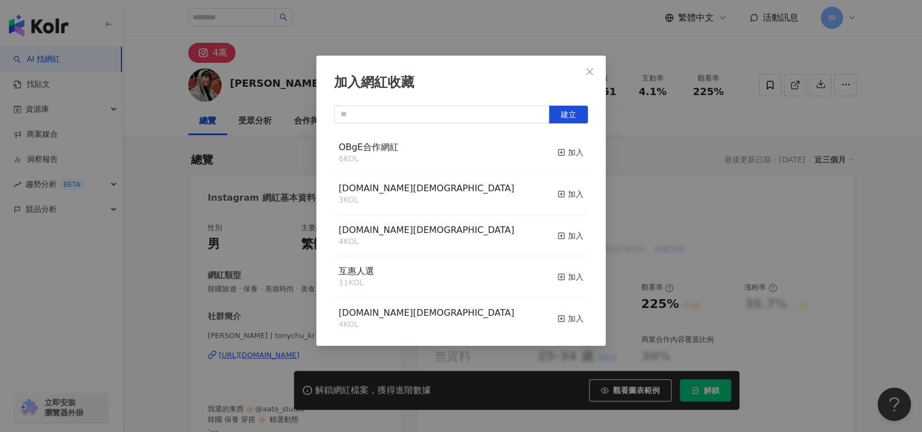
click at [548, 155] on div "OBgE合作網紅 6 KOL 加入" at bounding box center [461, 153] width 254 height 42
click at [557, 153] on icon "button" at bounding box center [561, 153] width 8 height 8
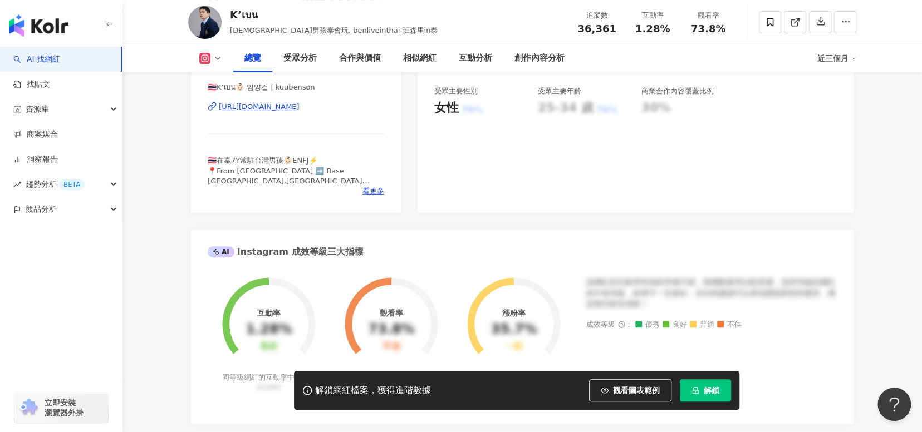
scroll to position [223, 0]
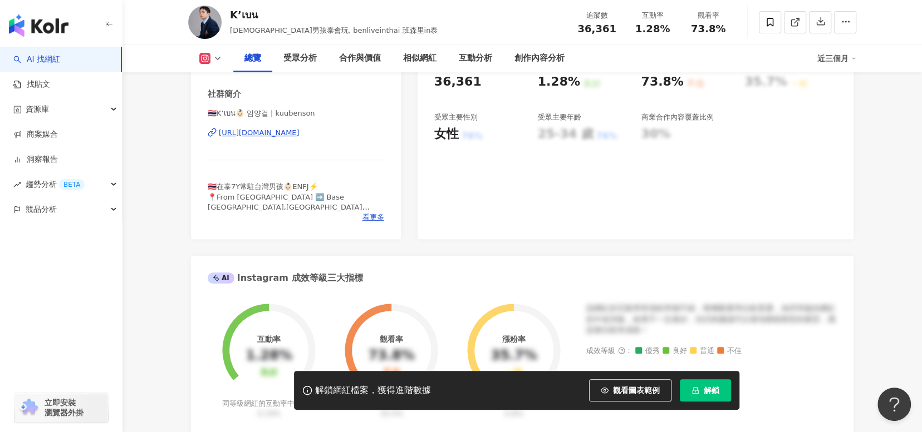
click at [299, 137] on div "https://www.instagram.com/kuubenson/" at bounding box center [259, 133] width 81 height 10
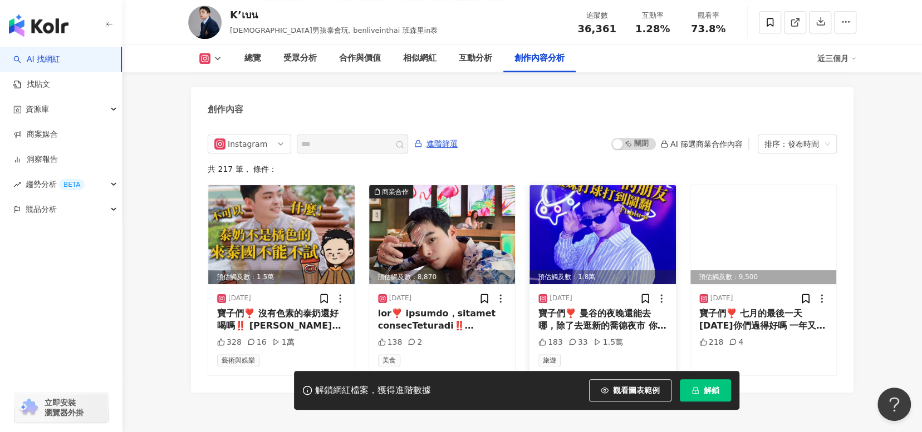
scroll to position [3464, 0]
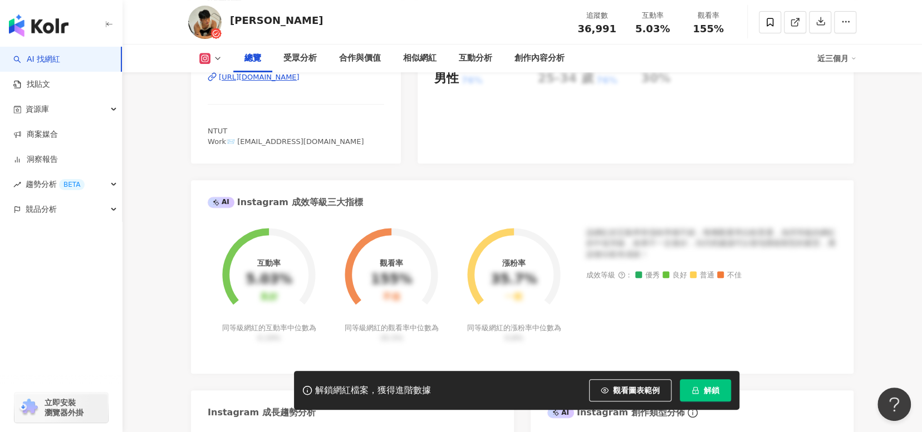
scroll to position [167, 0]
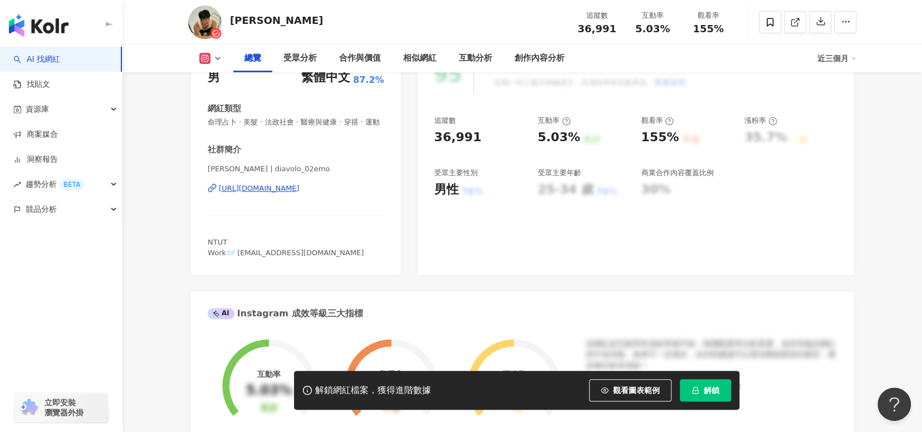
click at [299, 194] on div "https://www.instagram.com/diavolo_02emo/" at bounding box center [259, 189] width 81 height 10
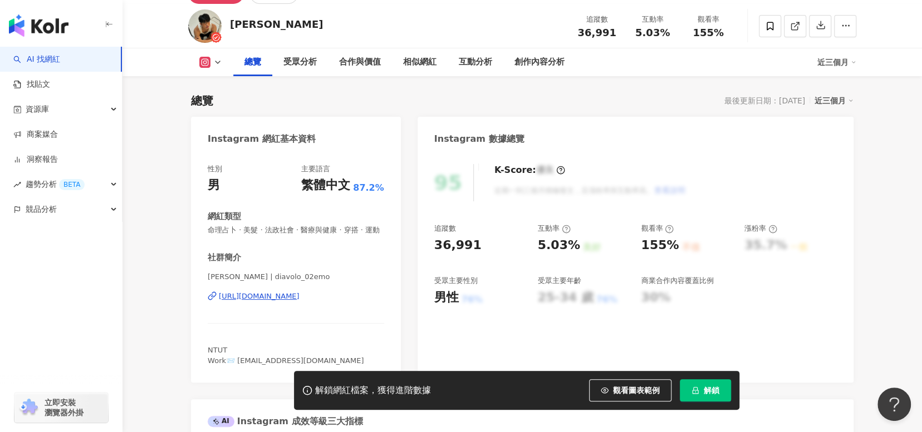
scroll to position [0, 0]
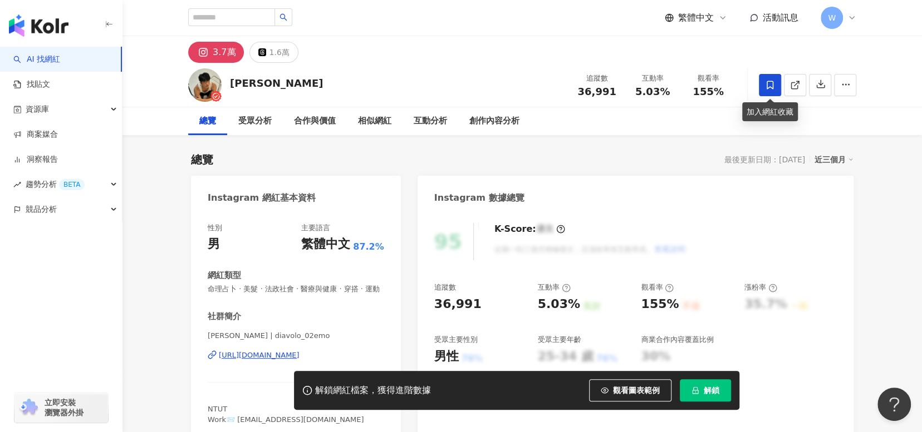
click at [769, 88] on icon at bounding box center [770, 85] width 10 height 10
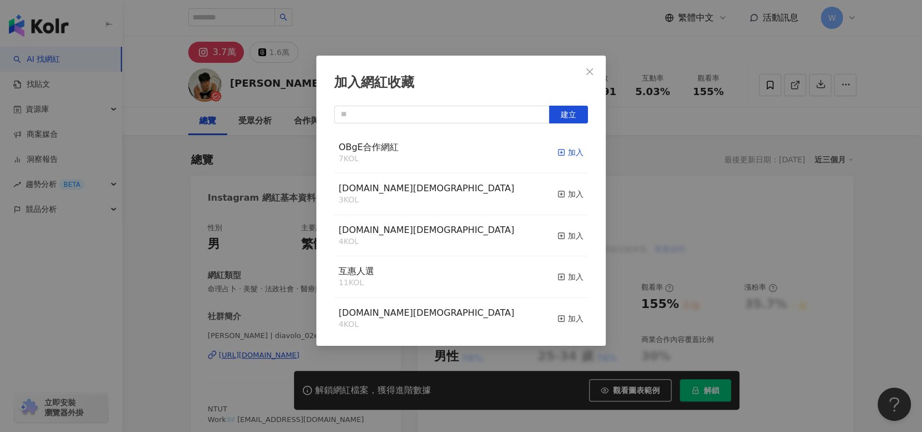
click at [558, 152] on rect "button" at bounding box center [561, 153] width 6 height 6
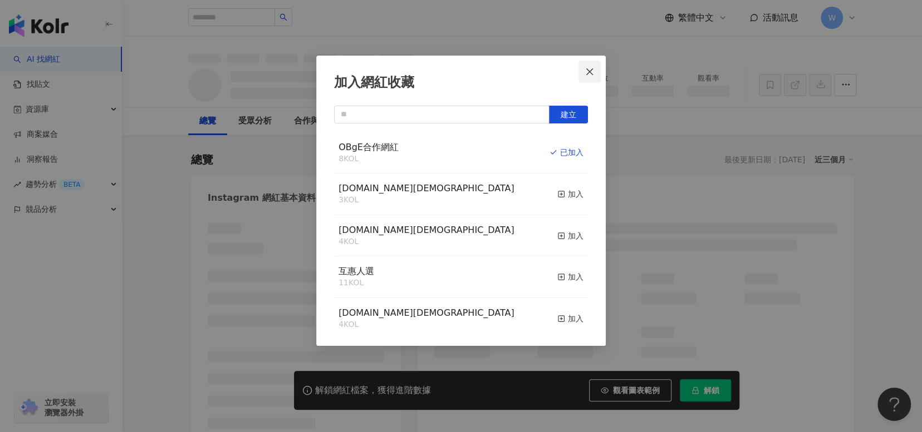
click at [590, 71] on icon "close" at bounding box center [589, 71] width 7 height 7
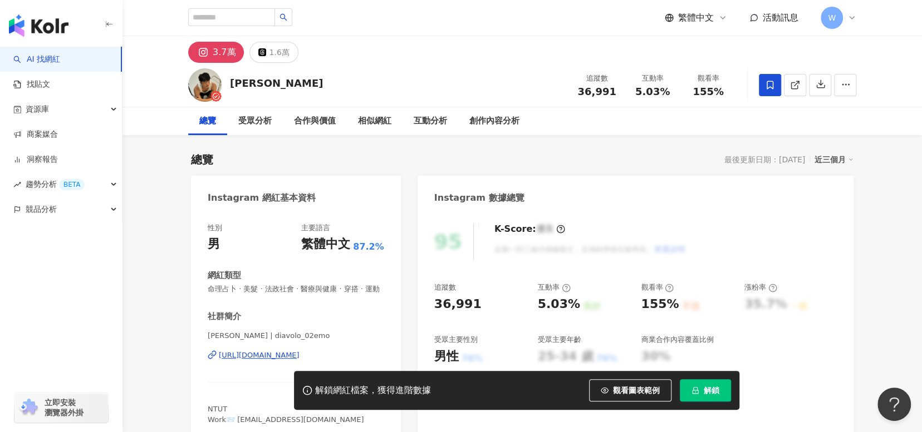
click at [378, 25] on div "繁體中文 活動訊息 W" at bounding box center [522, 18] width 668 height 36
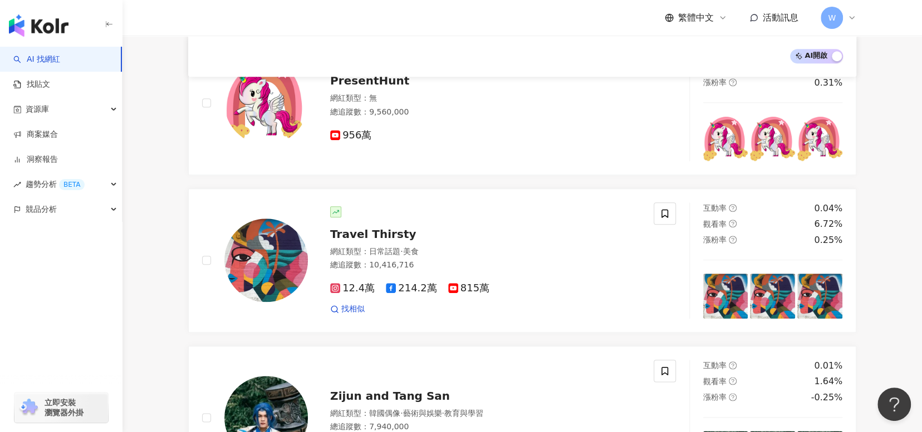
scroll to position [724, 0]
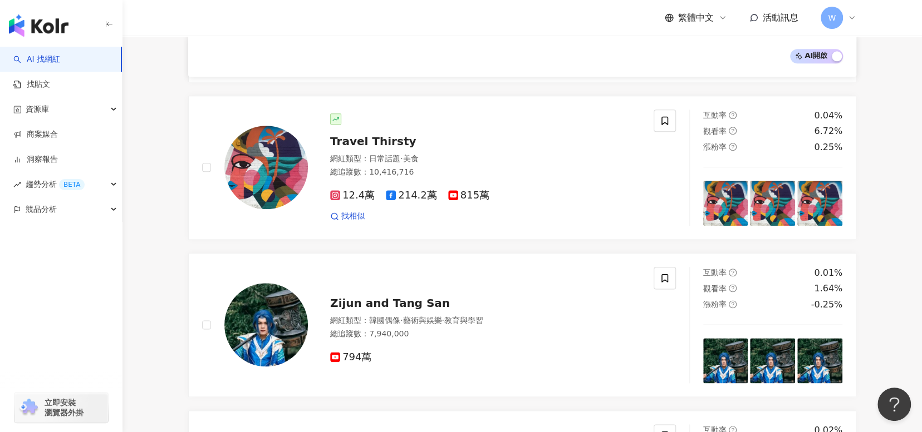
click at [50, 32] on img "button" at bounding box center [39, 25] width 60 height 22
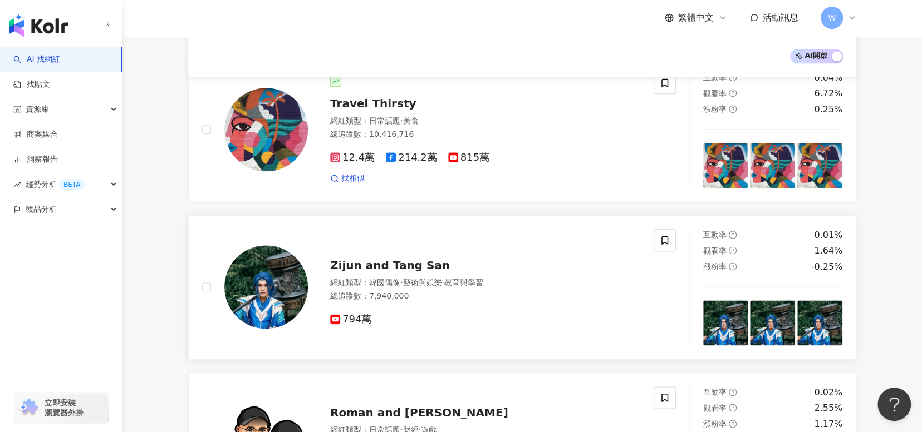
scroll to position [668, 0]
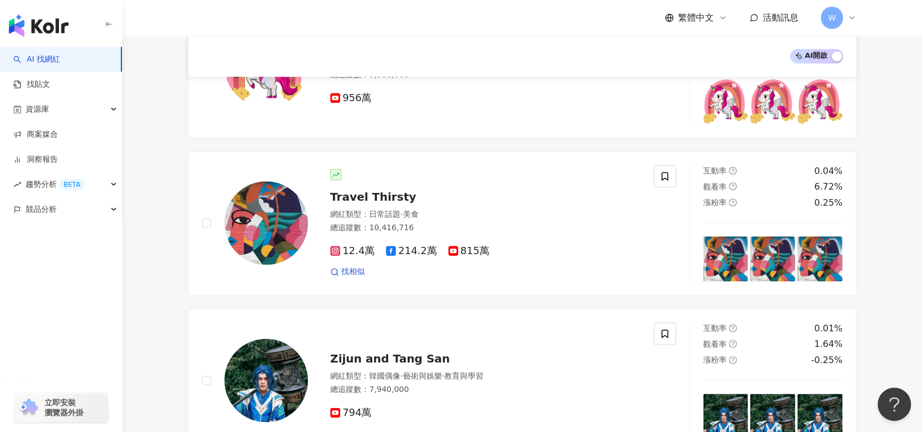
click at [41, 33] on img "button" at bounding box center [39, 25] width 60 height 22
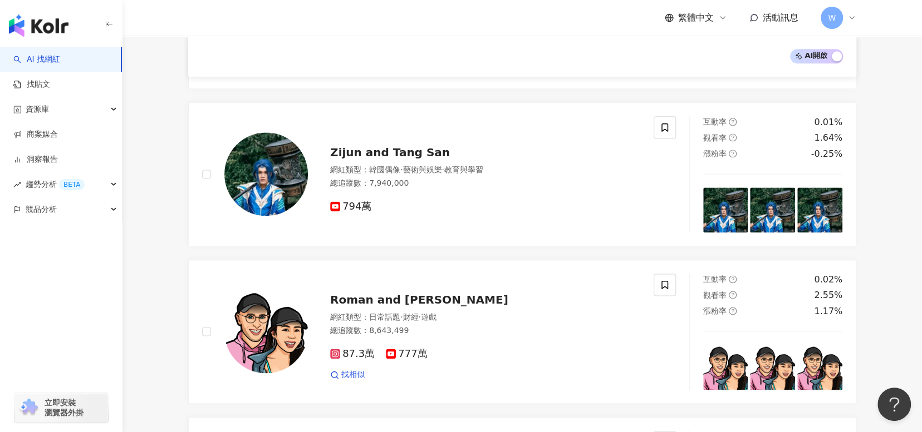
scroll to position [942, 0]
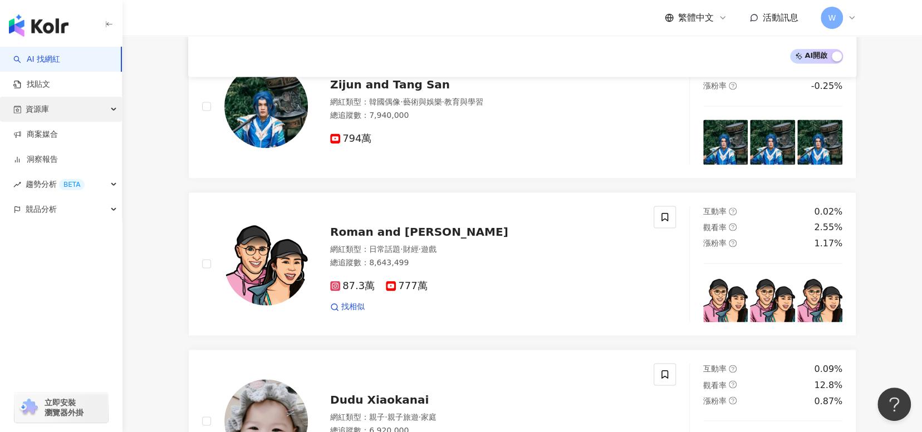
click at [61, 110] on div "資源庫" at bounding box center [61, 109] width 122 height 25
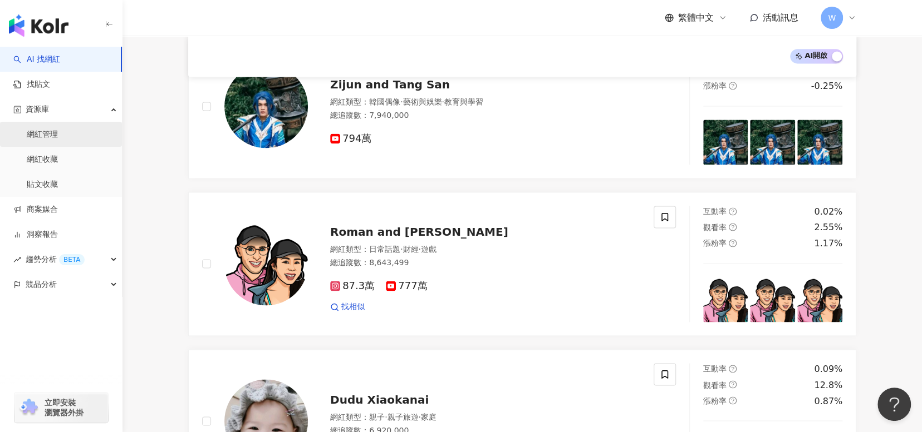
click at [58, 134] on link "網紅管理" at bounding box center [42, 134] width 31 height 11
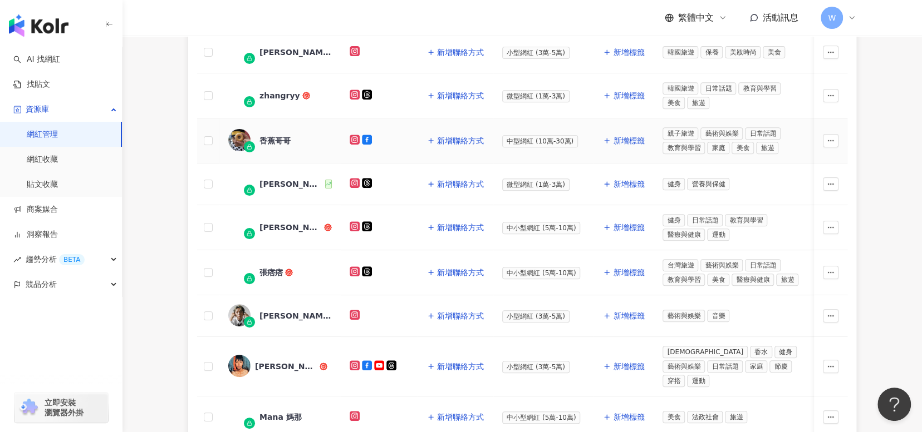
scroll to position [278, 0]
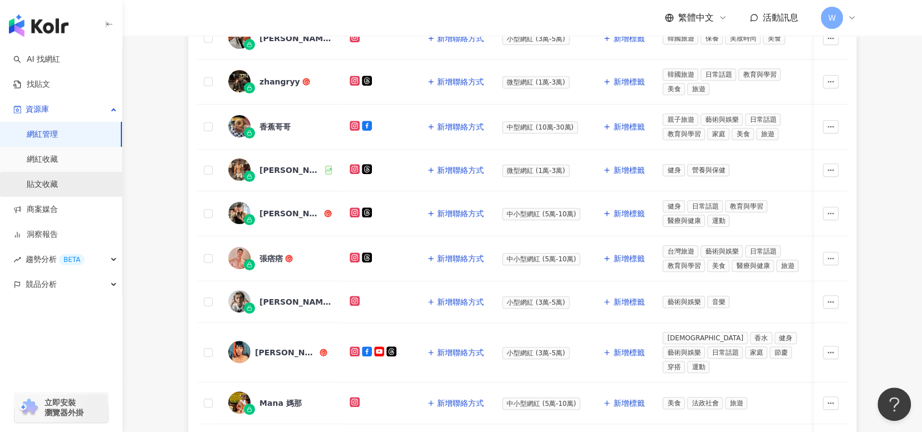
click at [58, 181] on link "貼文收藏" at bounding box center [42, 184] width 31 height 11
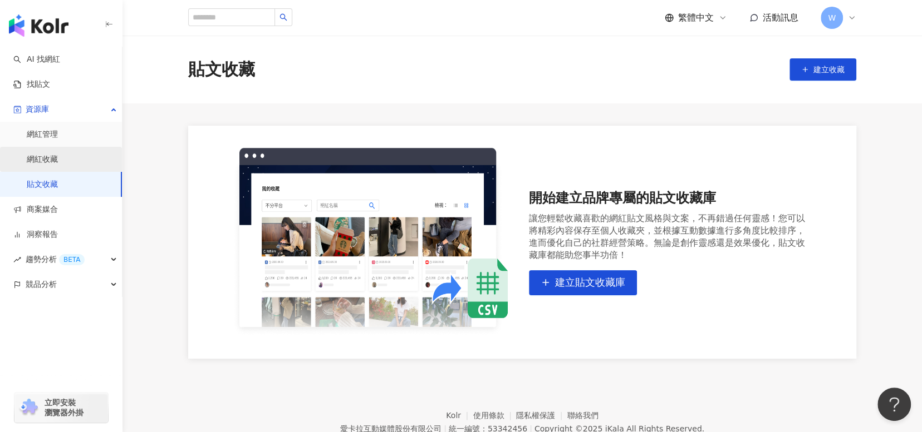
click at [58, 164] on link "網紅收藏" at bounding box center [42, 159] width 31 height 11
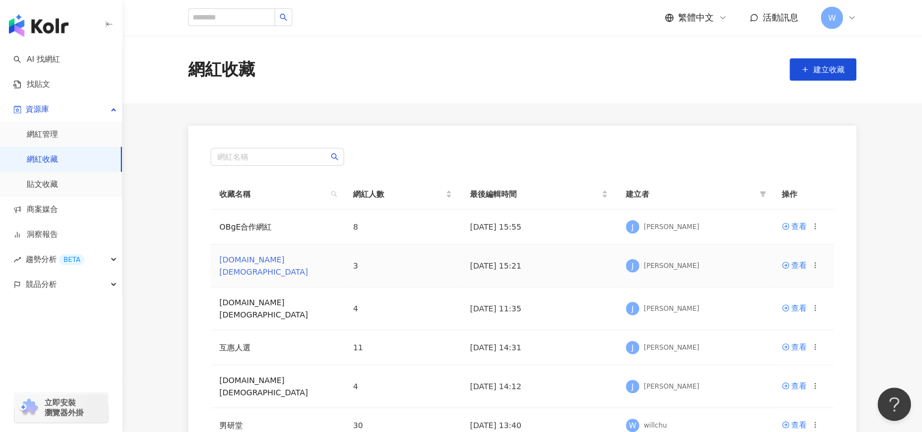
click at [254, 258] on link "日常話題.LGBT" at bounding box center [263, 265] width 89 height 21
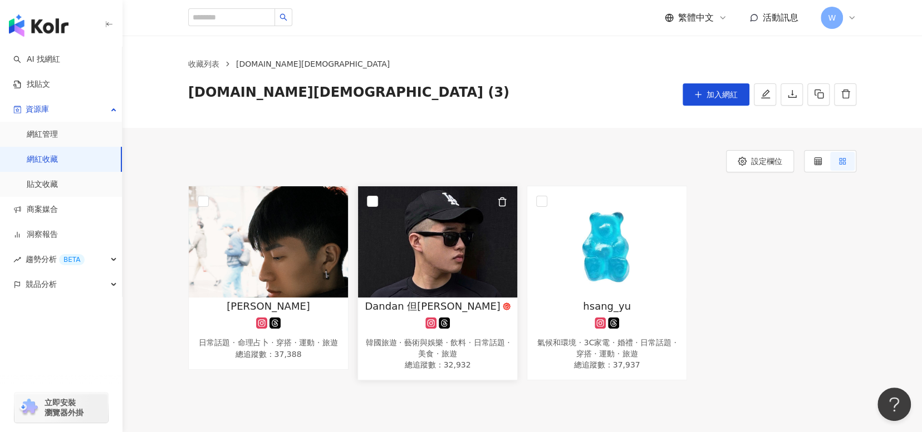
click at [463, 307] on span "Dandan 但昊哲" at bounding box center [432, 306] width 135 height 14
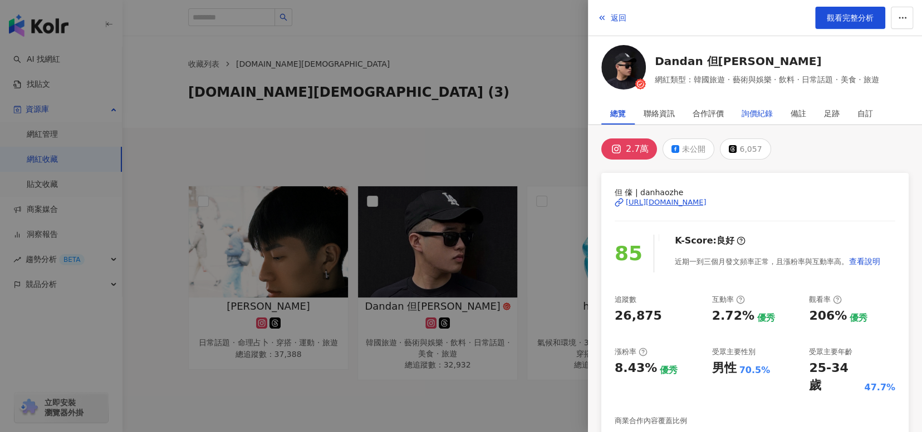
click at [771, 114] on div "詢價紀錄" at bounding box center [756, 113] width 31 height 22
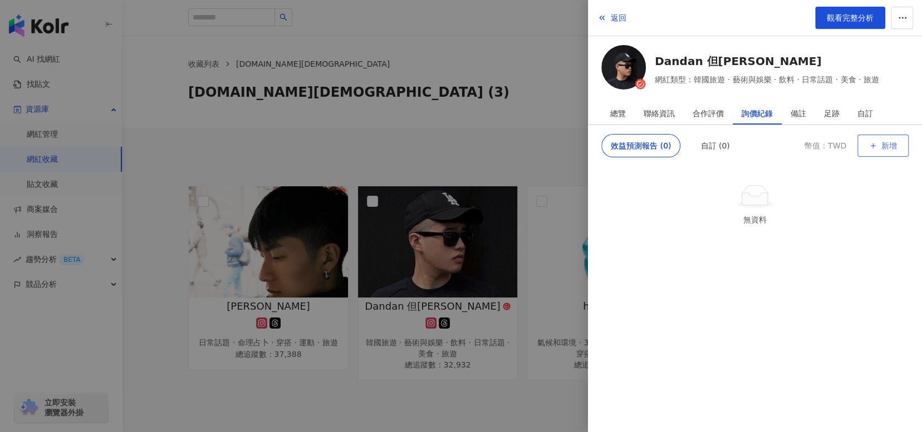
click at [886, 146] on span "新增" at bounding box center [889, 145] width 16 height 9
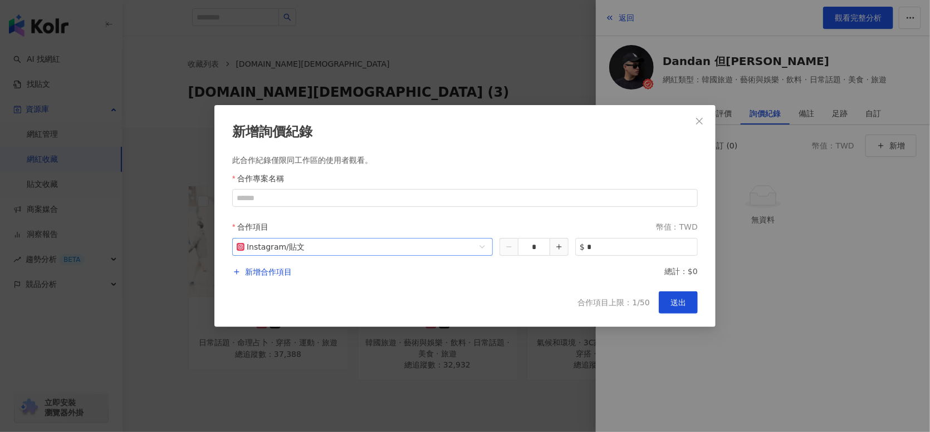
click at [478, 246] on div "Instagram / 貼文" at bounding box center [362, 247] width 260 height 18
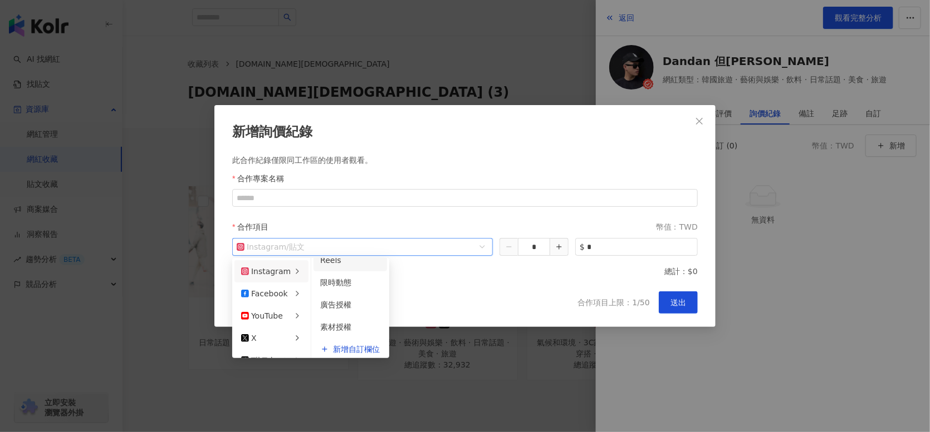
click at [367, 266] on div "Reels" at bounding box center [350, 260] width 60 height 12
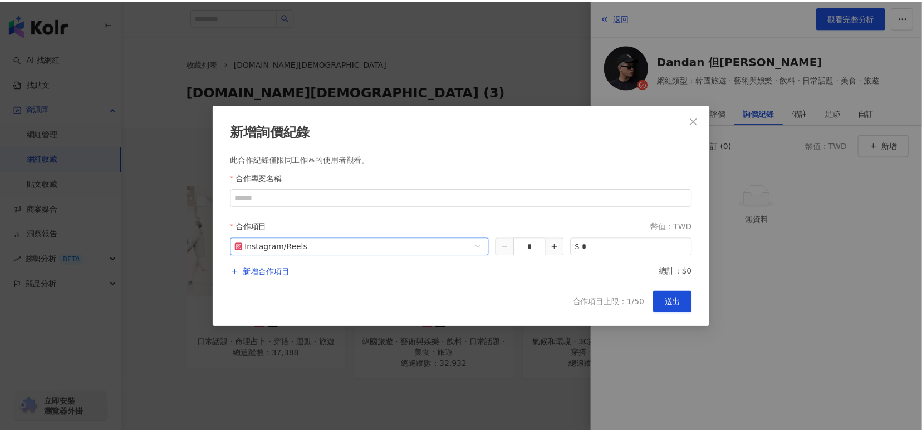
scroll to position [47, 0]
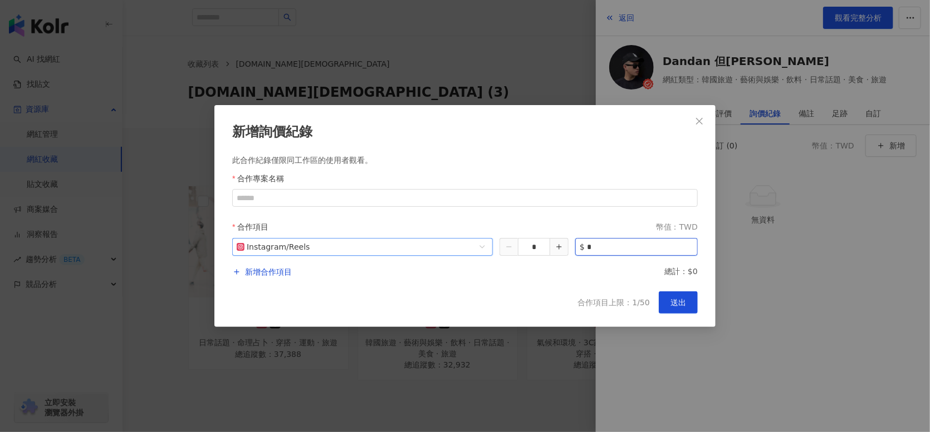
click at [612, 250] on input "*" at bounding box center [642, 247] width 110 height 17
click at [579, 250] on div "$ *" at bounding box center [636, 247] width 122 height 18
type input "****"
click at [682, 304] on span "送出" at bounding box center [678, 302] width 16 height 9
click at [360, 196] on input "收藏名稱" at bounding box center [464, 198] width 465 height 18
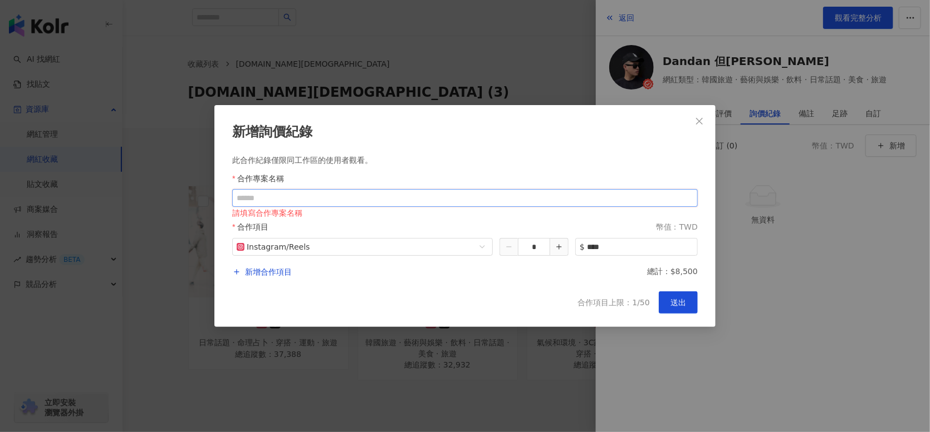
type input "**********"
click at [680, 300] on span "送出" at bounding box center [678, 302] width 16 height 9
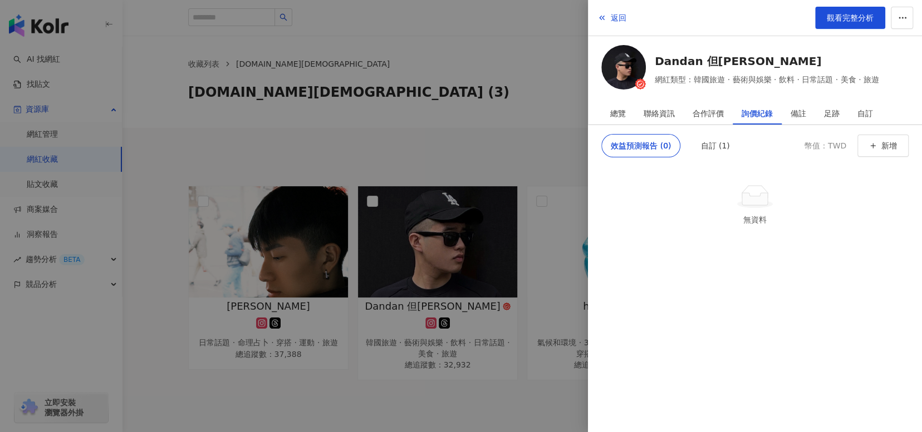
click at [514, 81] on div at bounding box center [461, 216] width 922 height 432
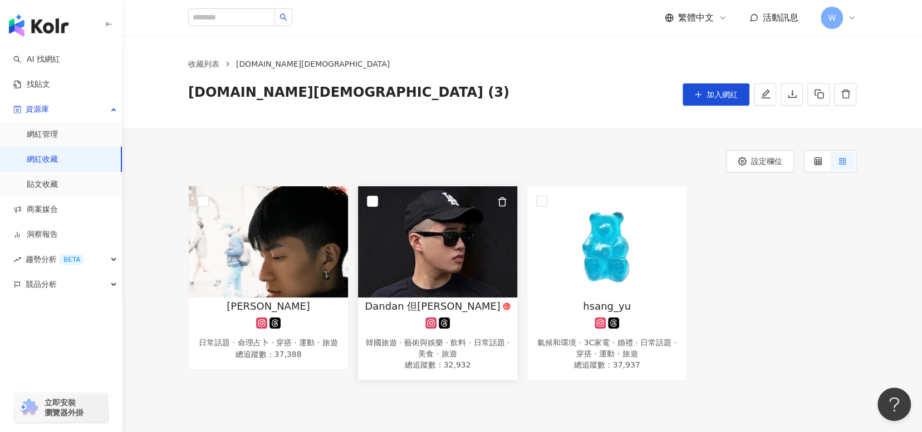
click at [438, 306] on span "Dandan 但昊哲" at bounding box center [432, 306] width 135 height 14
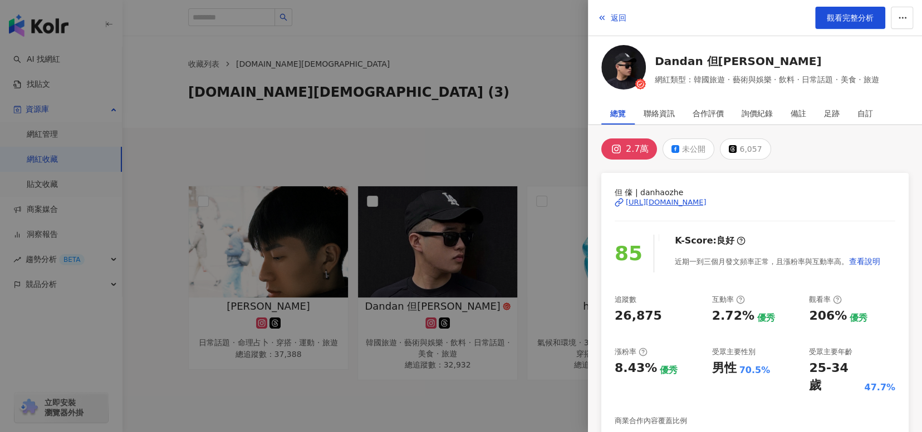
click at [706, 201] on div "https://www.instagram.com/danhaozhe/" at bounding box center [666, 203] width 81 height 10
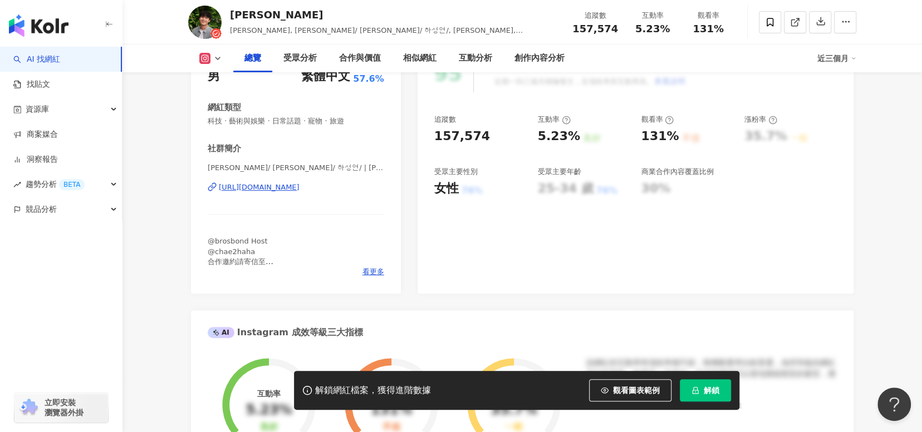
scroll to position [223, 0]
